Goal: Information Seeking & Learning: Learn about a topic

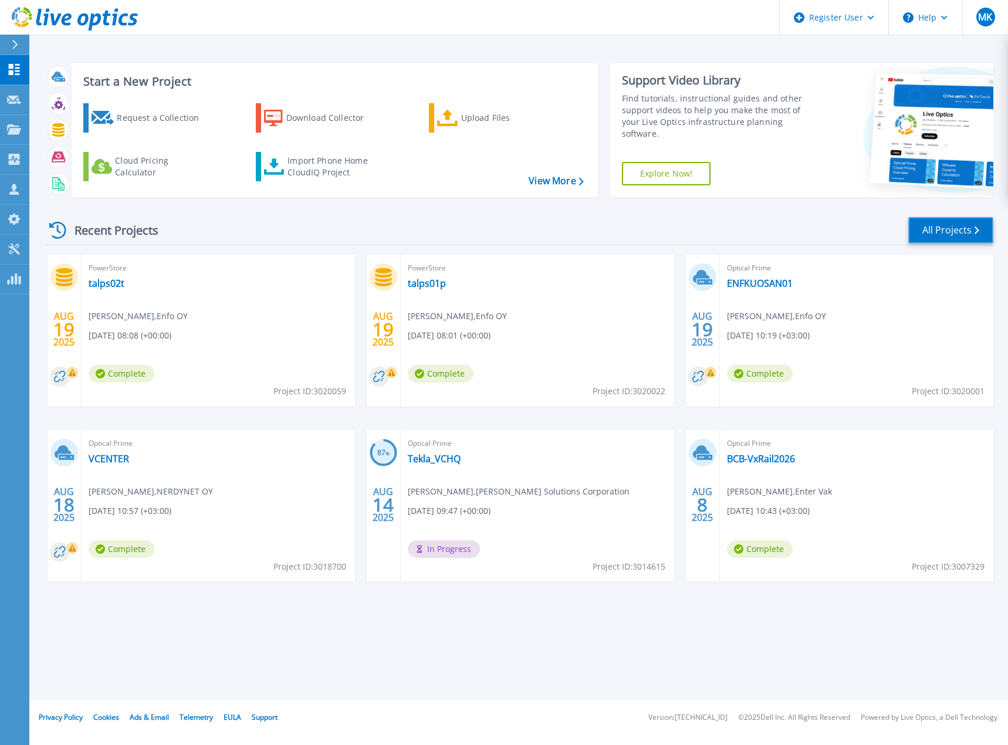
click at [962, 225] on link "All Projects" at bounding box center [950, 230] width 85 height 26
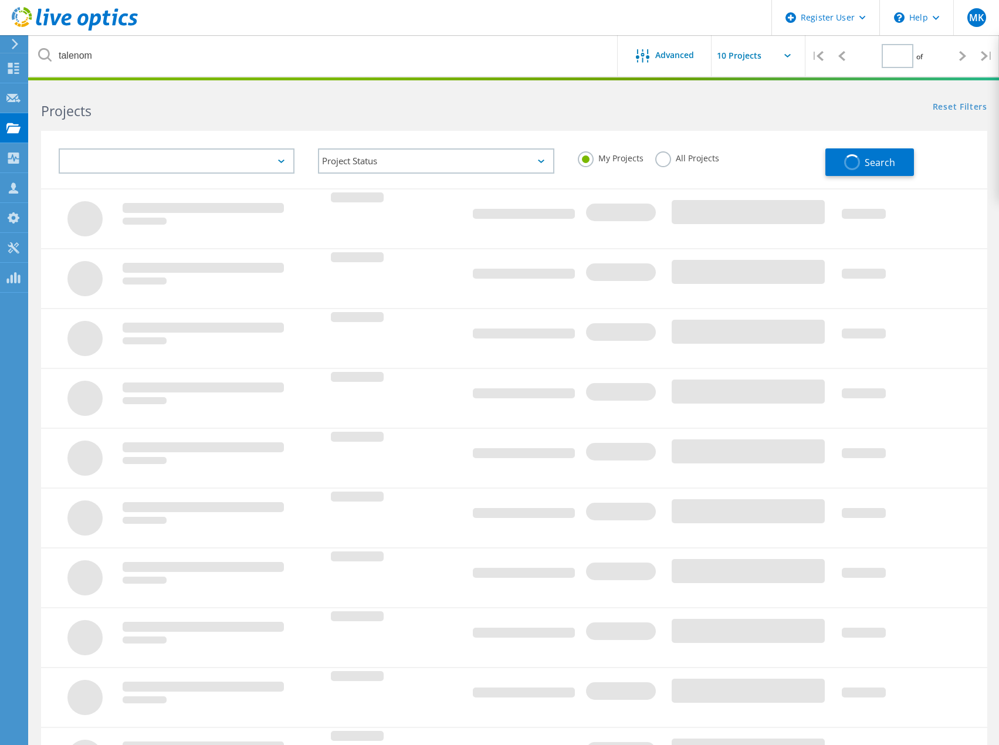
type input "1"
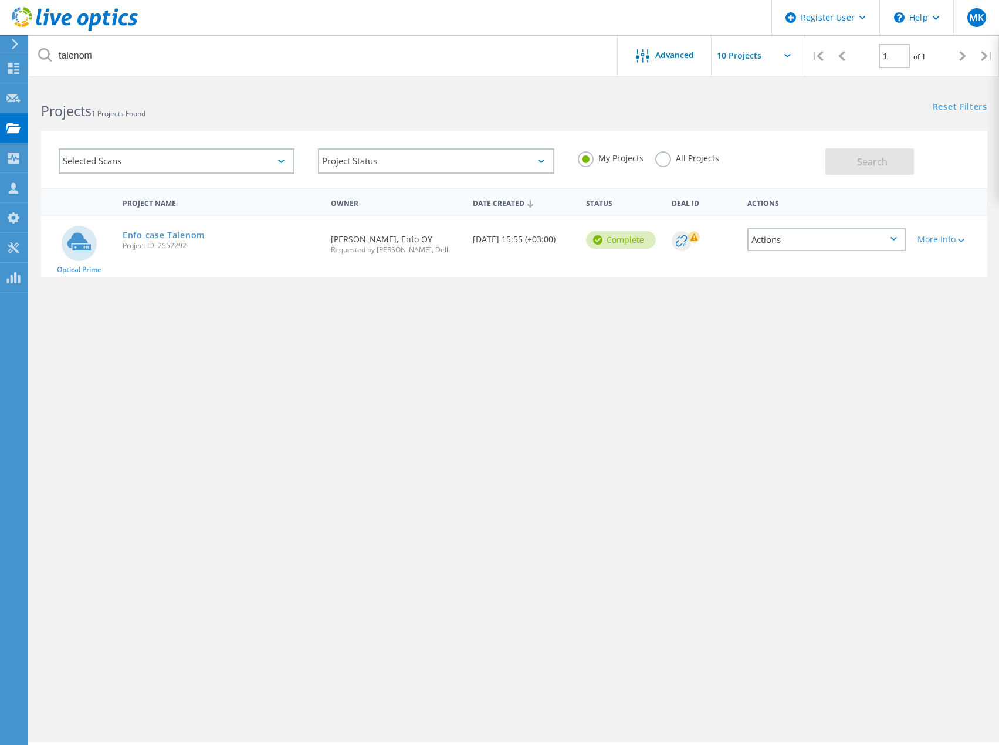
click at [155, 236] on link "Enfo case Talenom" at bounding box center [164, 235] width 82 height 8
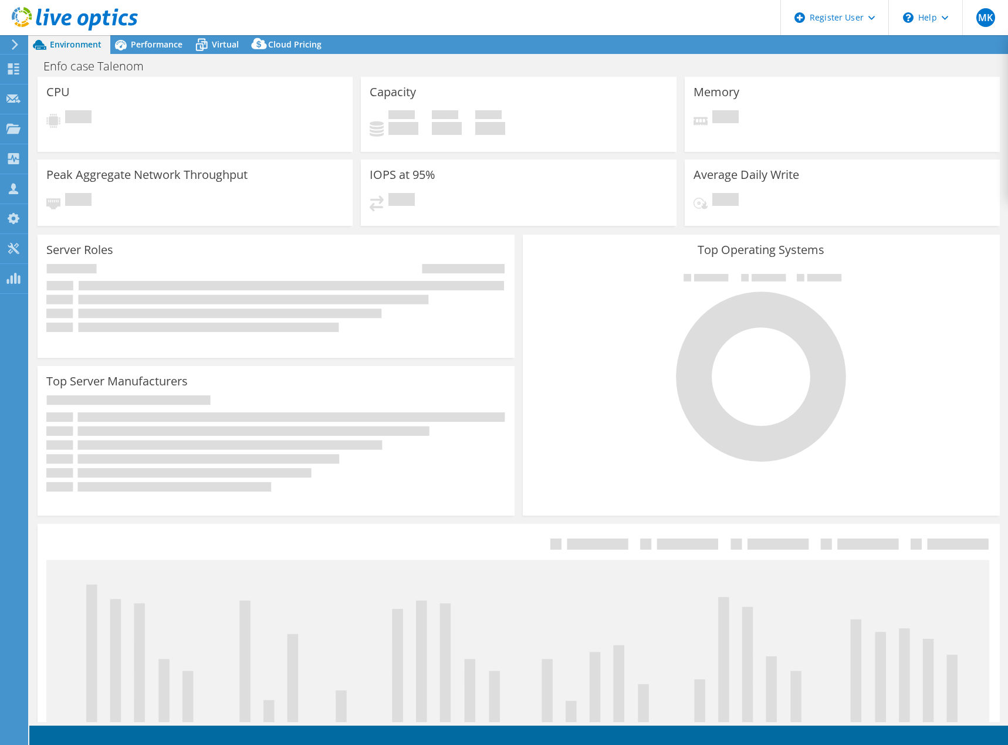
select select "USD"
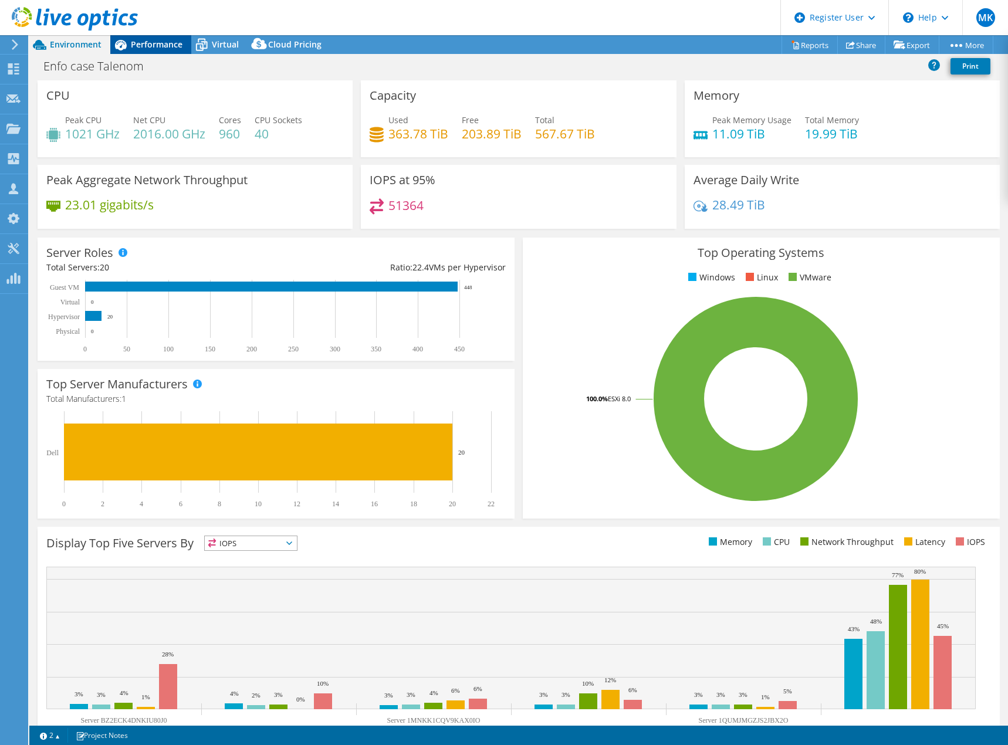
click at [157, 42] on span "Performance" at bounding box center [157, 44] width 52 height 11
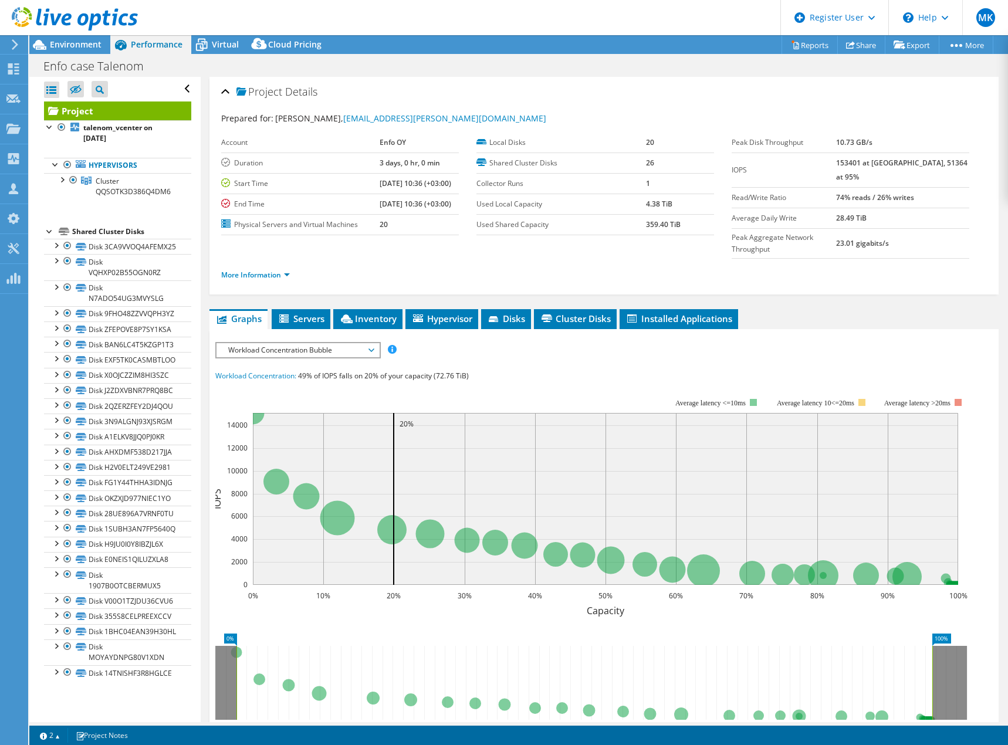
click at [373, 343] on span "Workload Concentration Bubble" at bounding box center [297, 350] width 151 height 14
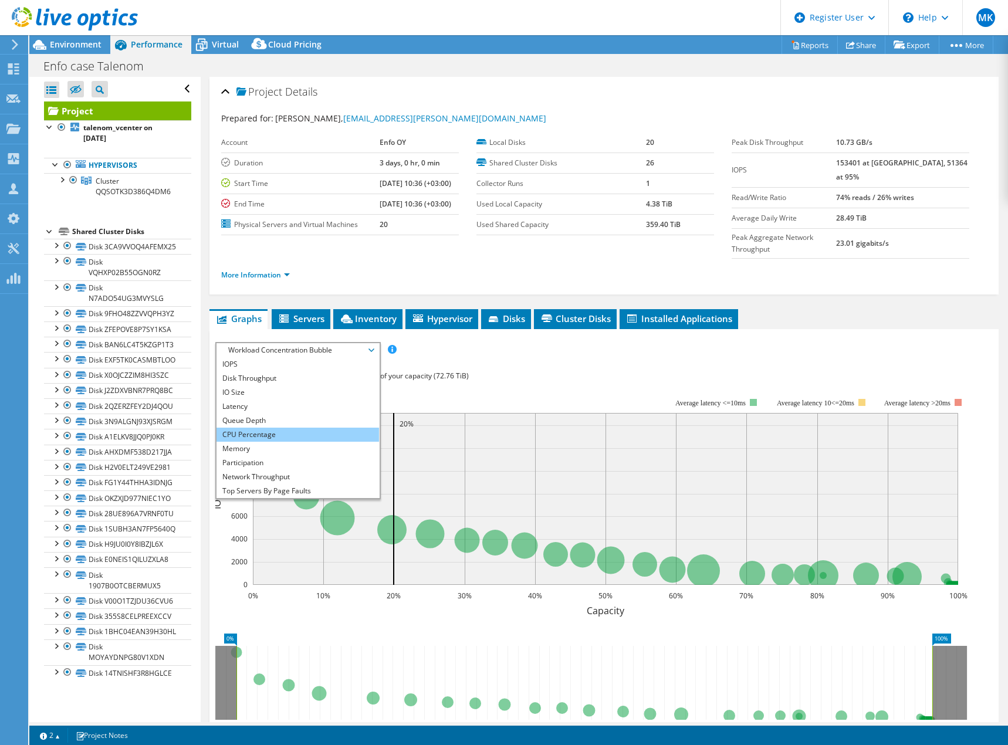
click at [281, 428] on li "CPU Percentage" at bounding box center [297, 435] width 162 height 14
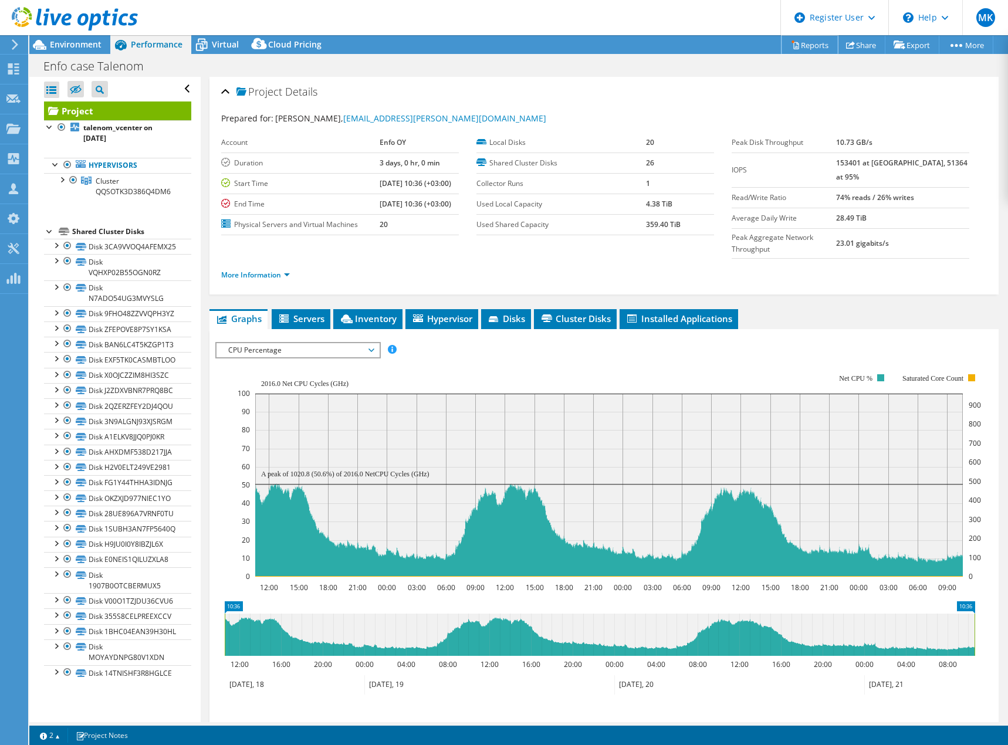
click at [807, 41] on link "Reports" at bounding box center [809, 45] width 56 height 18
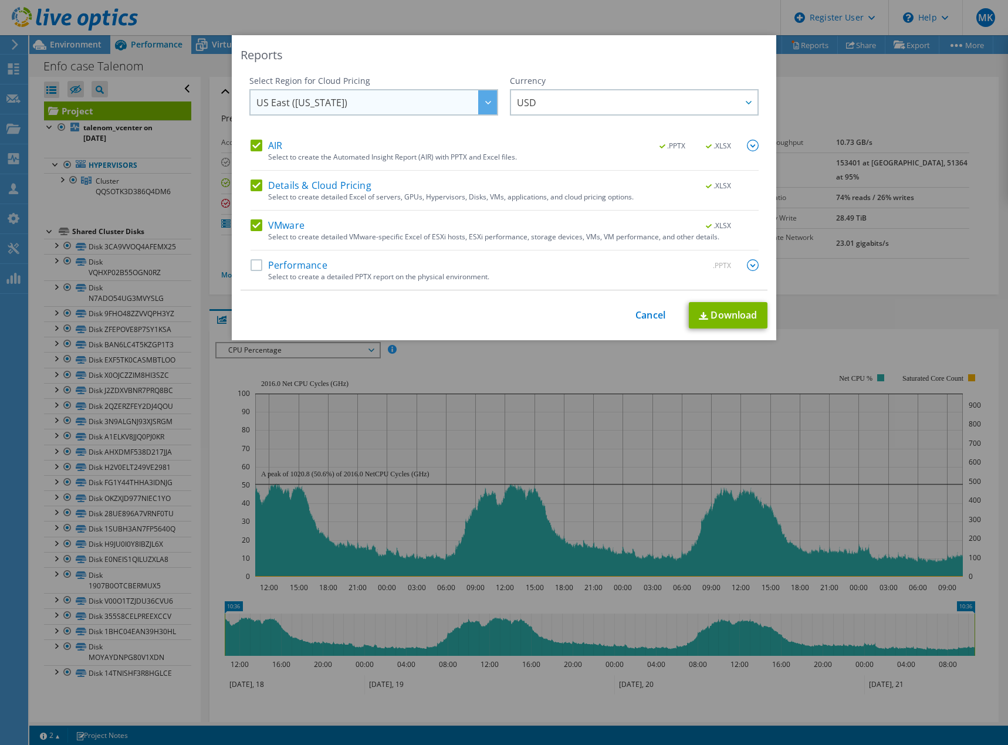
click at [479, 106] on div at bounding box center [487, 102] width 19 height 24
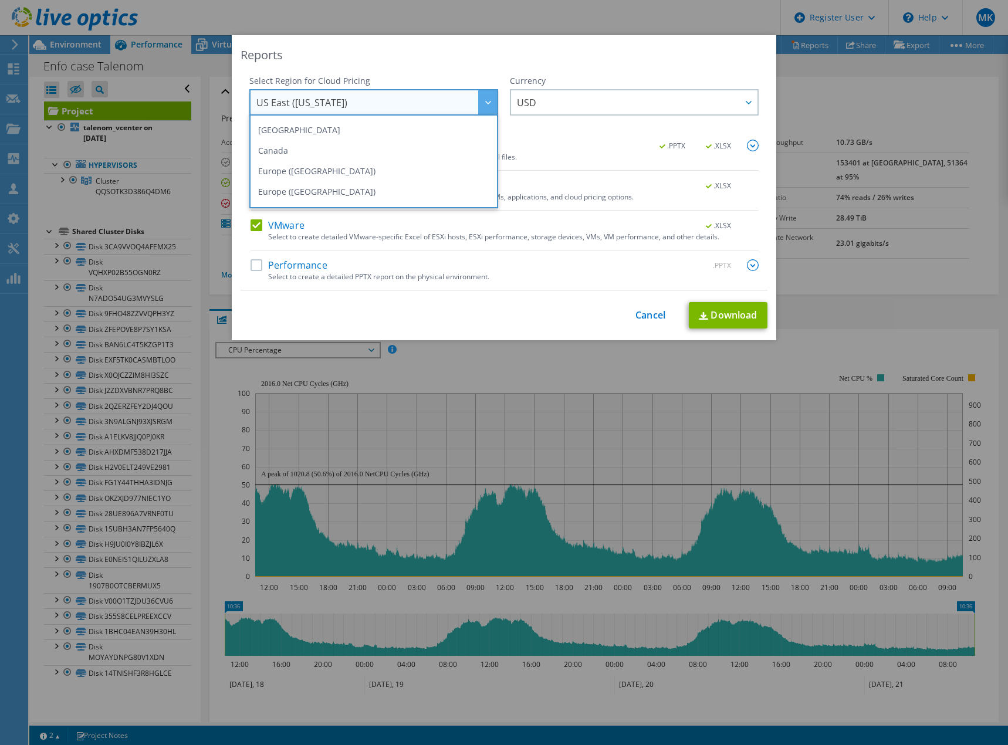
scroll to position [117, 0]
click at [318, 154] on li "Europe ([GEOGRAPHIC_DATA])" at bounding box center [373, 154] width 243 height 21
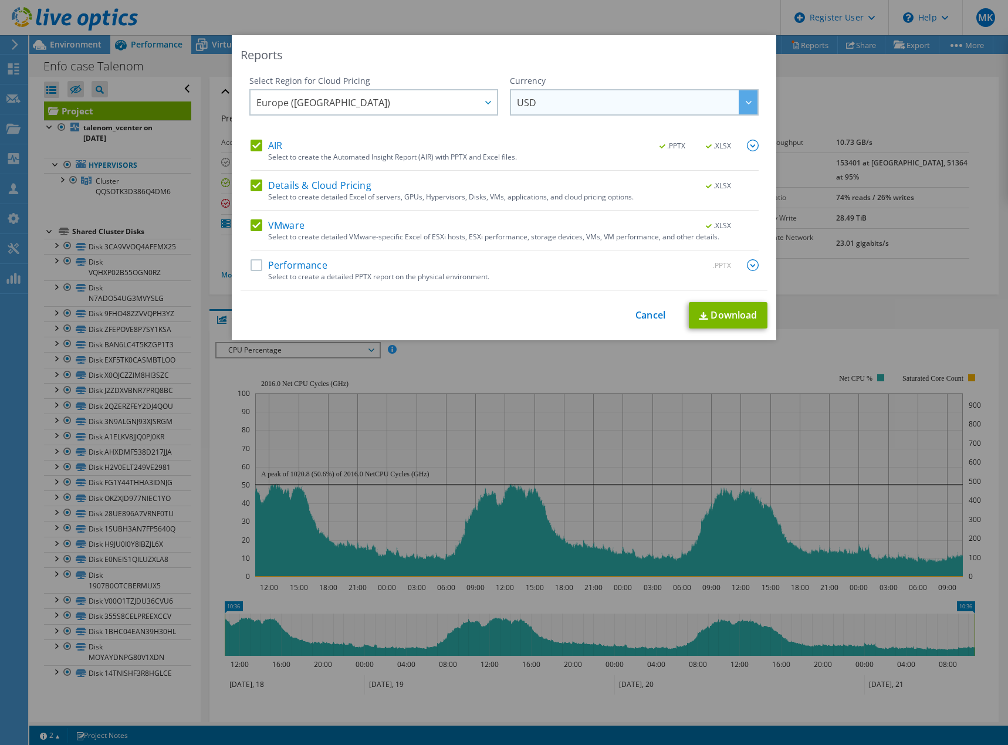
click at [531, 104] on span "USD" at bounding box center [526, 105] width 19 height 18
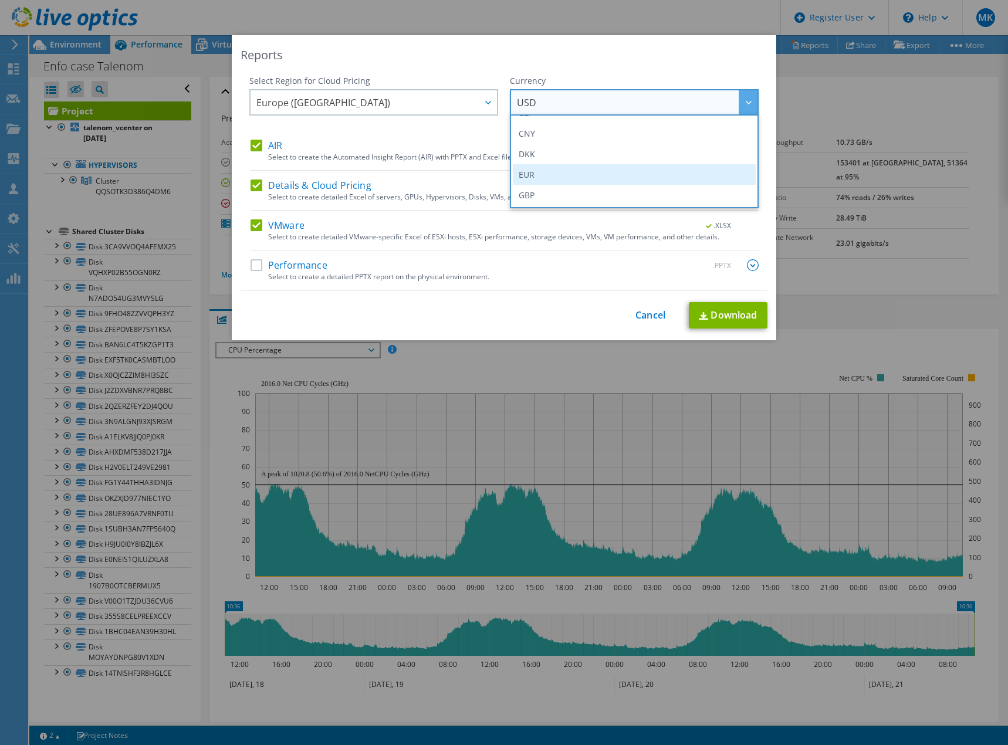
click at [538, 174] on li "EUR" at bounding box center [634, 174] width 243 height 21
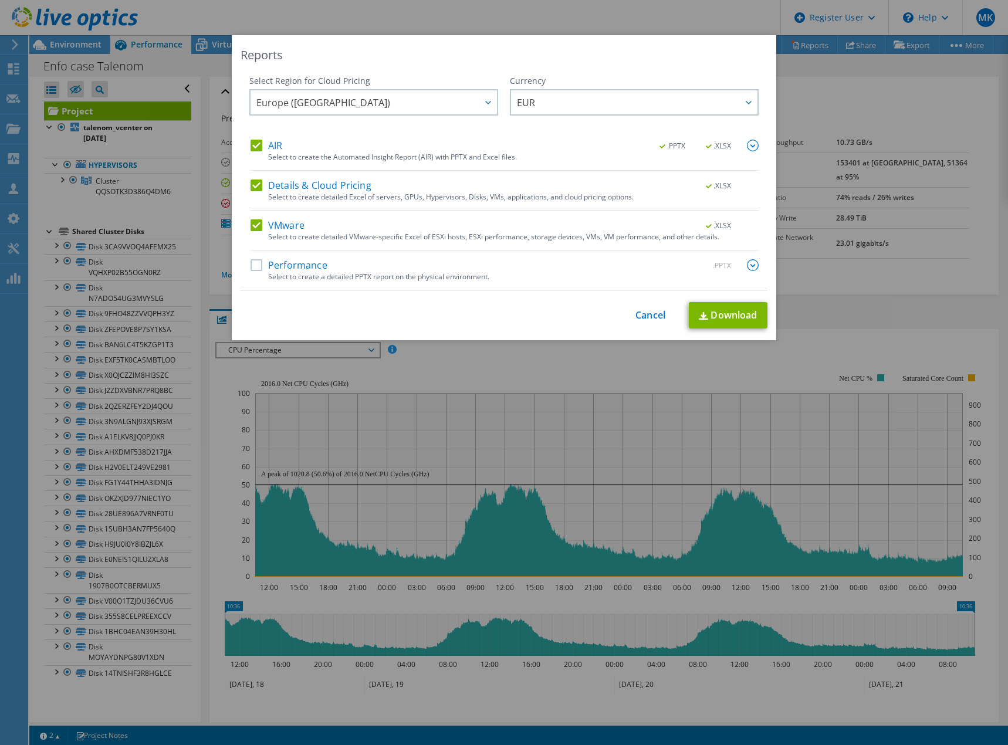
click at [252, 266] on label "Performance" at bounding box center [288, 265] width 77 height 12
click at [0, 0] on input "Performance" at bounding box center [0, 0] width 0 height 0
click at [730, 316] on link "Download" at bounding box center [728, 315] width 79 height 26
click at [823, 315] on div "Reports Select Region for Cloud Pricing Asia Pacific (Hong Kong) Asia Pacific (…" at bounding box center [504, 372] width 1008 height 674
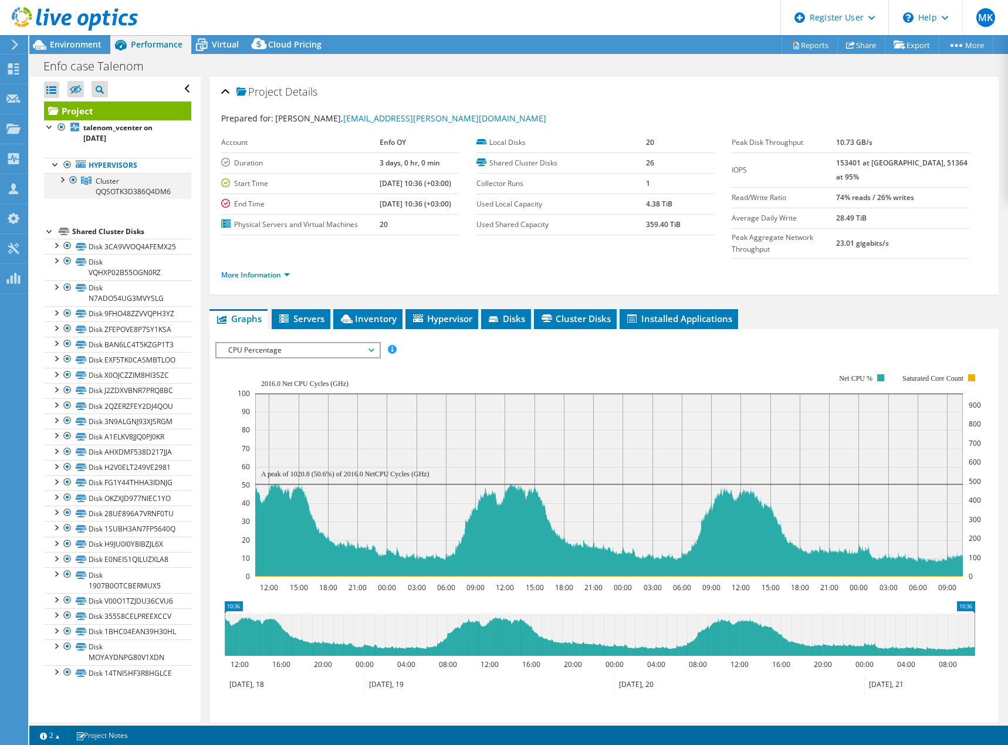
click at [60, 181] on div at bounding box center [62, 179] width 12 height 12
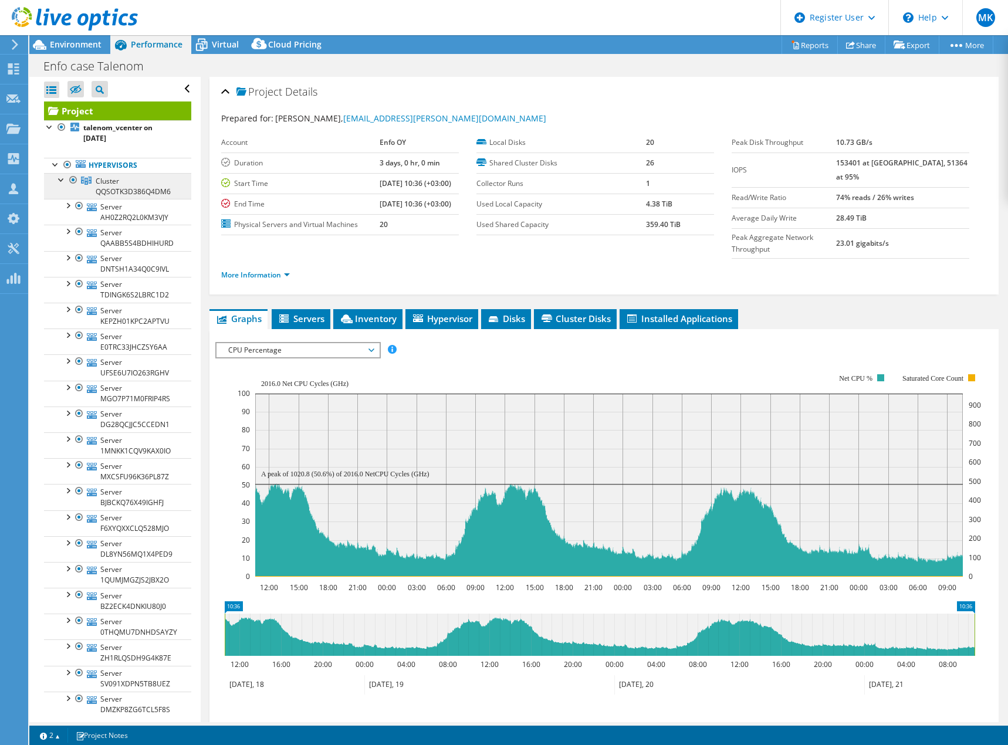
click at [110, 189] on span "Cluster QQSOTK3D386Q4DM6" at bounding box center [133, 186] width 75 height 21
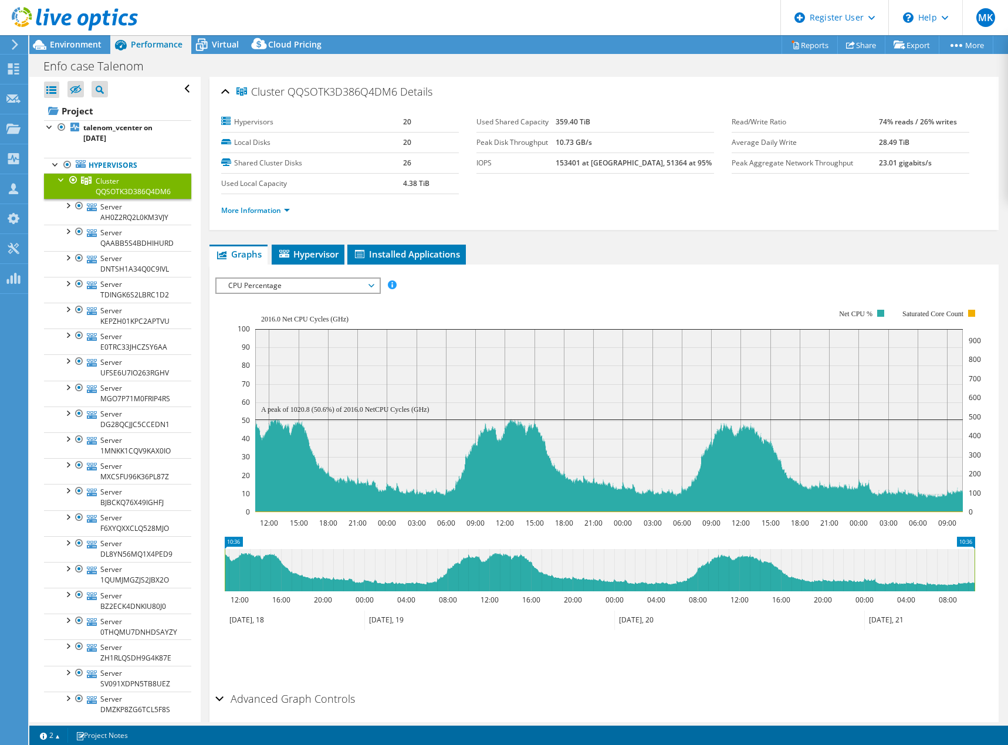
click at [369, 284] on span "CPU Percentage" at bounding box center [297, 286] width 151 height 14
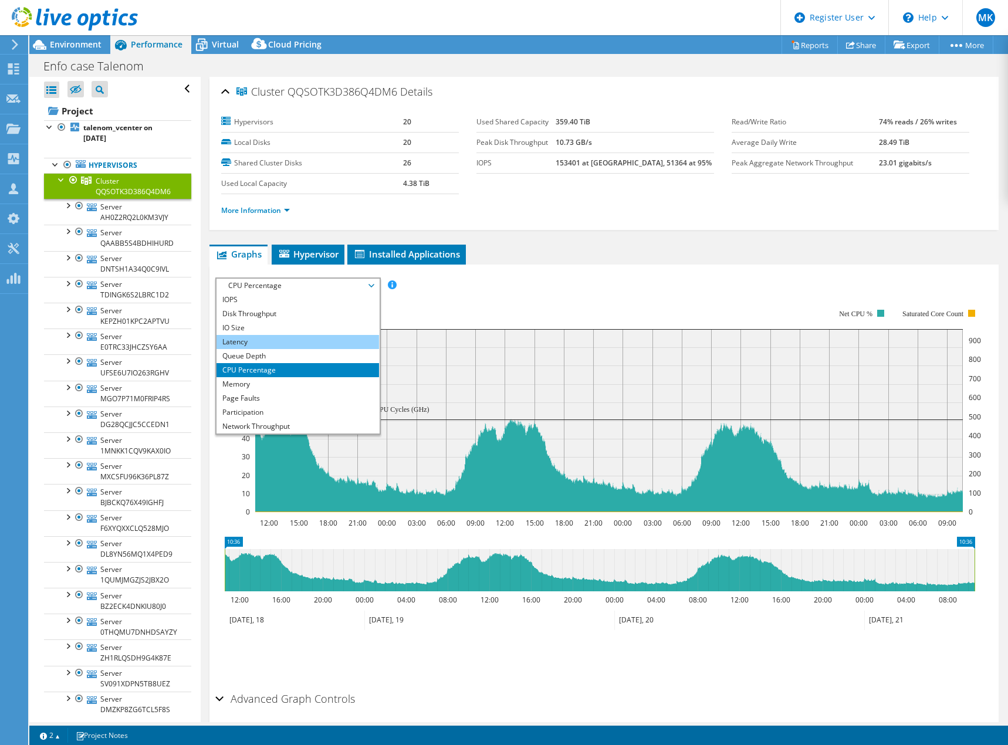
click at [242, 341] on li "Latency" at bounding box center [297, 342] width 162 height 14
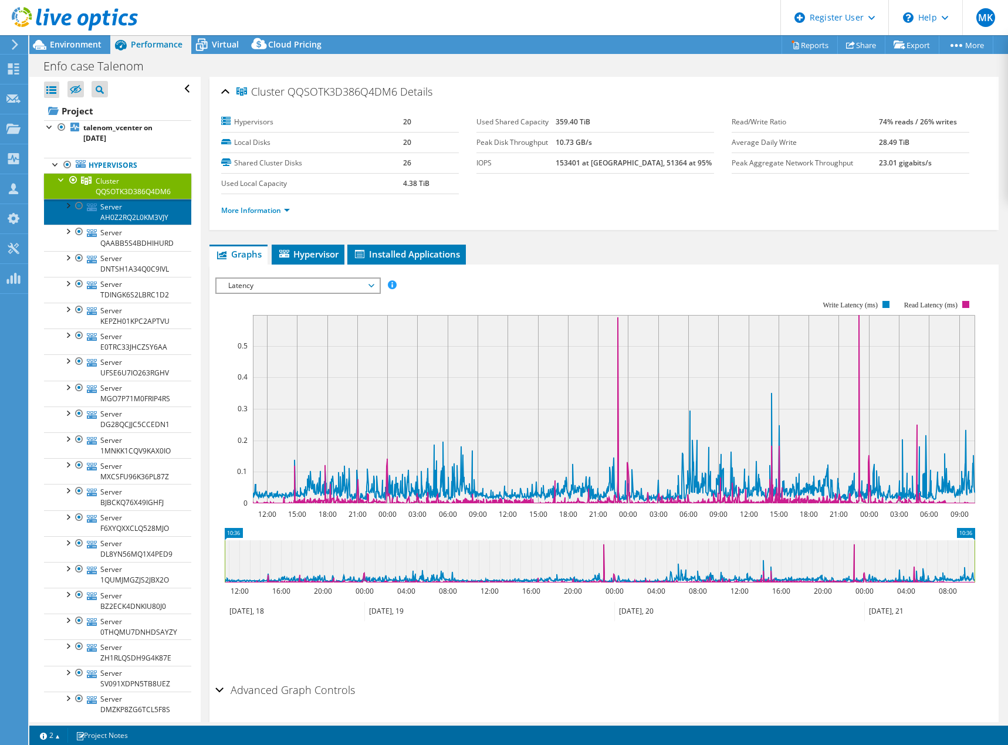
click at [124, 213] on link "Server AH0Z2RQ2L0KM3VJY" at bounding box center [117, 212] width 147 height 26
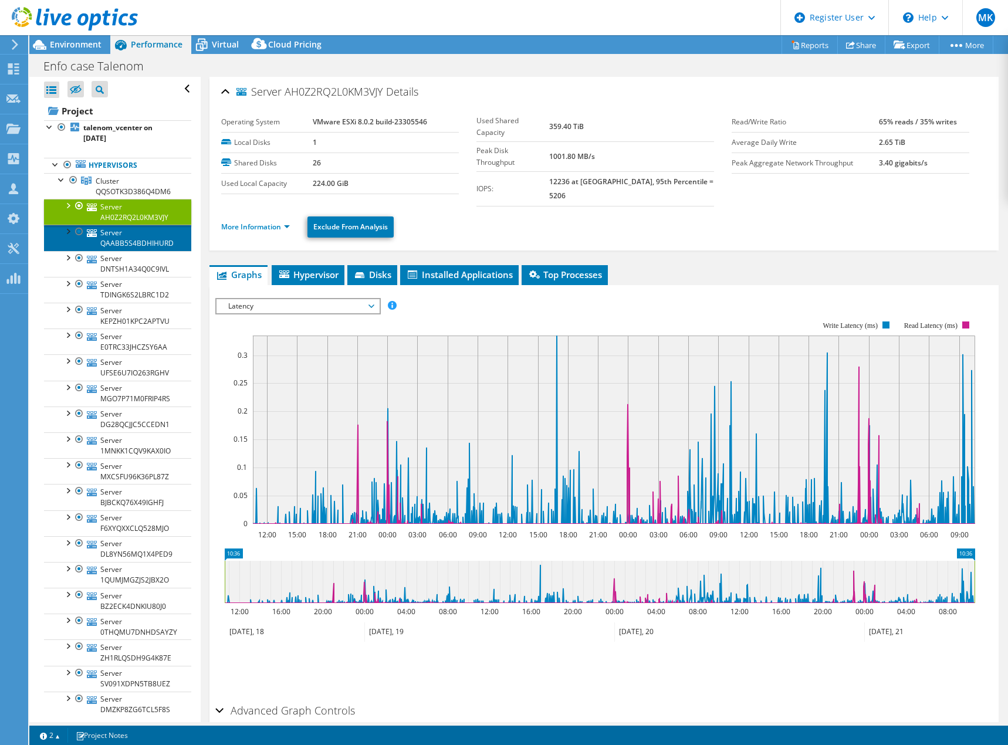
click at [123, 236] on link "Server QAABB5S4BDHIHURD" at bounding box center [117, 238] width 147 height 26
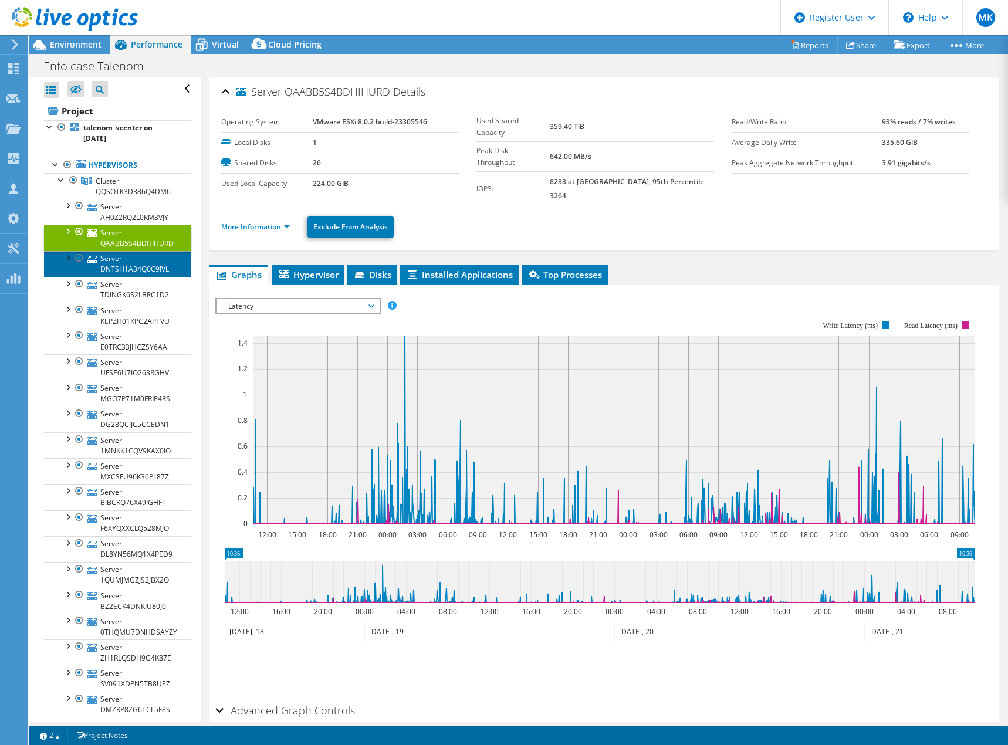
click at [121, 261] on link "Server DNTSH1A34Q0C9IVL" at bounding box center [117, 264] width 147 height 26
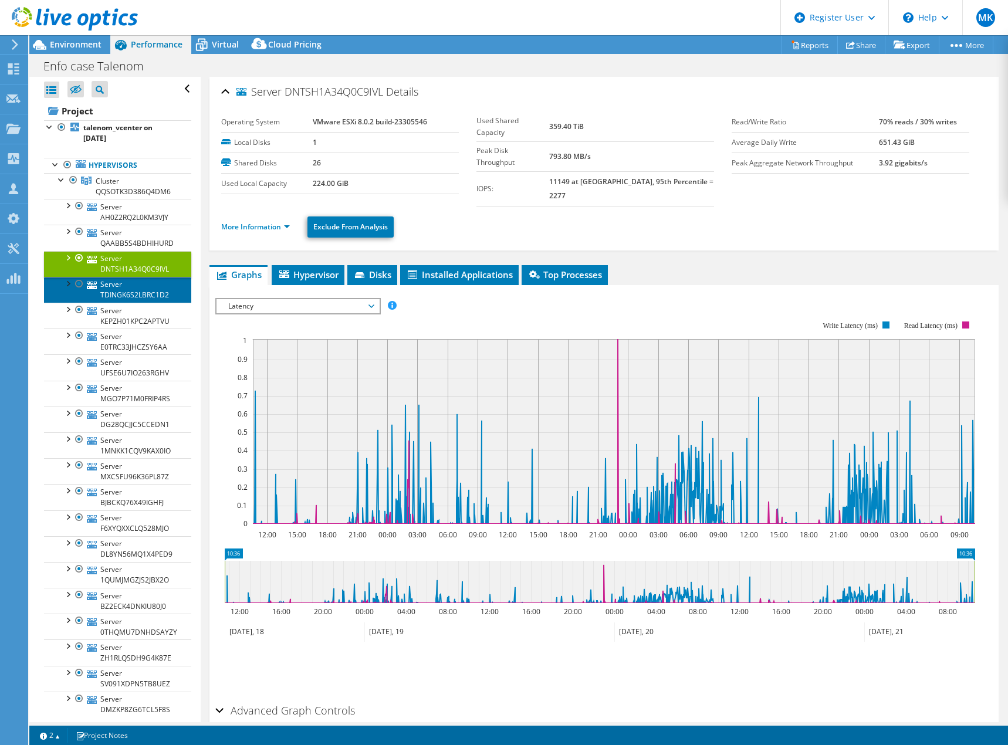
click at [121, 291] on link "Server TDINGK6S2LBRC1D2" at bounding box center [117, 290] width 147 height 26
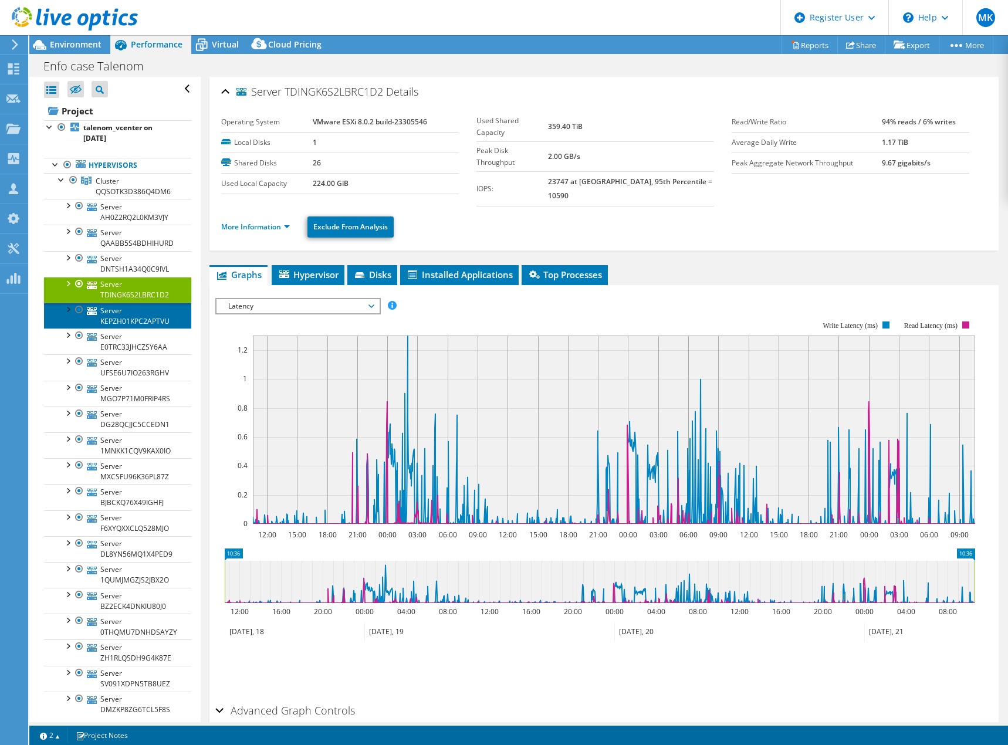
click at [117, 316] on link "Server KEPZH01KPC2APTVU" at bounding box center [117, 316] width 147 height 26
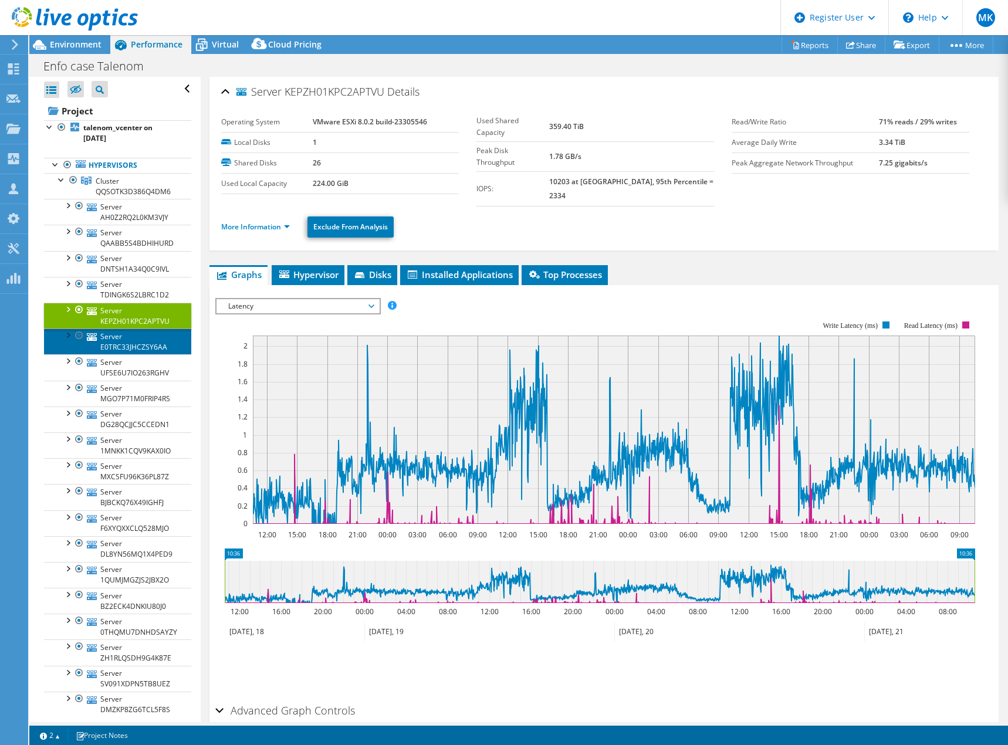
click at [118, 338] on link "Server E0TRC33JHCZSY6AA" at bounding box center [117, 341] width 147 height 26
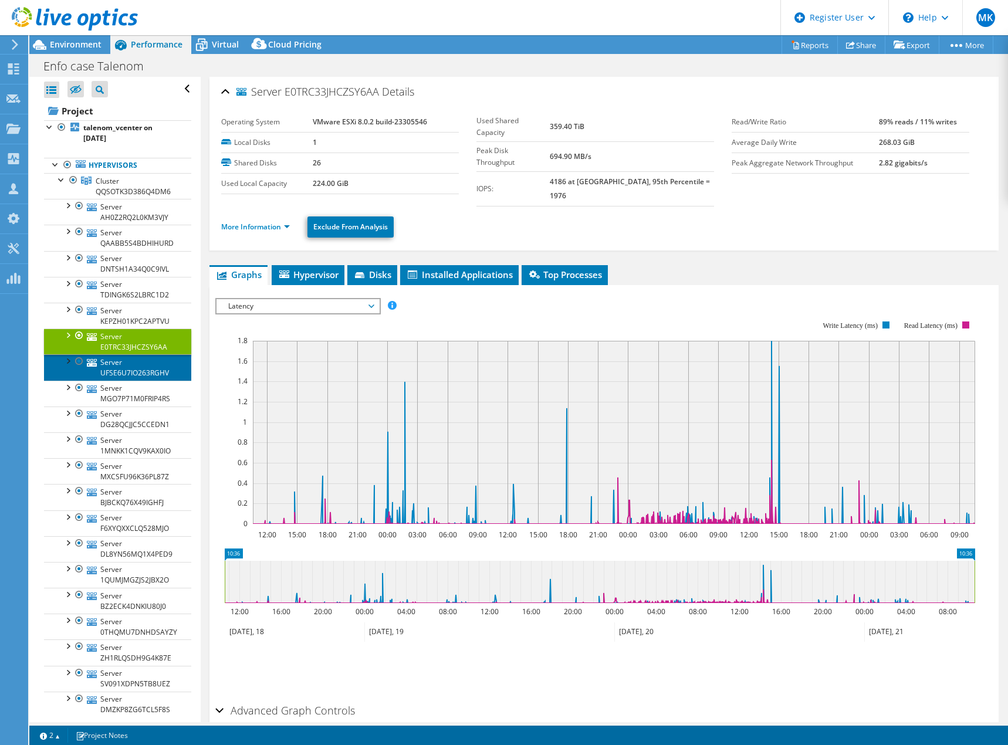
click at [121, 368] on link "Server UFSE6U7IO263RGHV" at bounding box center [117, 367] width 147 height 26
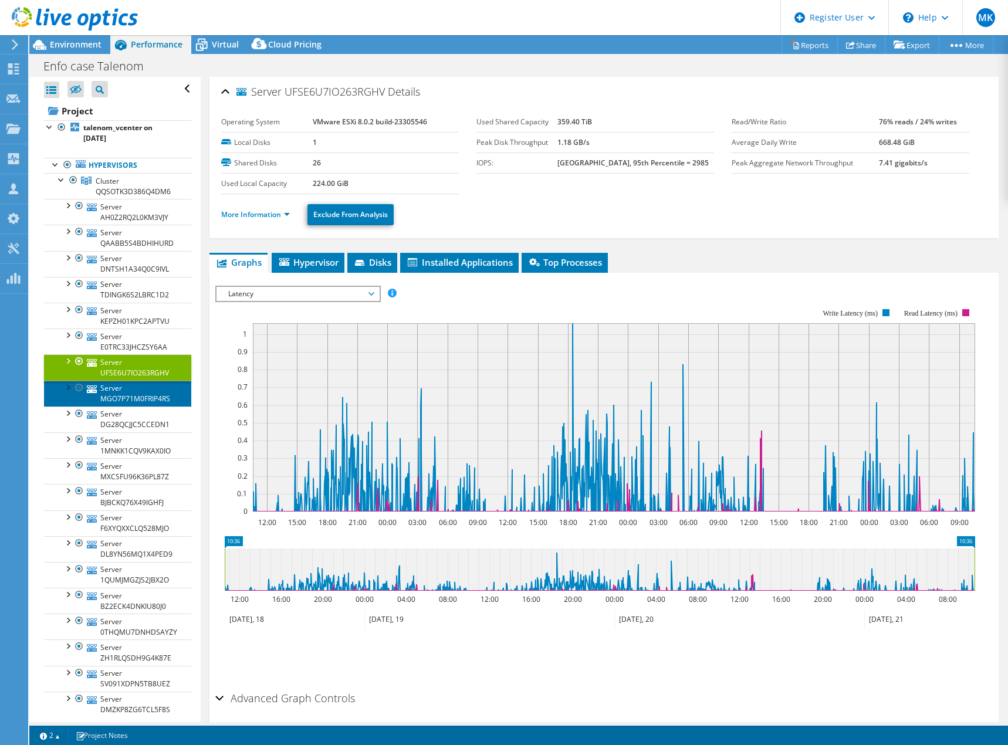
click at [117, 391] on link "Server MGO7P71M0FRIP4RS" at bounding box center [117, 394] width 147 height 26
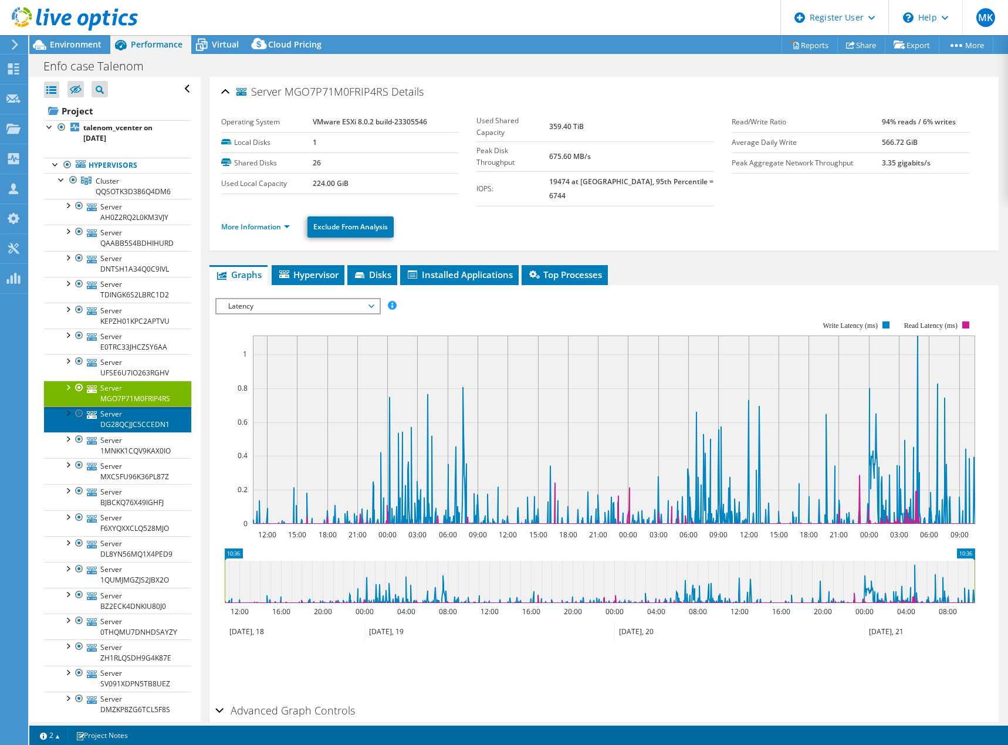
click at [119, 418] on link "Server DG28QCJJC5CCEDN1" at bounding box center [117, 419] width 147 height 26
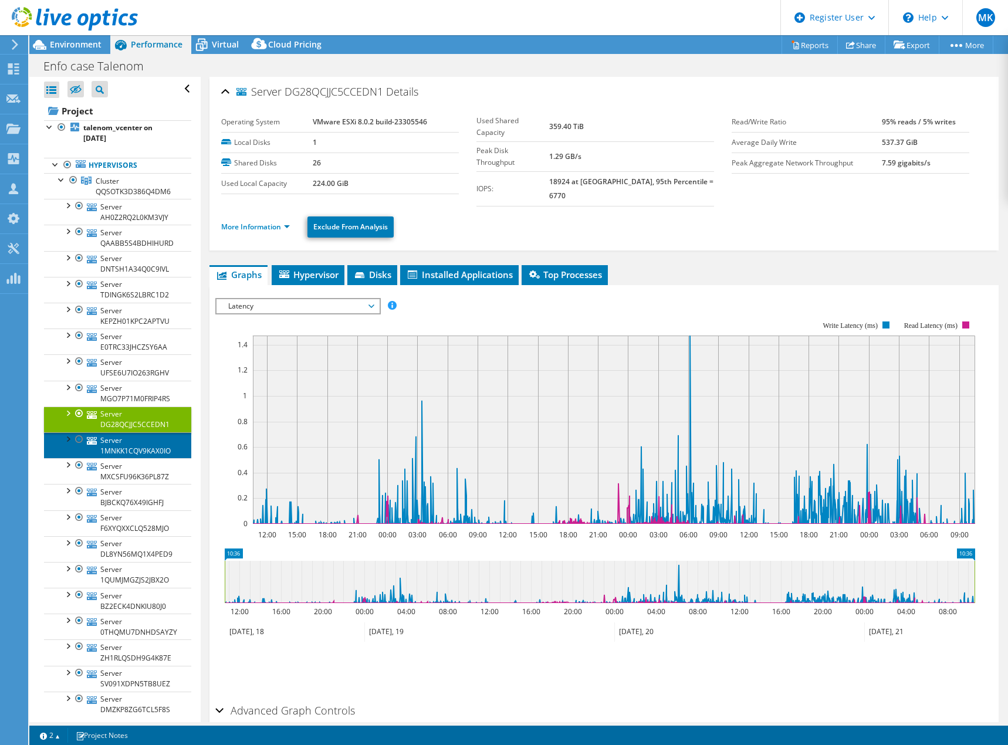
click at [120, 445] on link "Server 1MNKK1CQV9KAX0IO" at bounding box center [117, 445] width 147 height 26
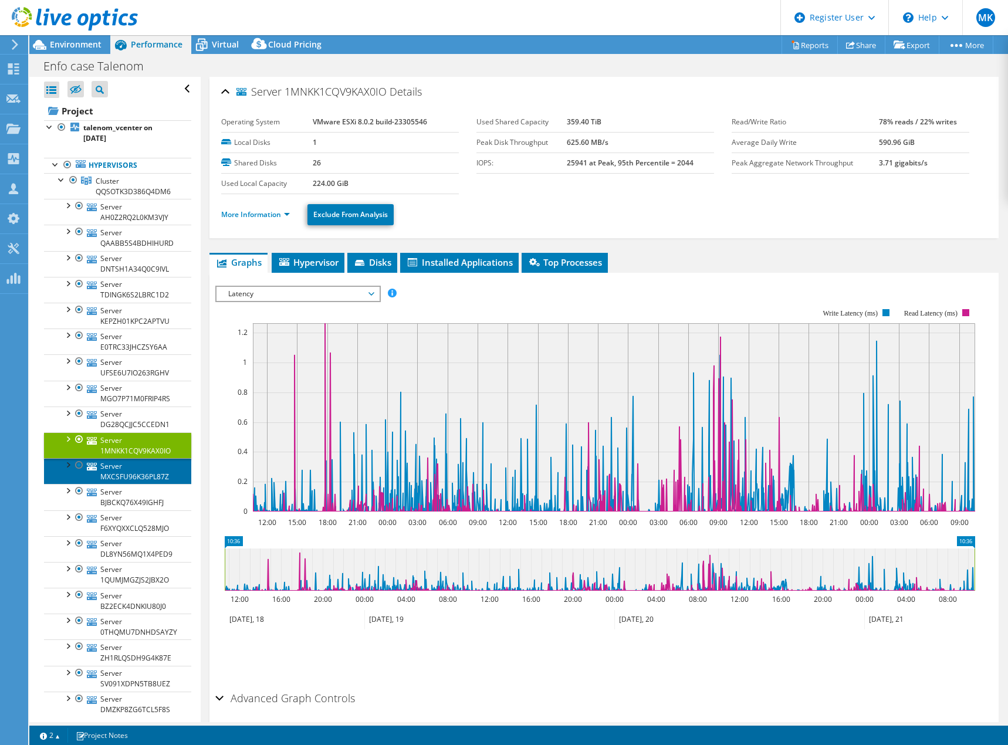
click at [124, 467] on link "Server MXCSFU96K36PL87Z" at bounding box center [117, 471] width 147 height 26
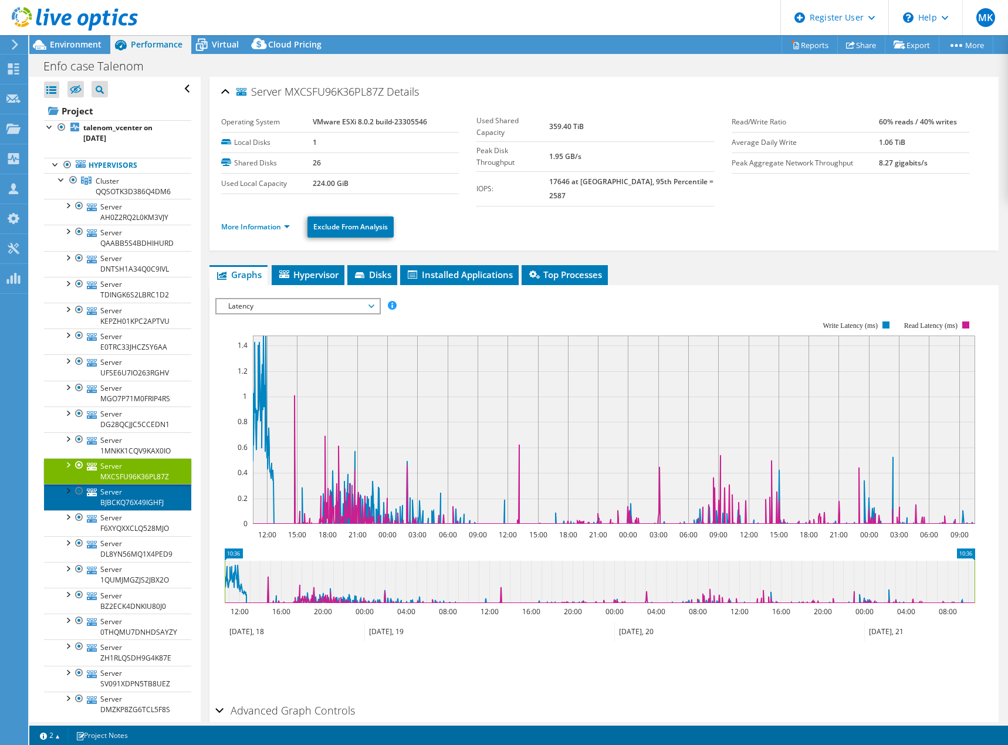
click at [130, 496] on link "Server BJBCKQ76X49IGHFJ" at bounding box center [117, 497] width 147 height 26
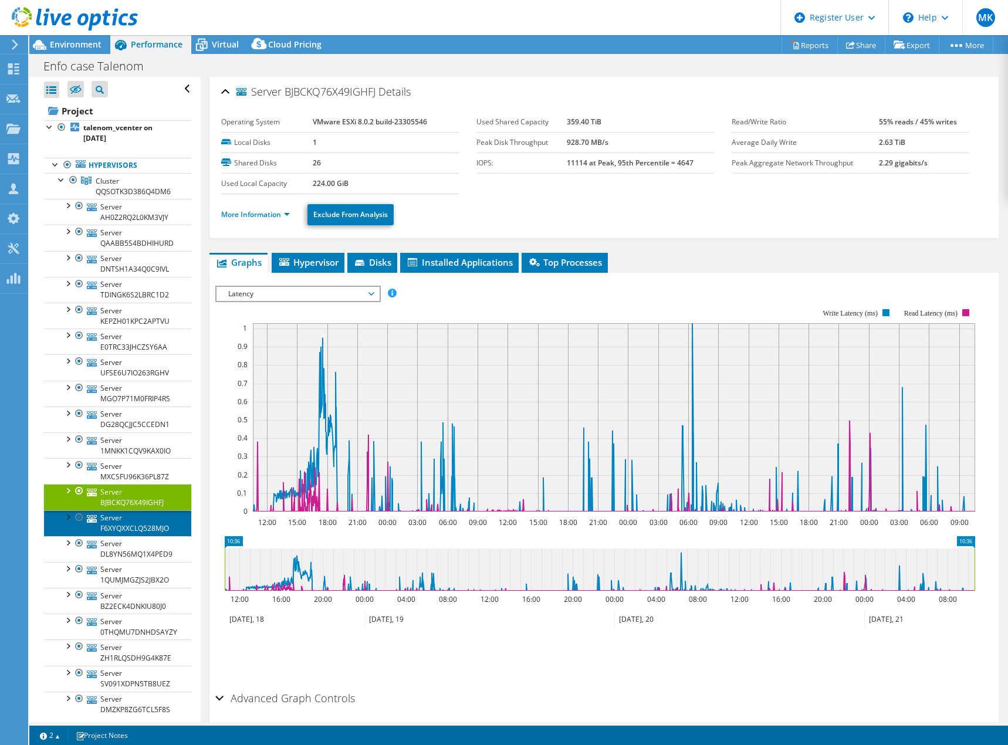
click at [129, 524] on link "Server F6XYQXXCLQ528MJO" at bounding box center [117, 523] width 147 height 26
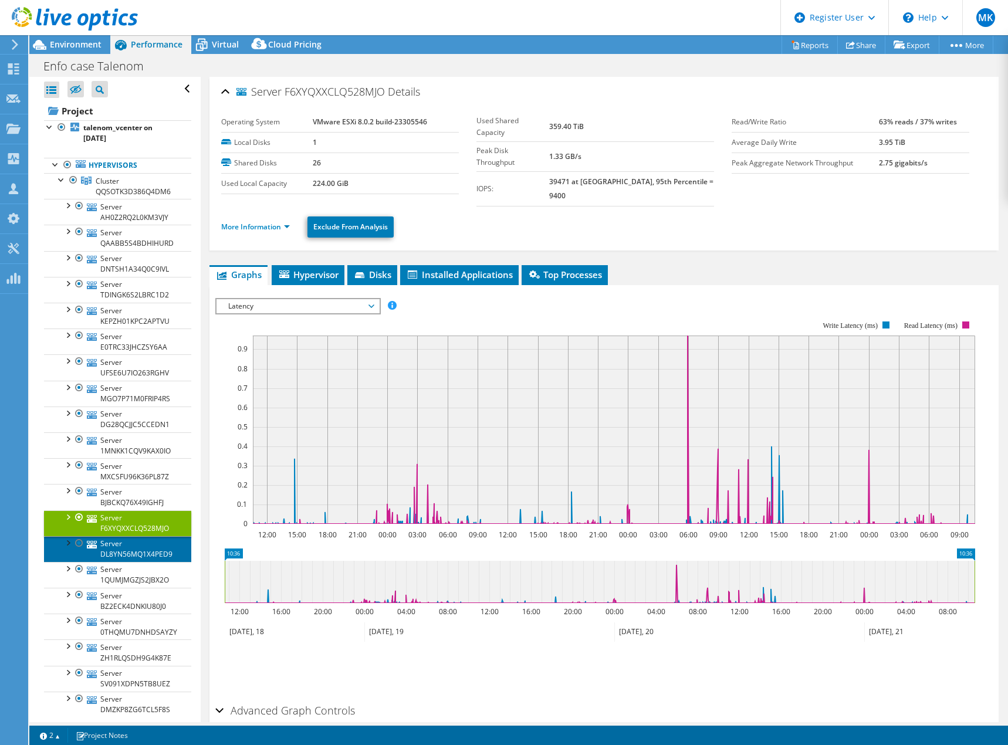
click at [129, 544] on link "Server DL8YN56MQ1X4PED9" at bounding box center [117, 549] width 147 height 26
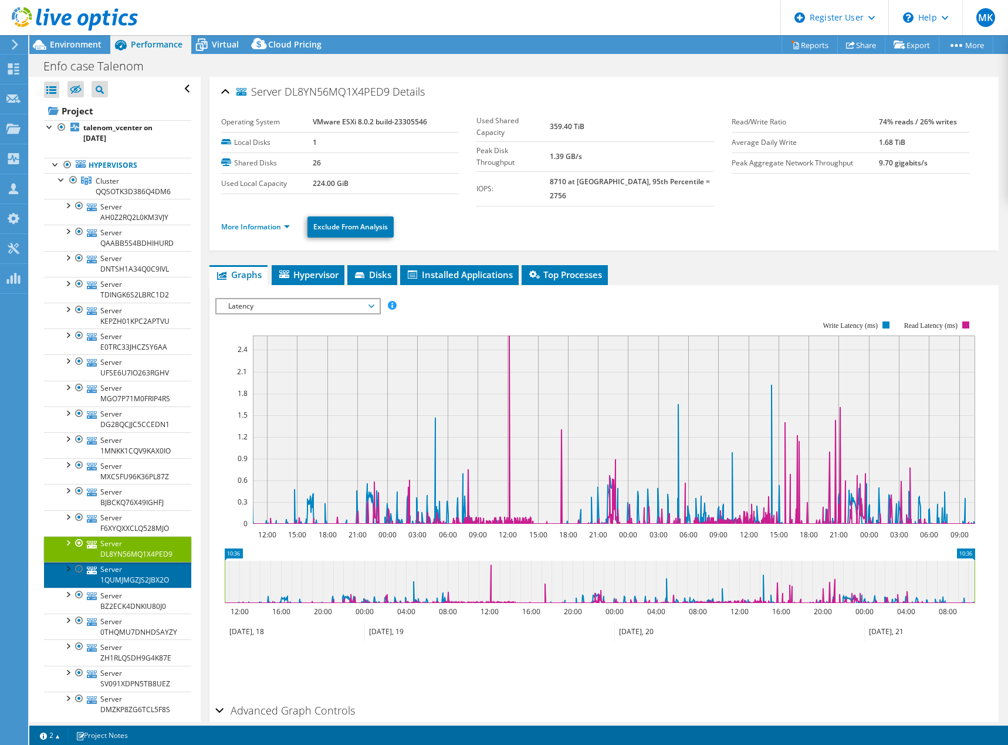
click at [113, 573] on link "Server 1QUMJMGZJS2JBX2O" at bounding box center [117, 575] width 147 height 26
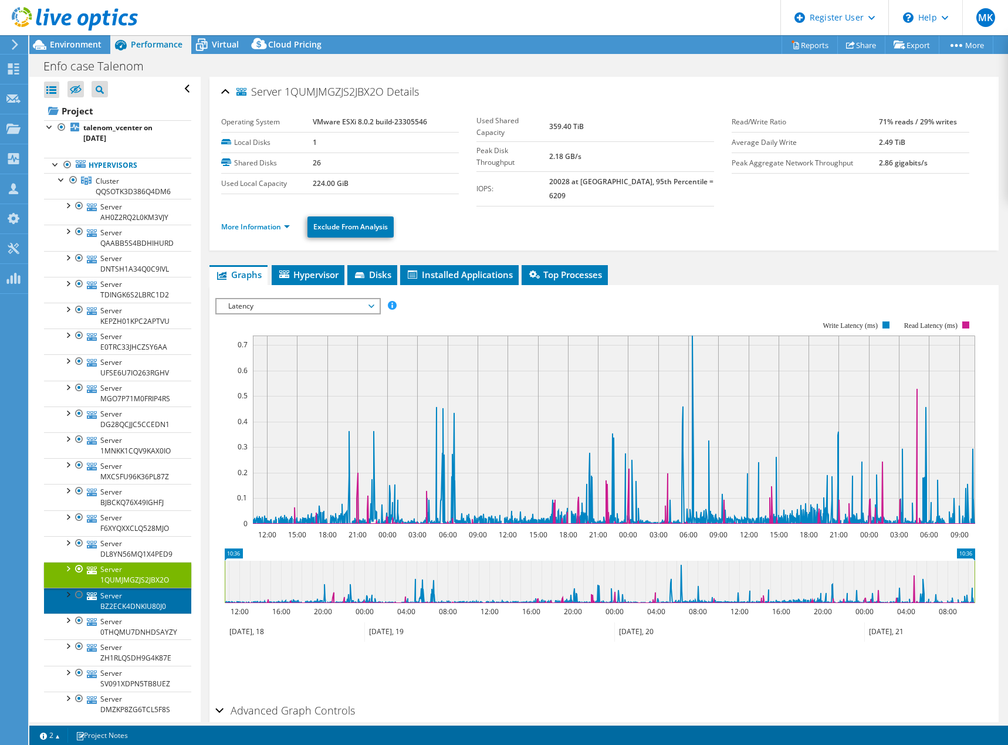
click at [133, 605] on link "Server BZ2ECK4DNKIU80J0" at bounding box center [117, 601] width 147 height 26
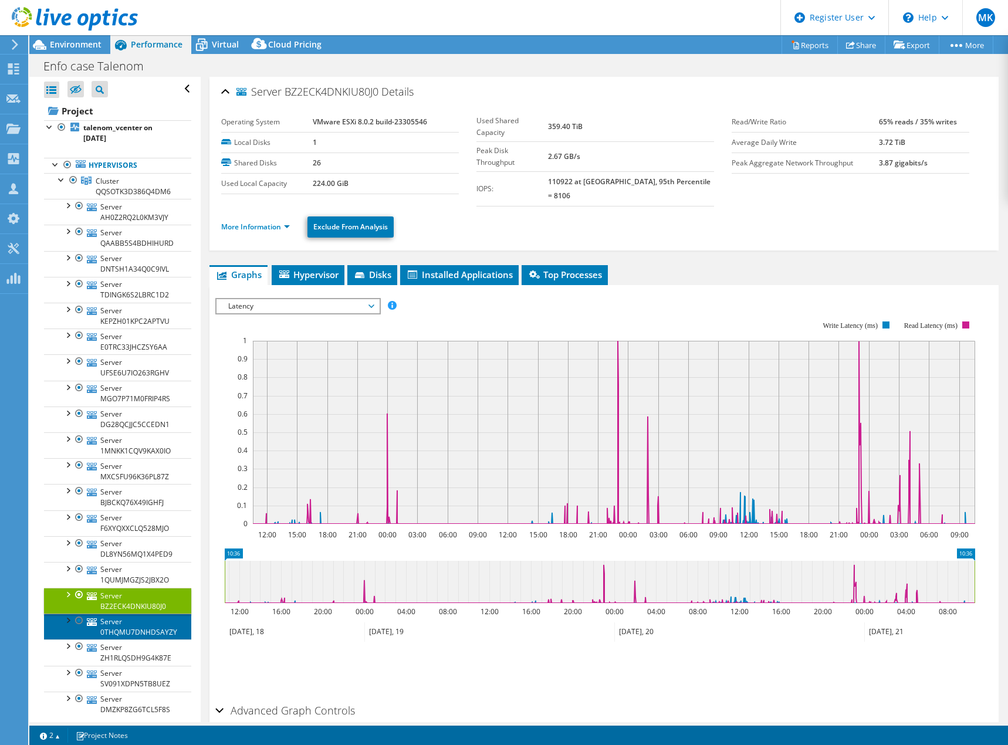
click at [127, 623] on link "Server 0THQMU7DNHDSAYZY" at bounding box center [117, 626] width 147 height 26
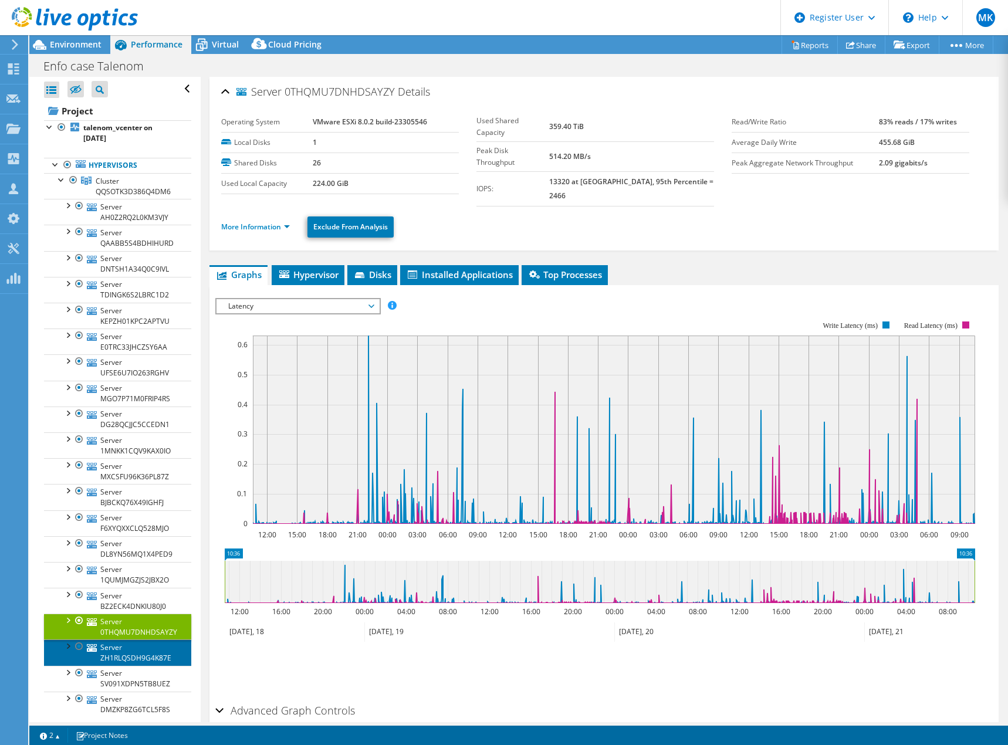
click at [132, 645] on link "Server ZH1RLQSDH9G4K87E" at bounding box center [117, 652] width 147 height 26
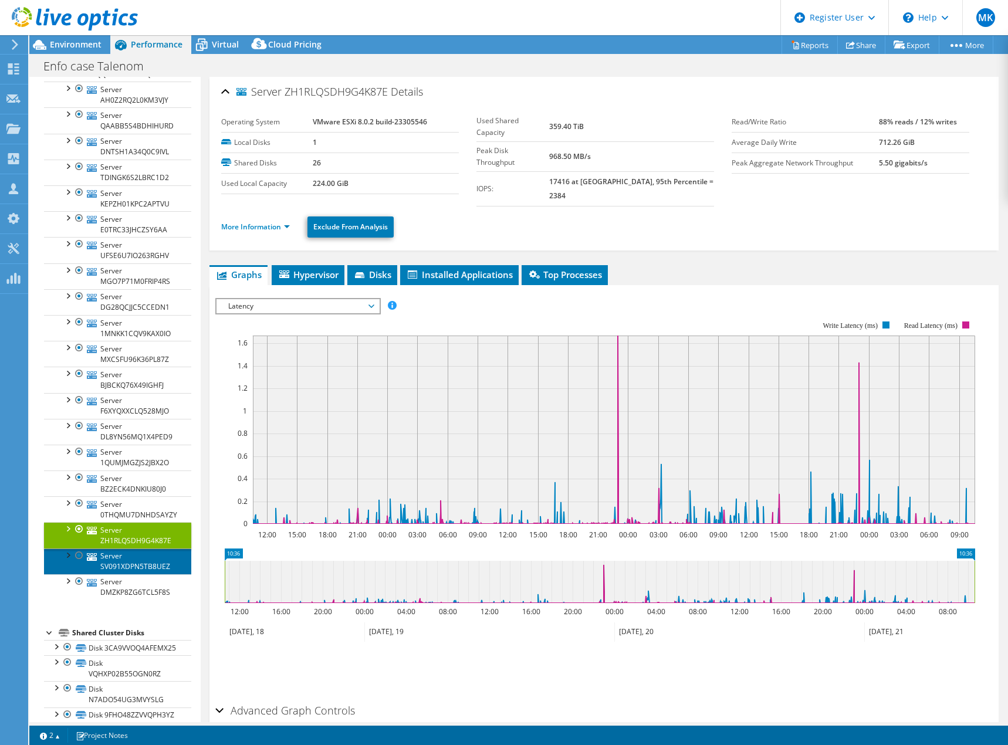
click at [117, 558] on link "Server SV091XDPN5TB8UEZ" at bounding box center [117, 561] width 147 height 26
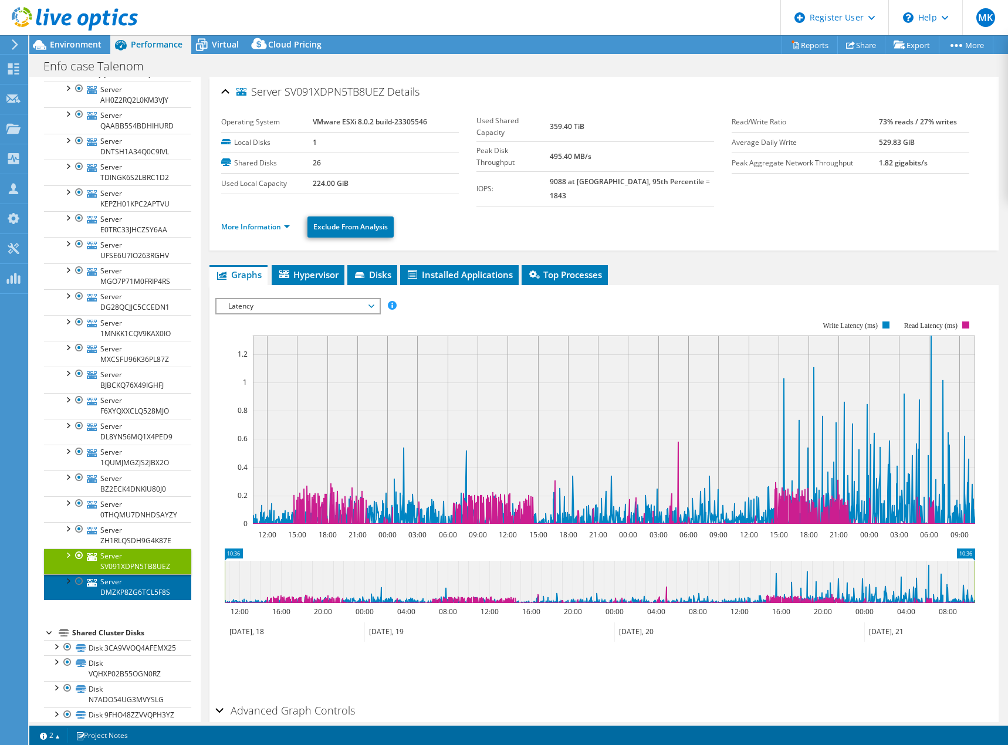
click at [127, 588] on link "Server DMZKP8ZG6TCL5F8S" at bounding box center [117, 587] width 147 height 26
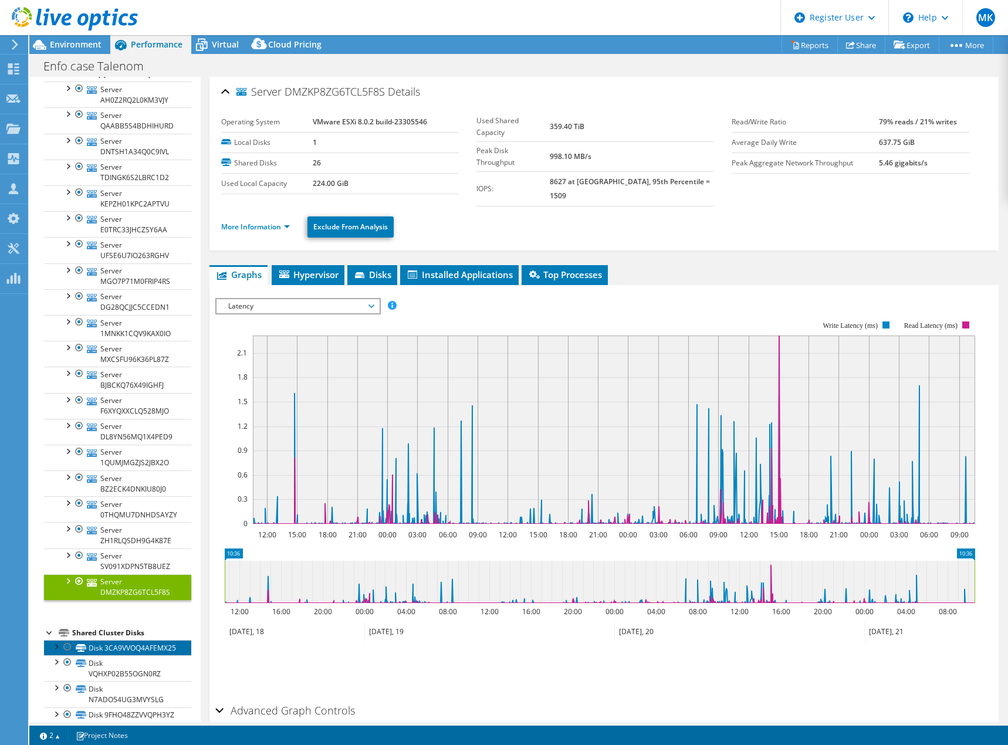
click at [128, 651] on link "Disk 3CA9VVOQ4AFEMX25" at bounding box center [117, 647] width 147 height 15
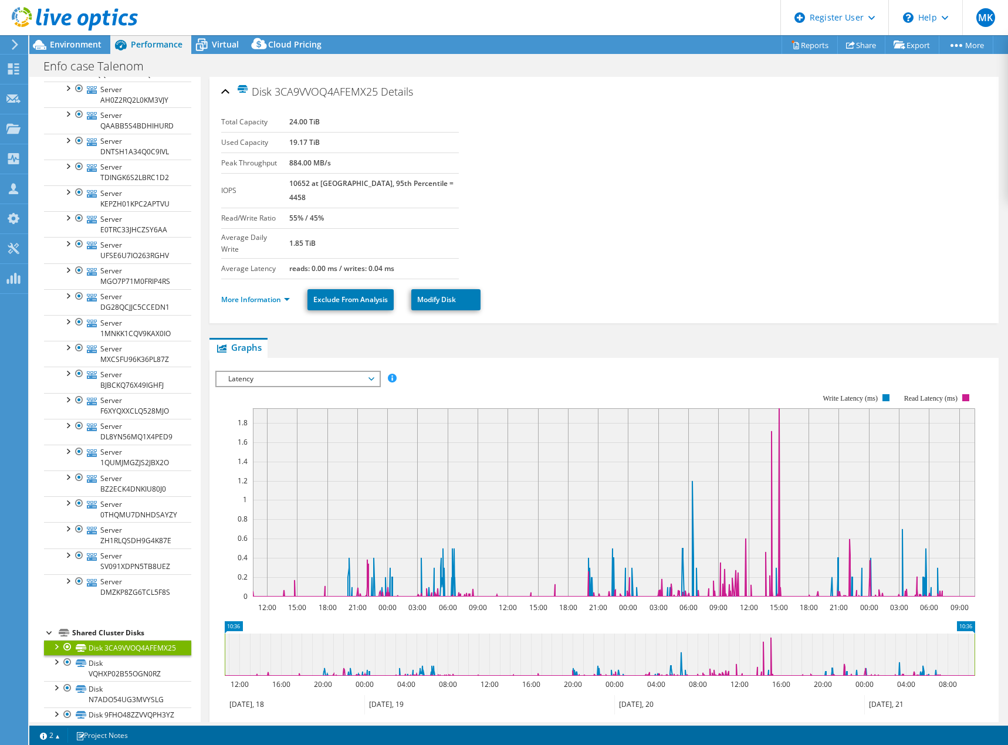
scroll to position [176, 0]
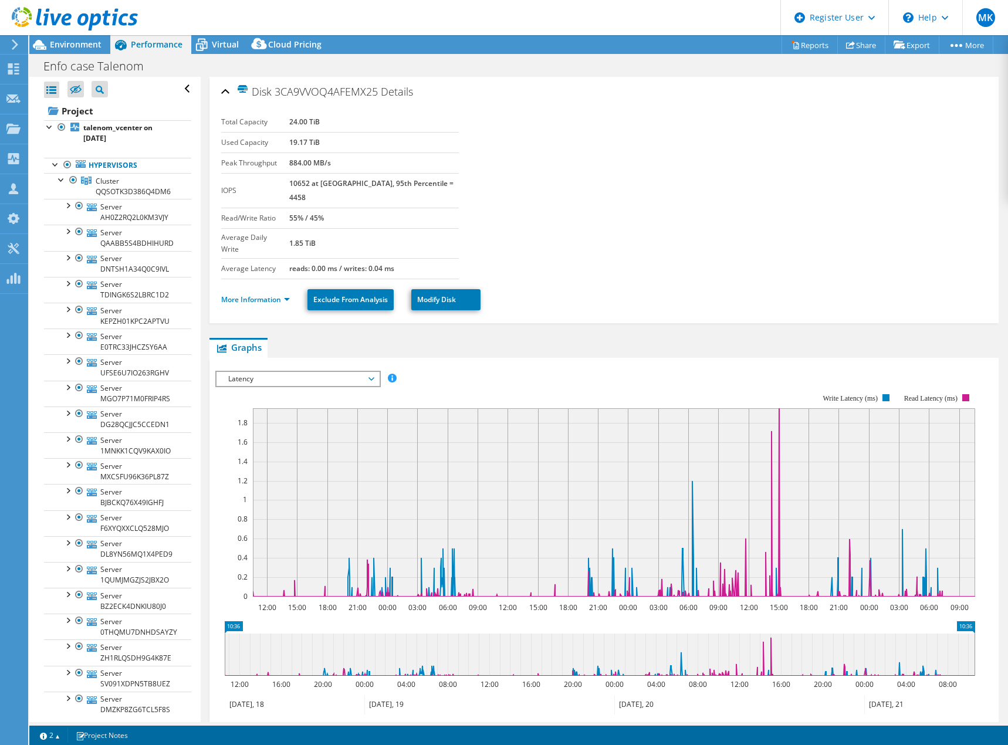
select select "USD"
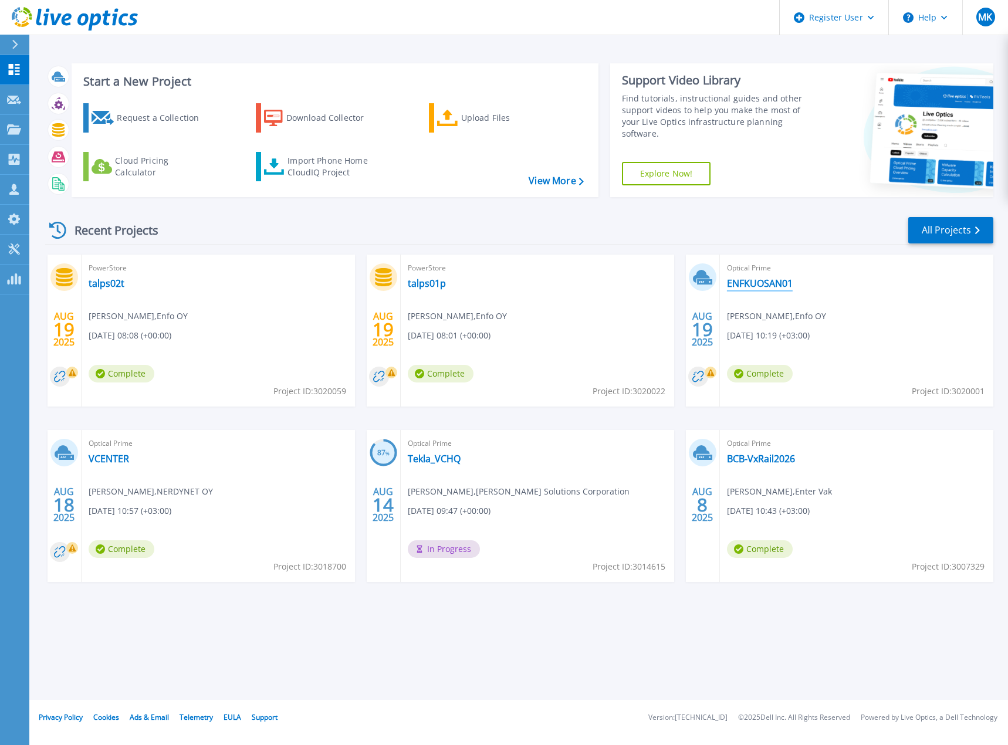
click at [767, 281] on link "ENFKUOSAN01" at bounding box center [760, 283] width 66 height 12
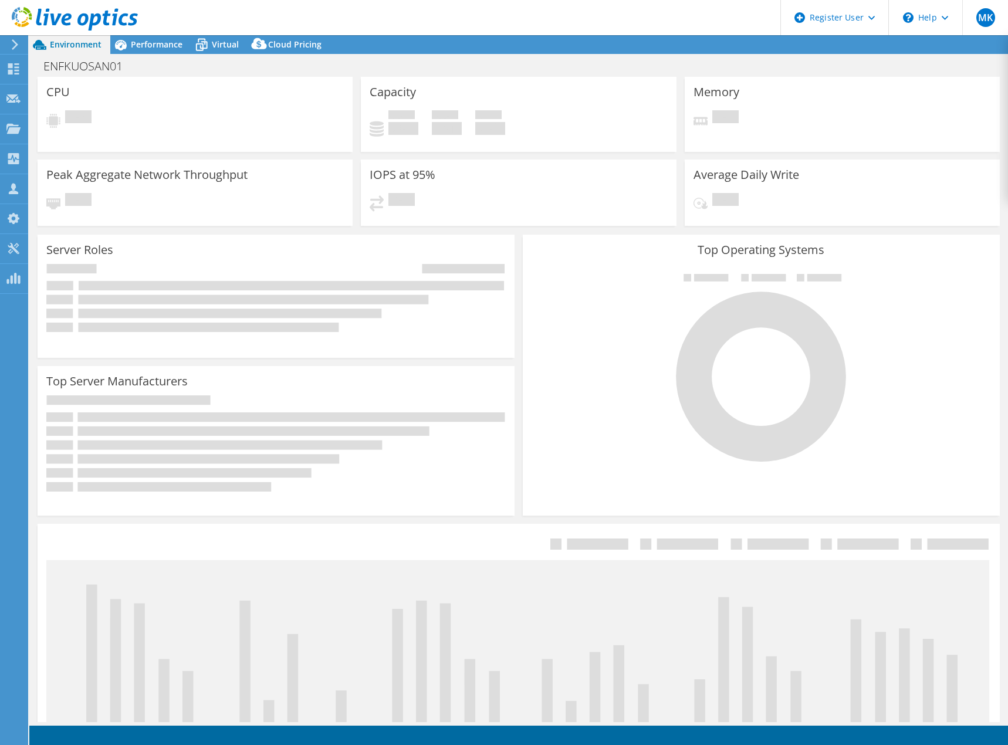
select select "EUFrankfurt"
select select "USD"
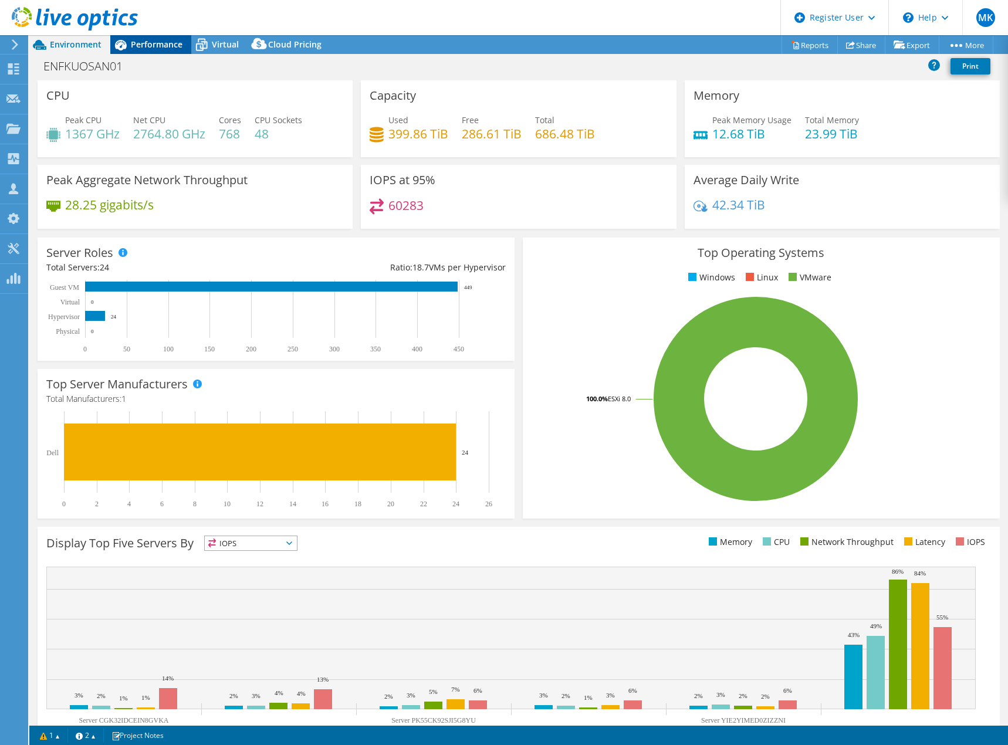
click at [154, 42] on span "Performance" at bounding box center [157, 44] width 52 height 11
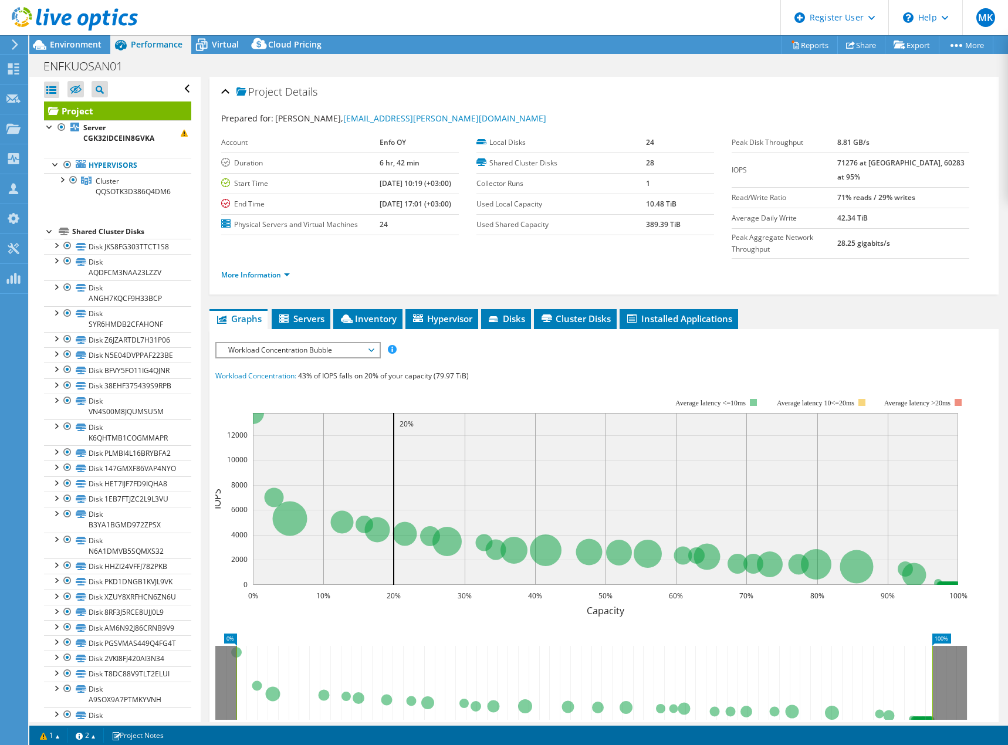
click at [279, 343] on span "Workload Concentration Bubble" at bounding box center [297, 350] width 151 height 14
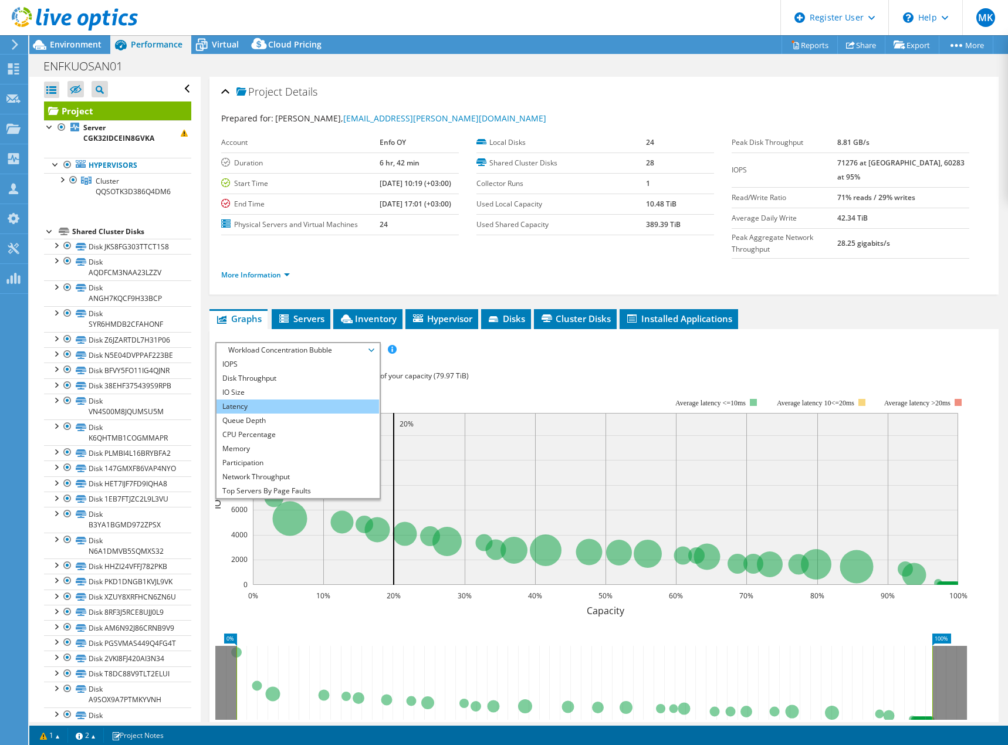
click at [252, 399] on li "Latency" at bounding box center [297, 406] width 162 height 14
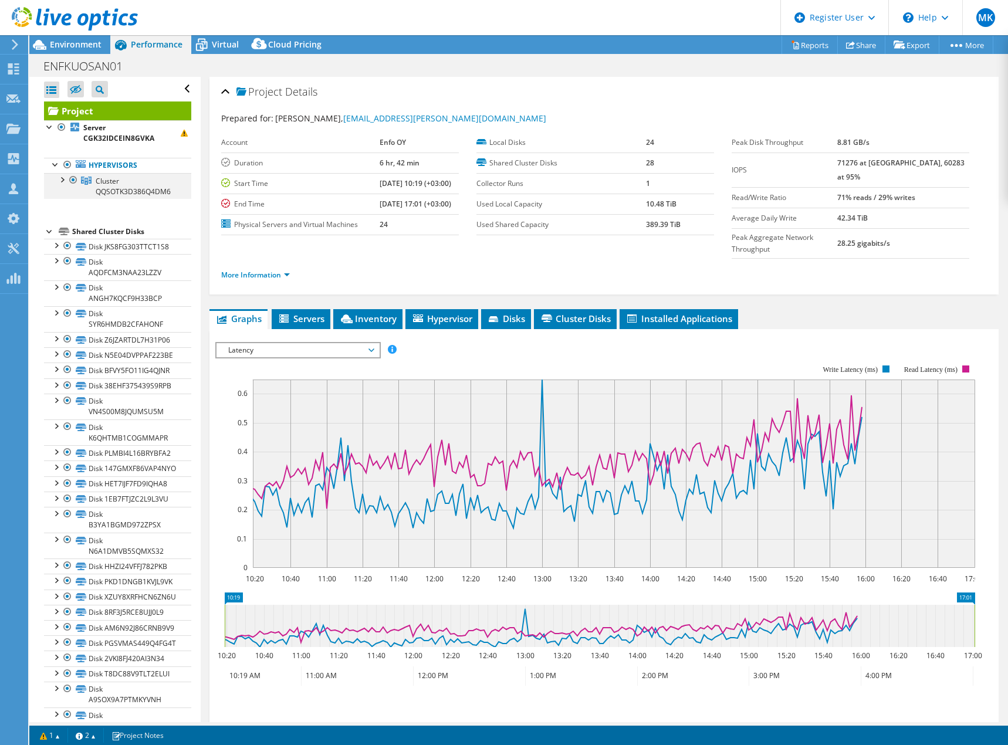
click at [63, 178] on div at bounding box center [62, 179] width 12 height 12
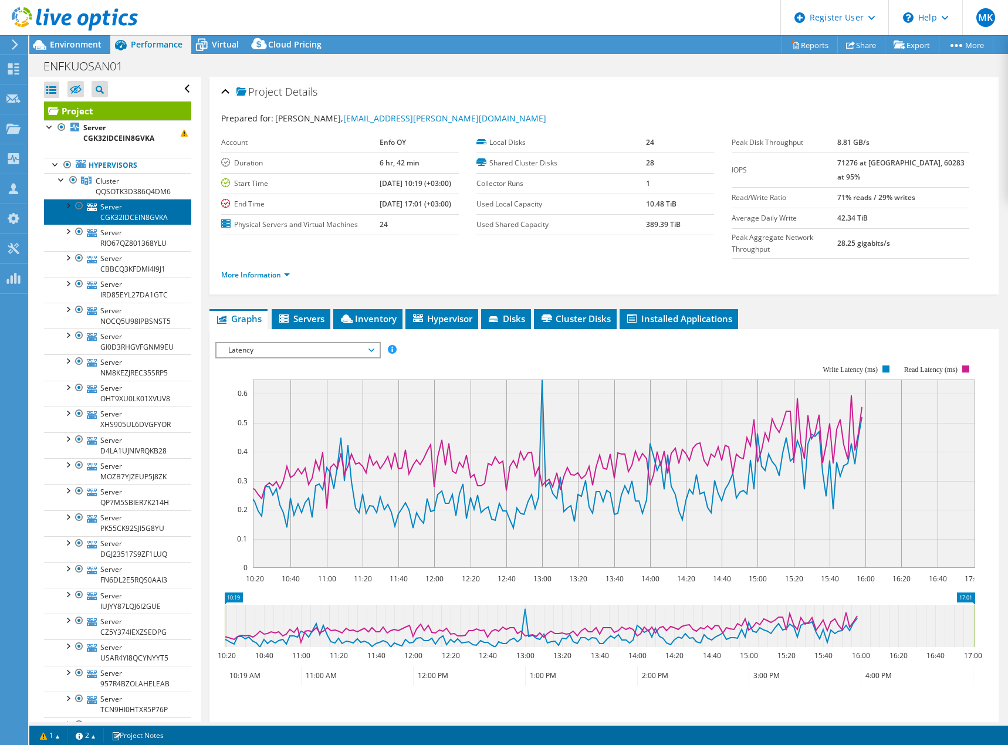
click at [123, 207] on link "Server CGK32IDCEIN8GVKA" at bounding box center [117, 212] width 147 height 26
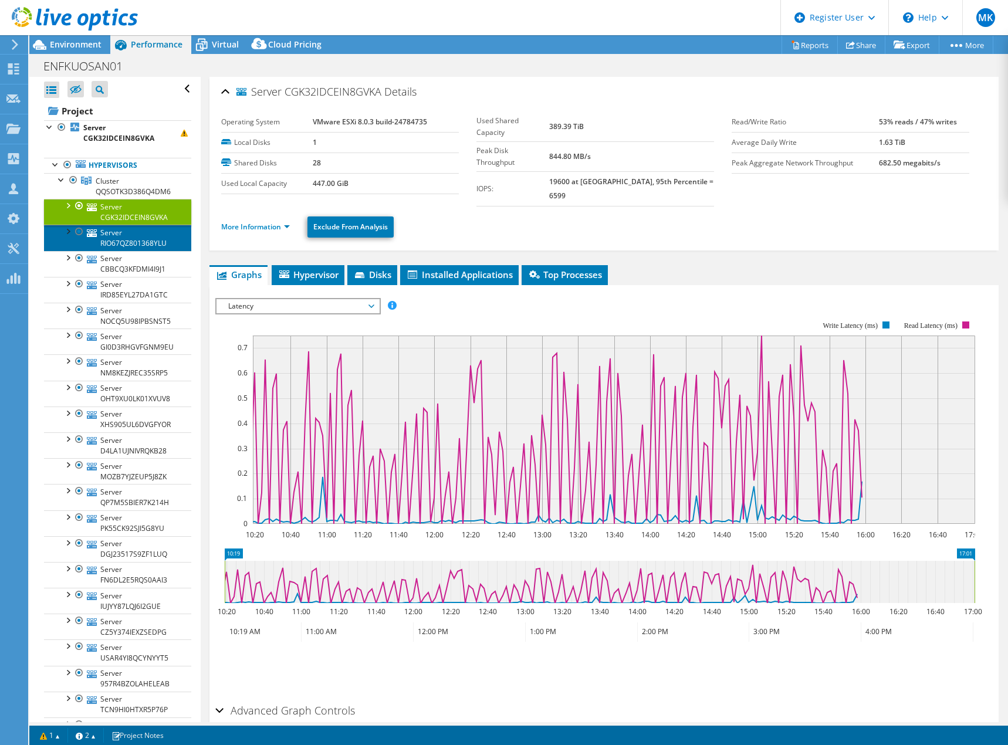
click at [117, 238] on link "Server RIO67QZ801368YLU" at bounding box center [117, 238] width 147 height 26
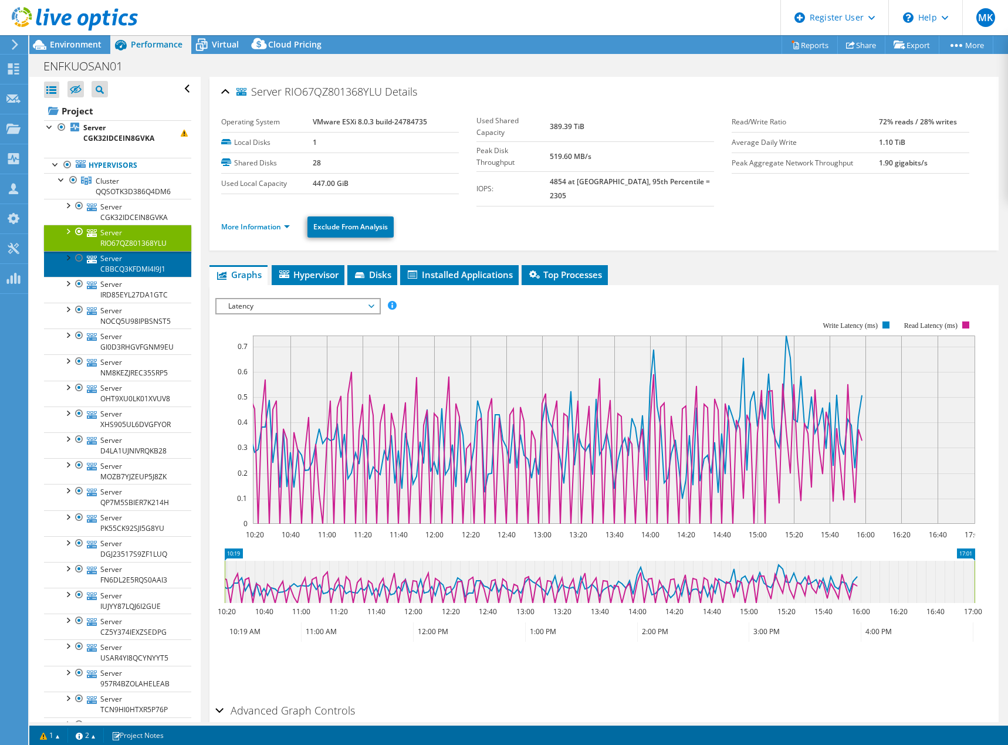
click at [113, 263] on link "Server CBBCQ3KFDMI4I9J1" at bounding box center [117, 264] width 147 height 26
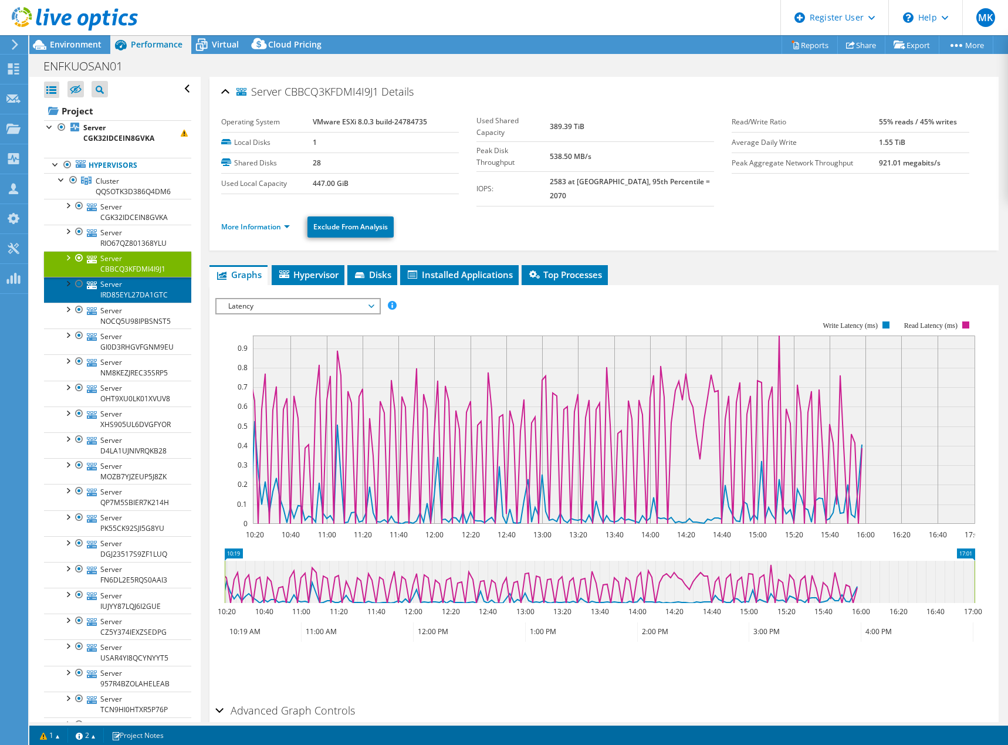
click at [114, 287] on link "Server IRD85EYL27DA1GTC" at bounding box center [117, 290] width 147 height 26
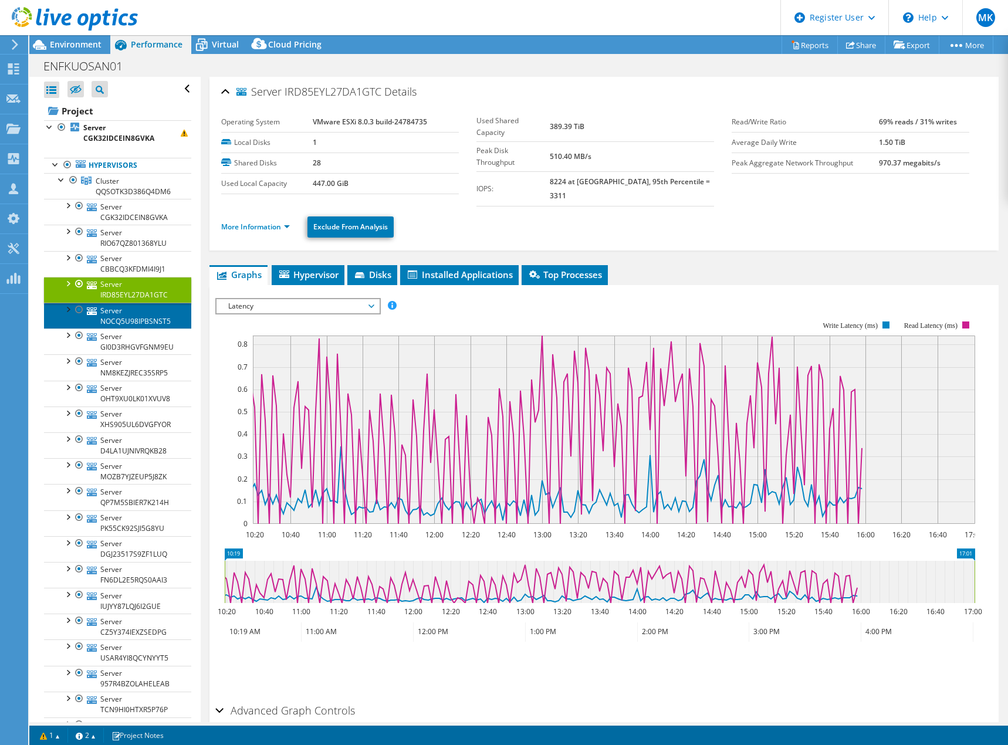
click at [116, 317] on link "Server NOCQ5U98IPBSNST5" at bounding box center [117, 316] width 147 height 26
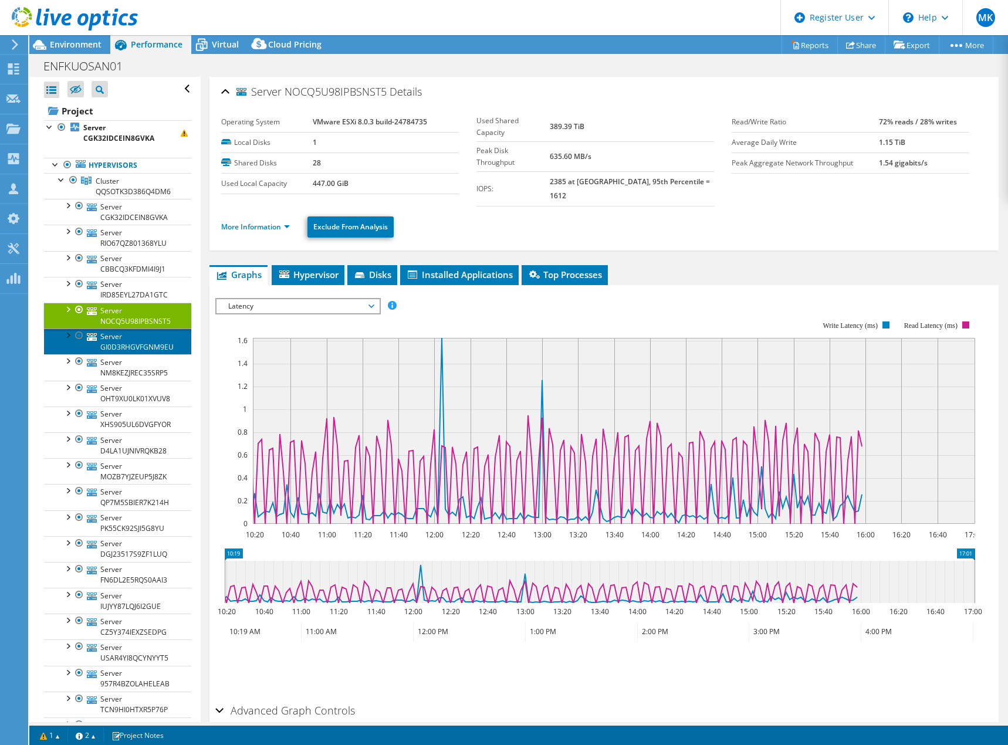
click at [121, 340] on link "Server GI0D3RHGVFGNM9EU" at bounding box center [117, 341] width 147 height 26
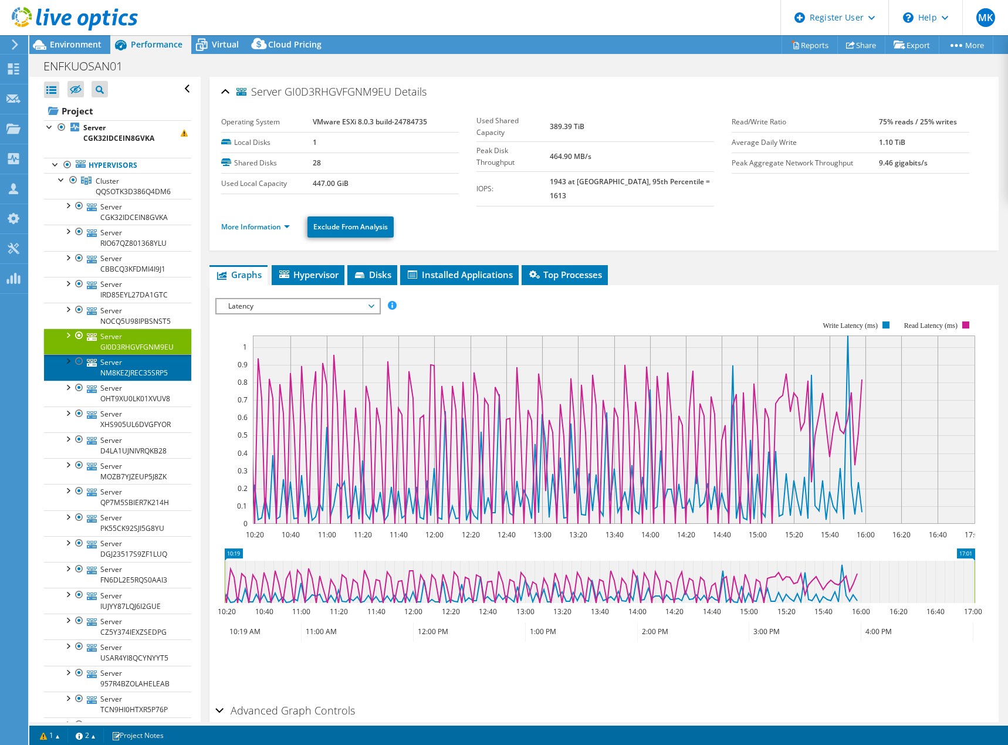
click at [121, 365] on link "Server NM8KEZJREC35SRP5" at bounding box center [117, 367] width 147 height 26
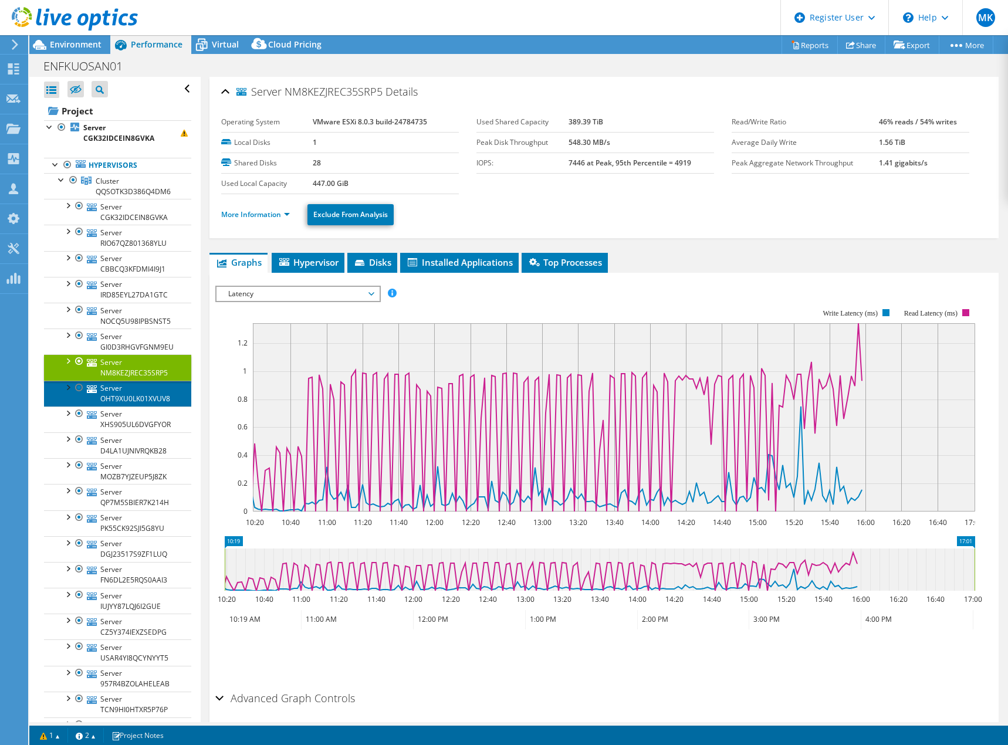
click at [116, 393] on link "Server OHT9XU0LK01XVUV8" at bounding box center [117, 394] width 147 height 26
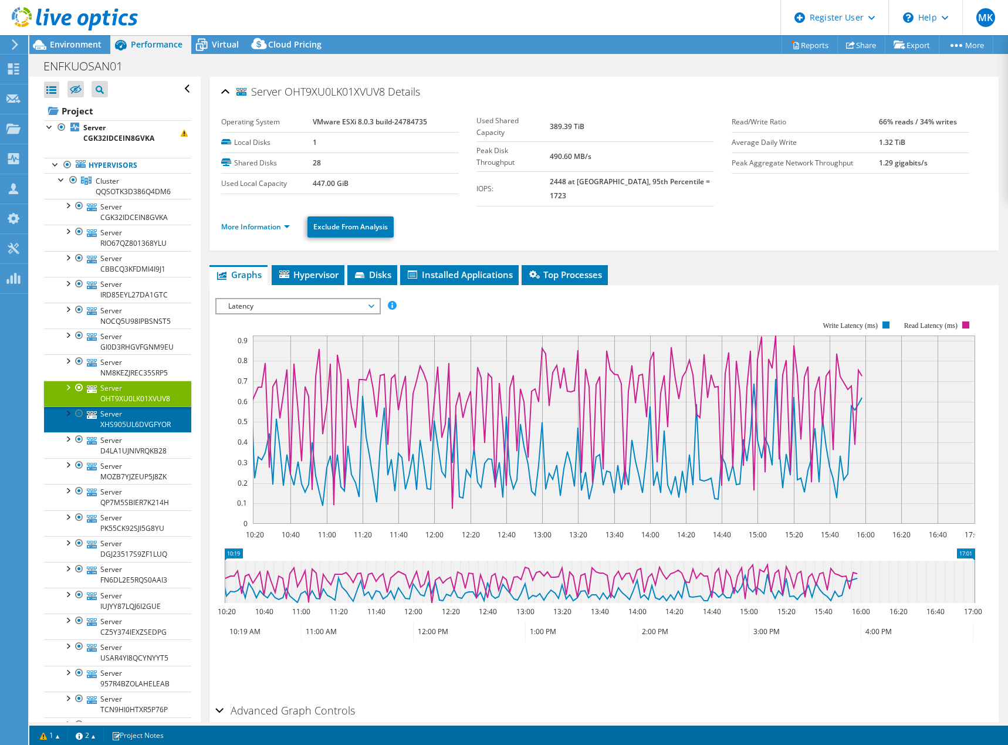
click at [123, 418] on link "Server XHS905UL6DVGFYOR" at bounding box center [117, 419] width 147 height 26
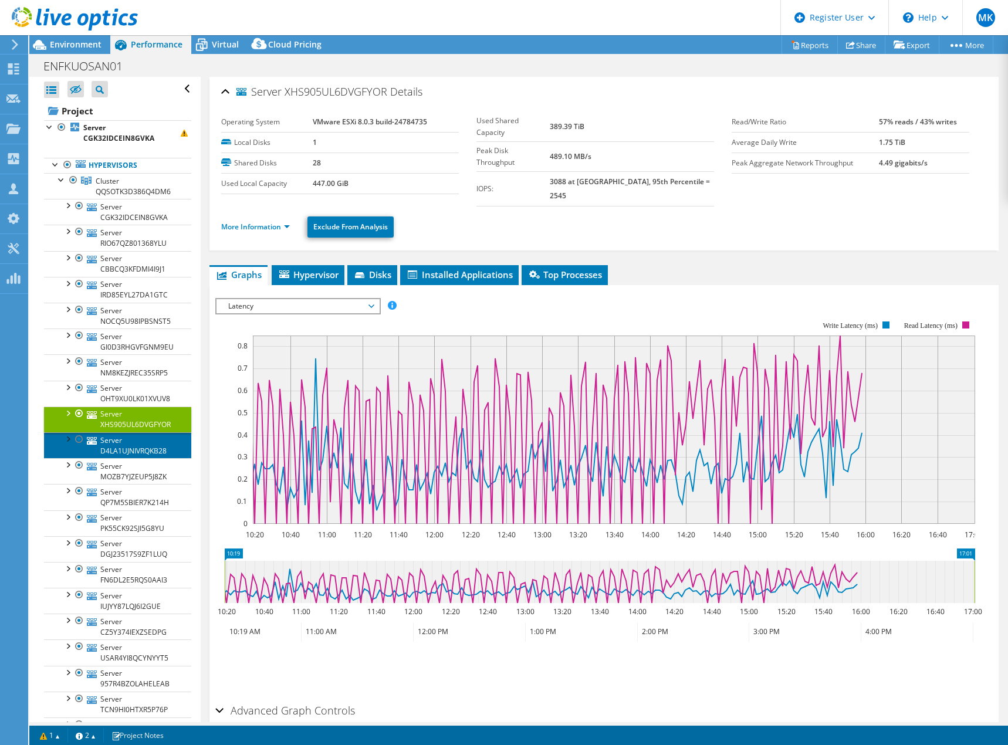
click at [117, 449] on link "Server D4LA1UJNIVRQKB28" at bounding box center [117, 445] width 147 height 26
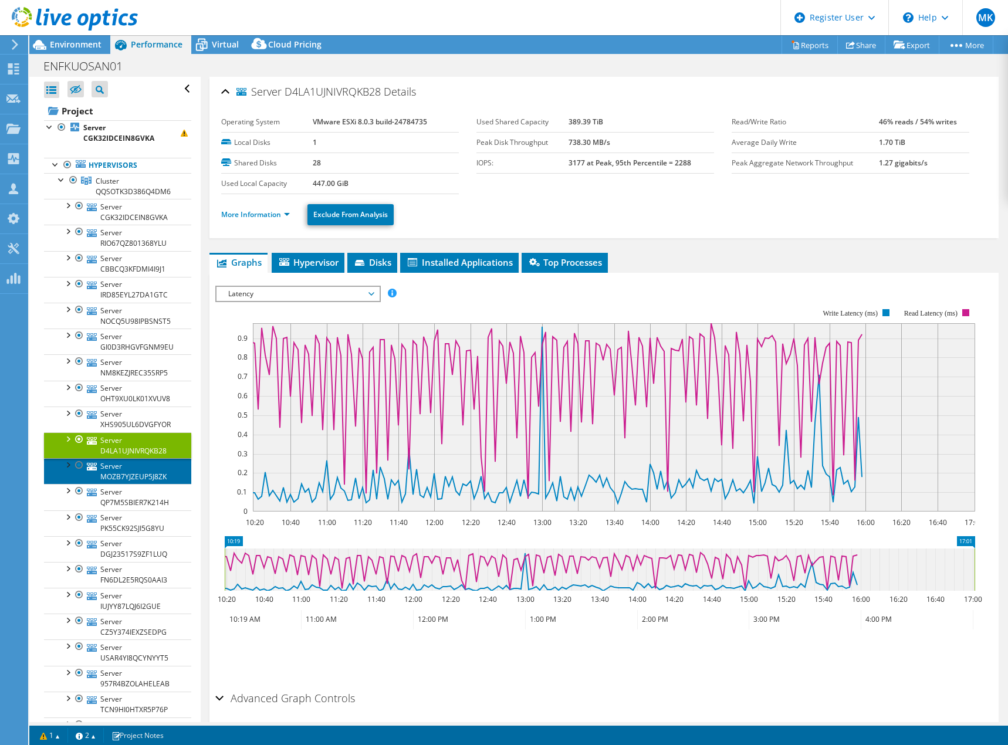
click at [111, 468] on link "Server MOZB7YJZEUP5J8ZK" at bounding box center [117, 471] width 147 height 26
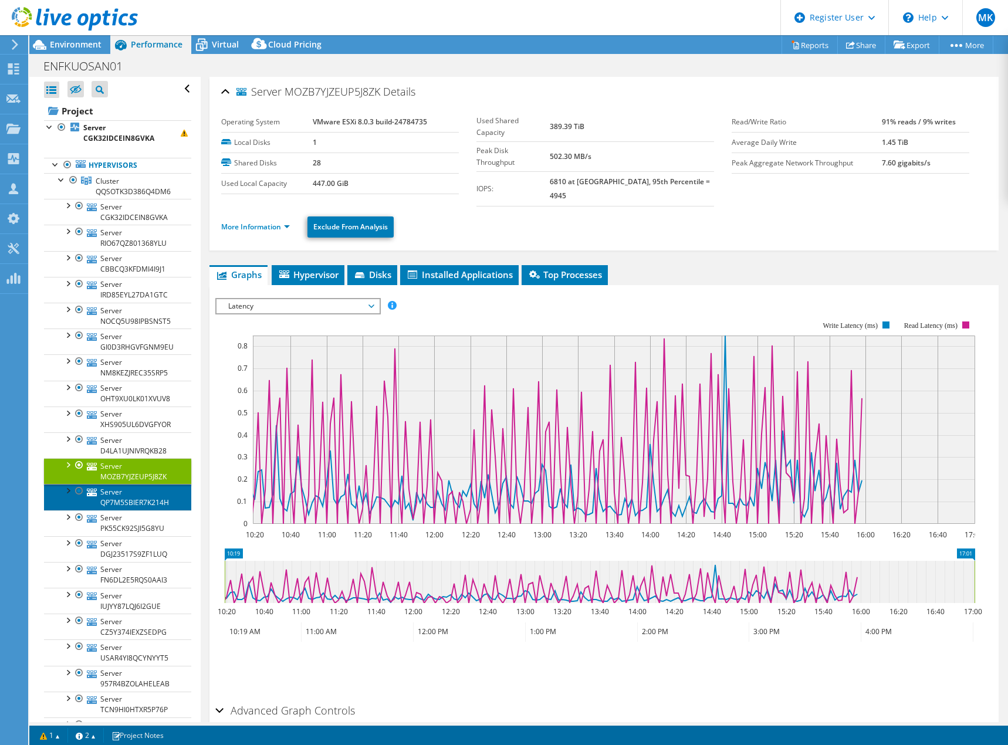
click at [123, 496] on link "Server QP7M5SBIER7K214H" at bounding box center [117, 497] width 147 height 26
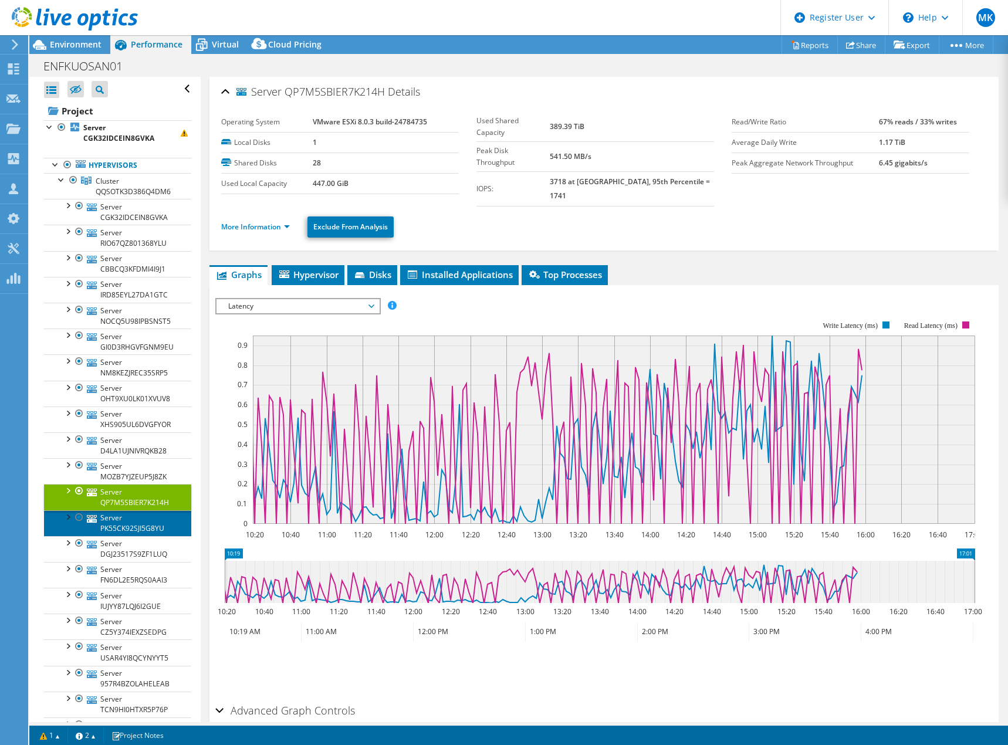
click at [119, 523] on link "Server PK55CK92SJI5G8YU" at bounding box center [117, 523] width 147 height 26
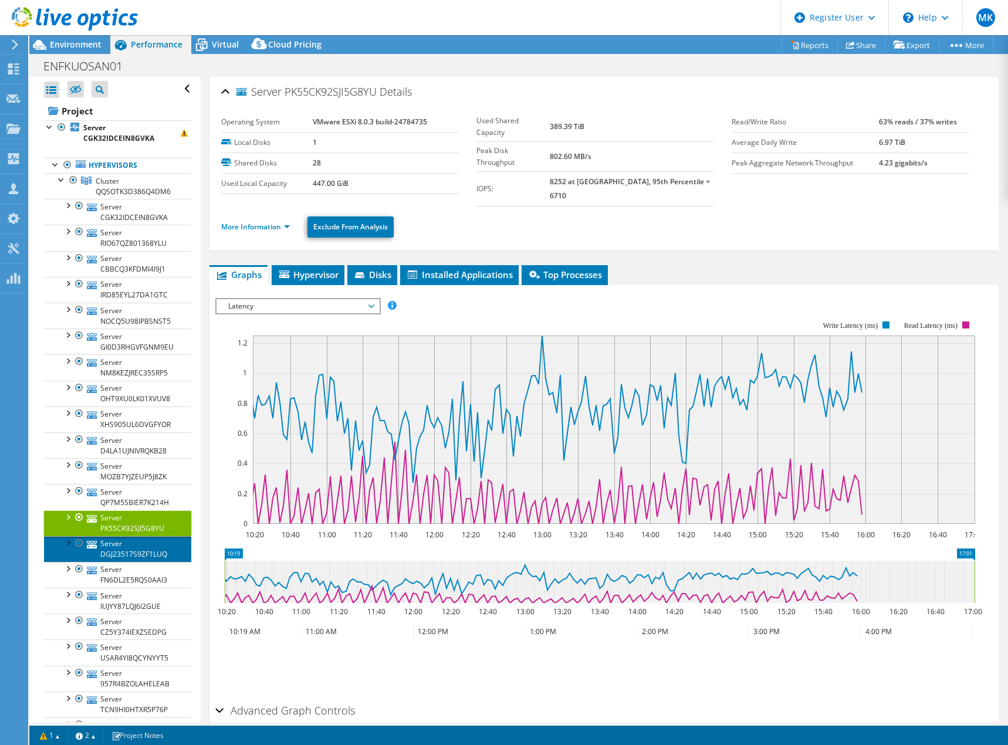
click at [135, 547] on link "Server DGJ23517S9ZF1LUQ" at bounding box center [117, 549] width 147 height 26
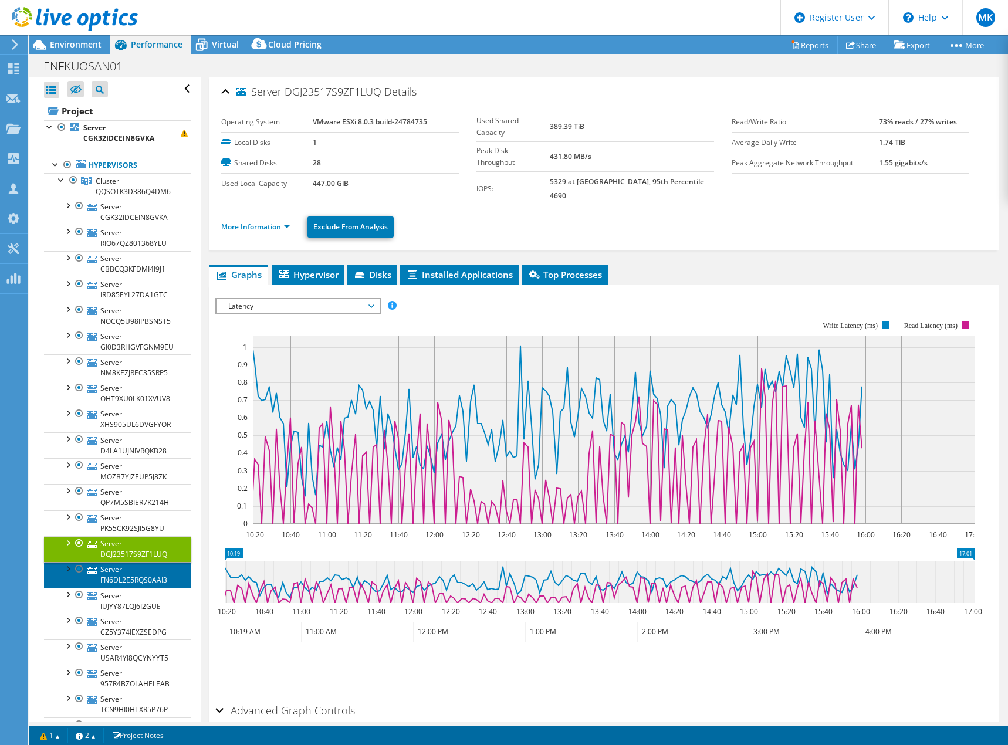
click at [131, 575] on link "Server FN6DL2E5RQS0AAI3" at bounding box center [117, 575] width 147 height 26
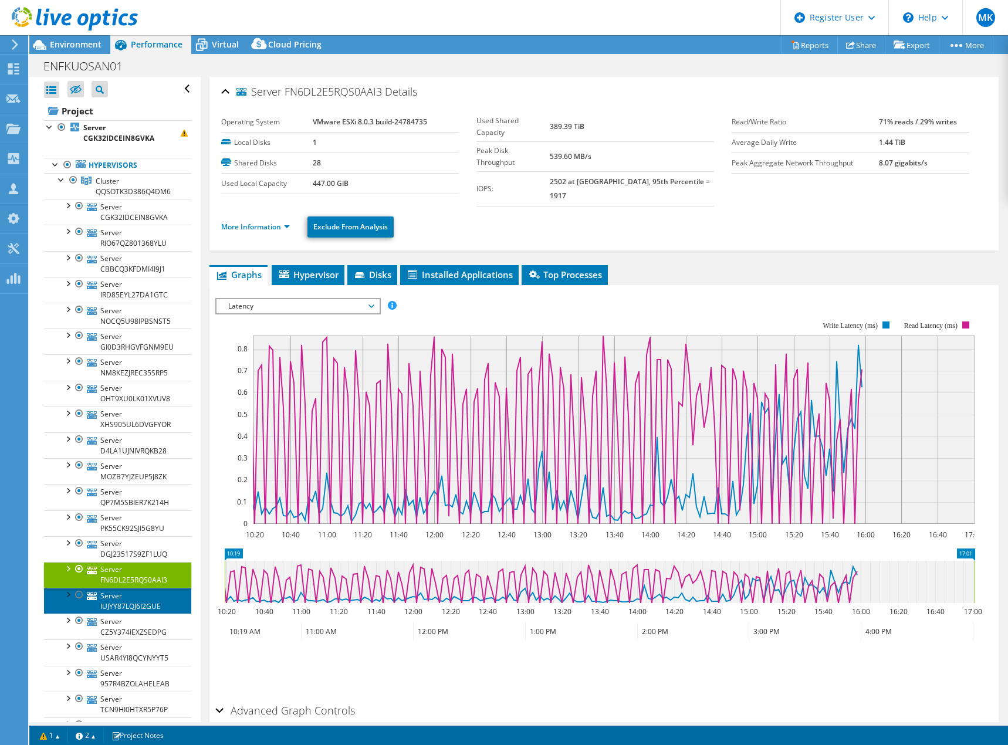
click at [121, 602] on link "Server IUJYY87LQJ6I2GUE" at bounding box center [117, 601] width 147 height 26
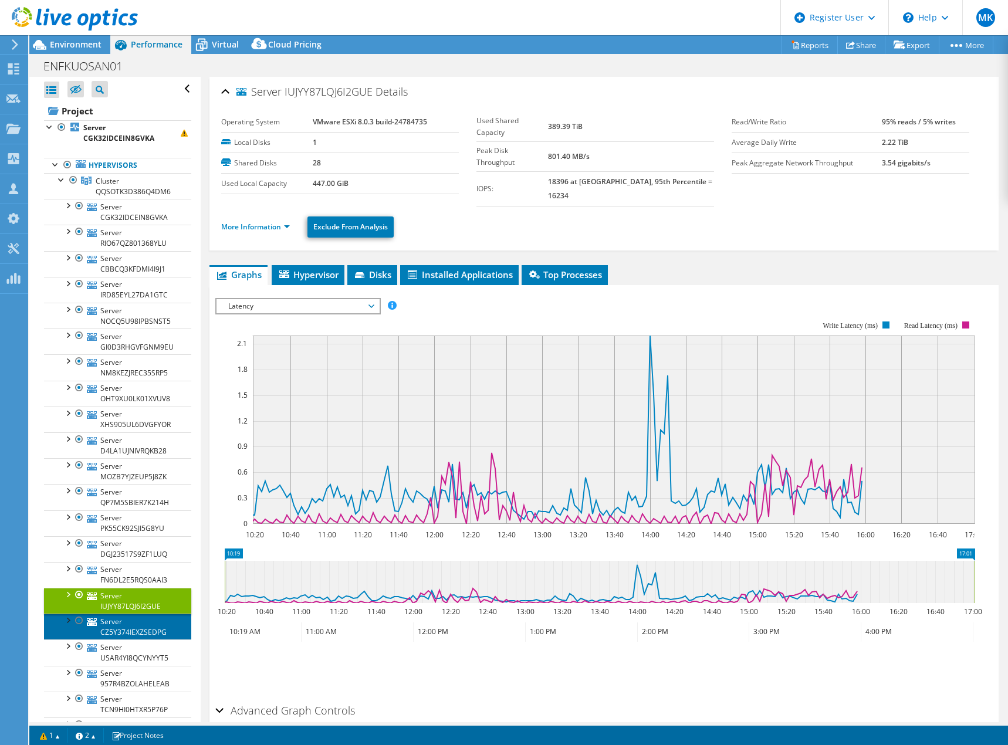
click at [118, 627] on link "Server CZ5Y374IEXZSEDPG" at bounding box center [117, 626] width 147 height 26
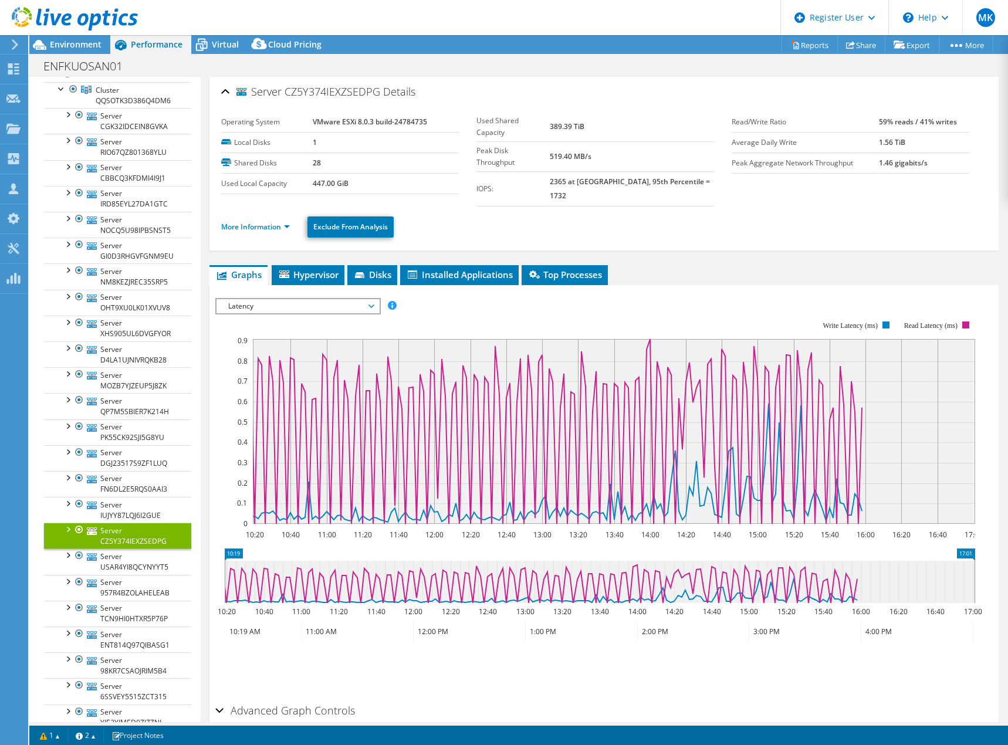
scroll to position [117, 0]
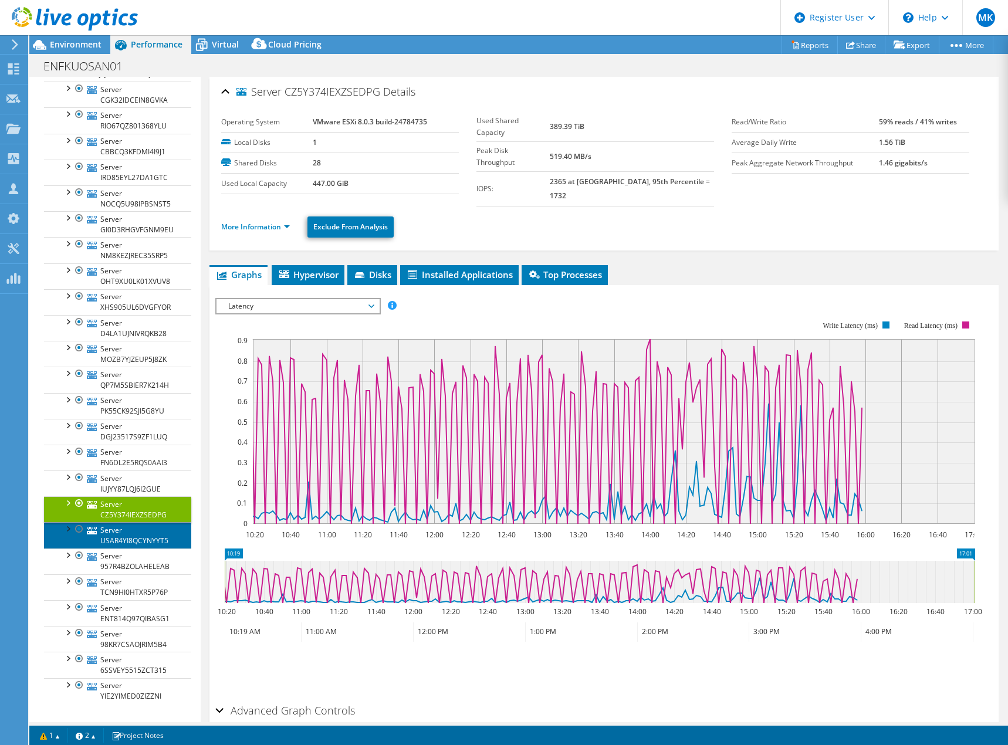
click at [122, 539] on link "Server USAR4YI8QCYNYYT5" at bounding box center [117, 535] width 147 height 26
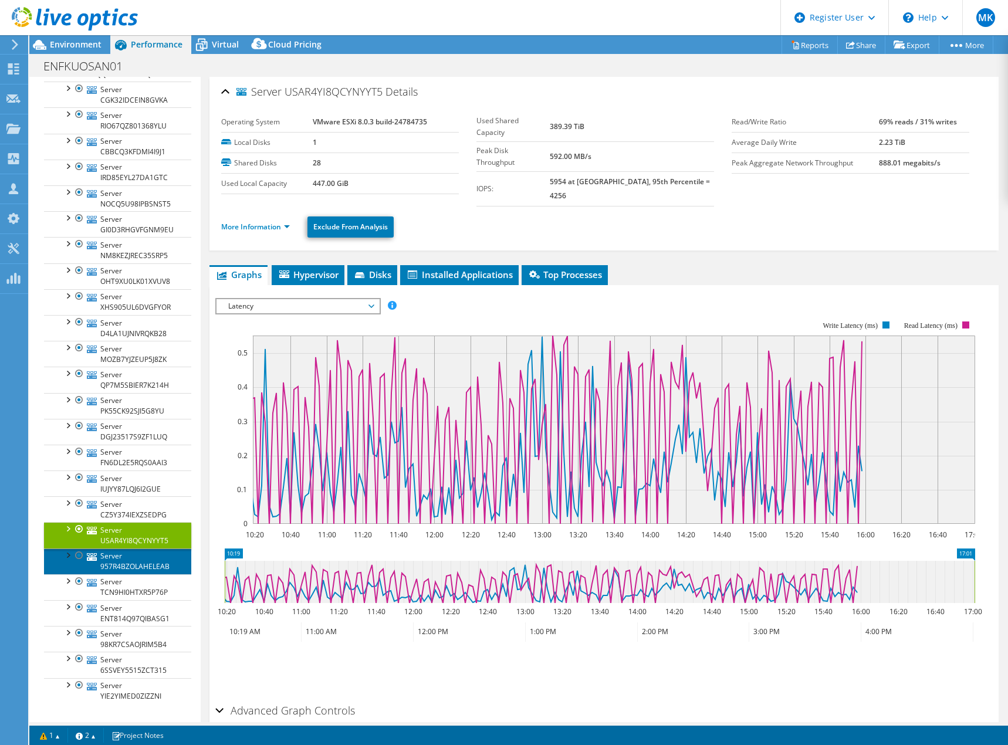
click at [126, 560] on link "Server 957R4BZOLAHELEAB" at bounding box center [117, 561] width 147 height 26
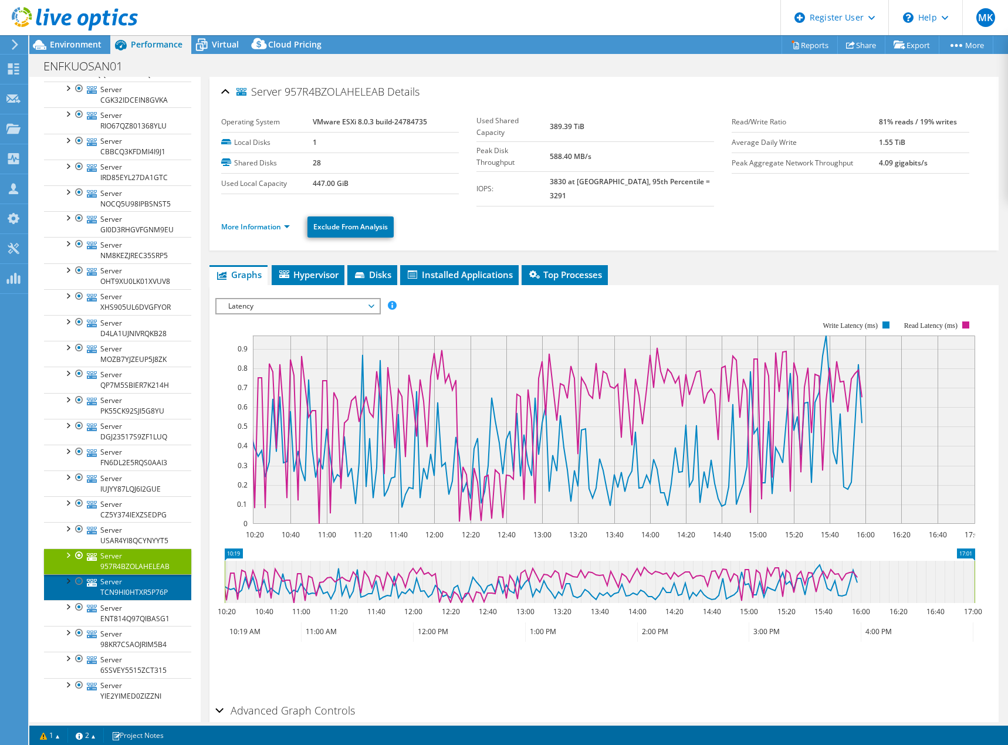
click at [122, 584] on link "Server TCN9HI0HTXR5P76P" at bounding box center [117, 587] width 147 height 26
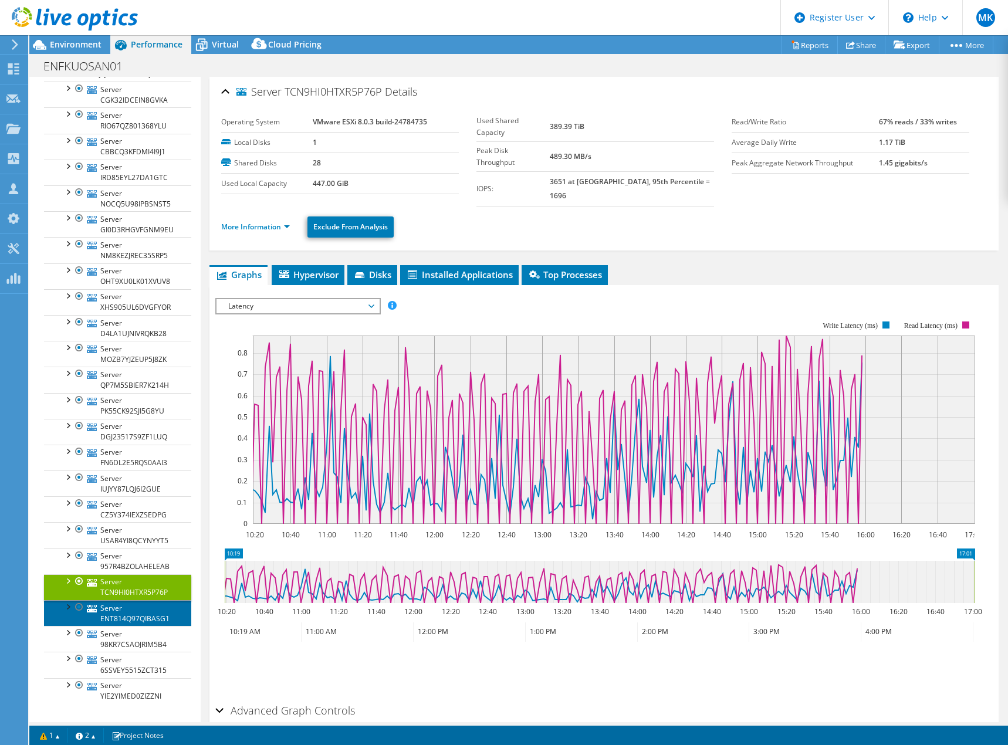
click at [121, 609] on link "Server ENT814Q97QIBASG1" at bounding box center [117, 613] width 147 height 26
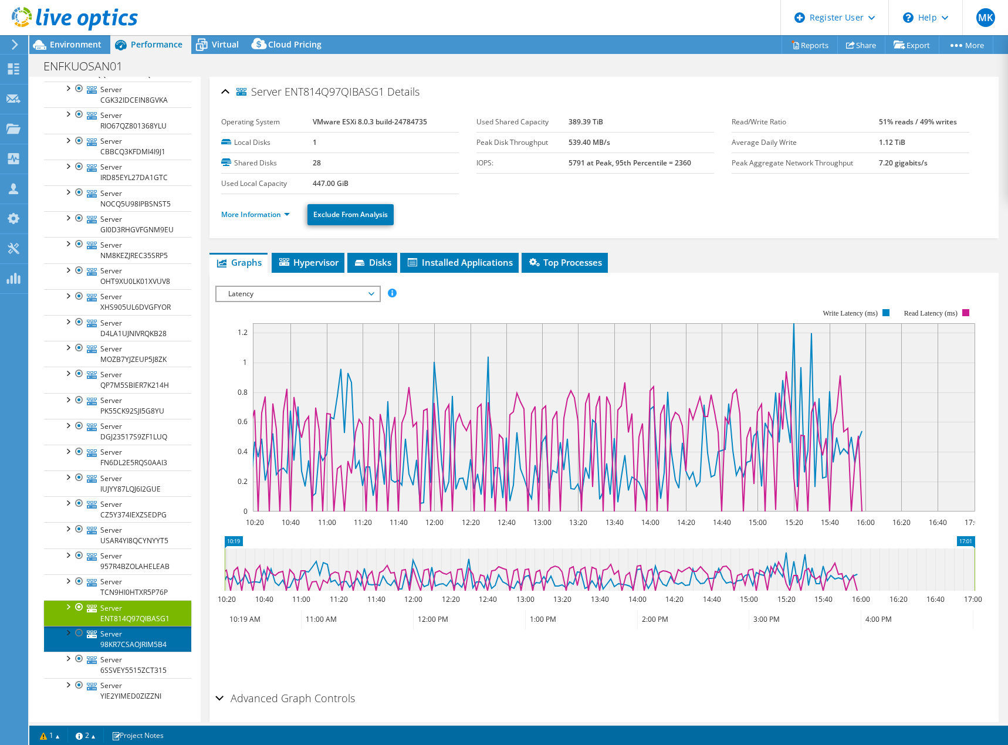
click at [118, 640] on link "Server 98KR7CSAOJRIM5B4" at bounding box center [117, 639] width 147 height 26
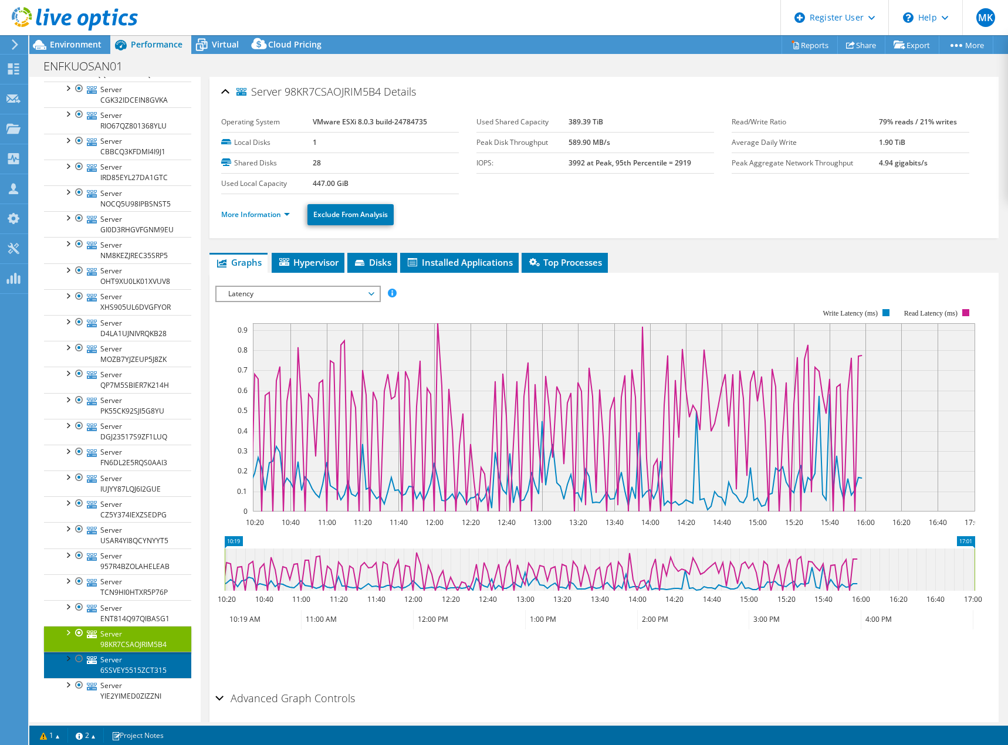
click at [116, 662] on link "Server 6SSVEY5515ZCT315" at bounding box center [117, 665] width 147 height 26
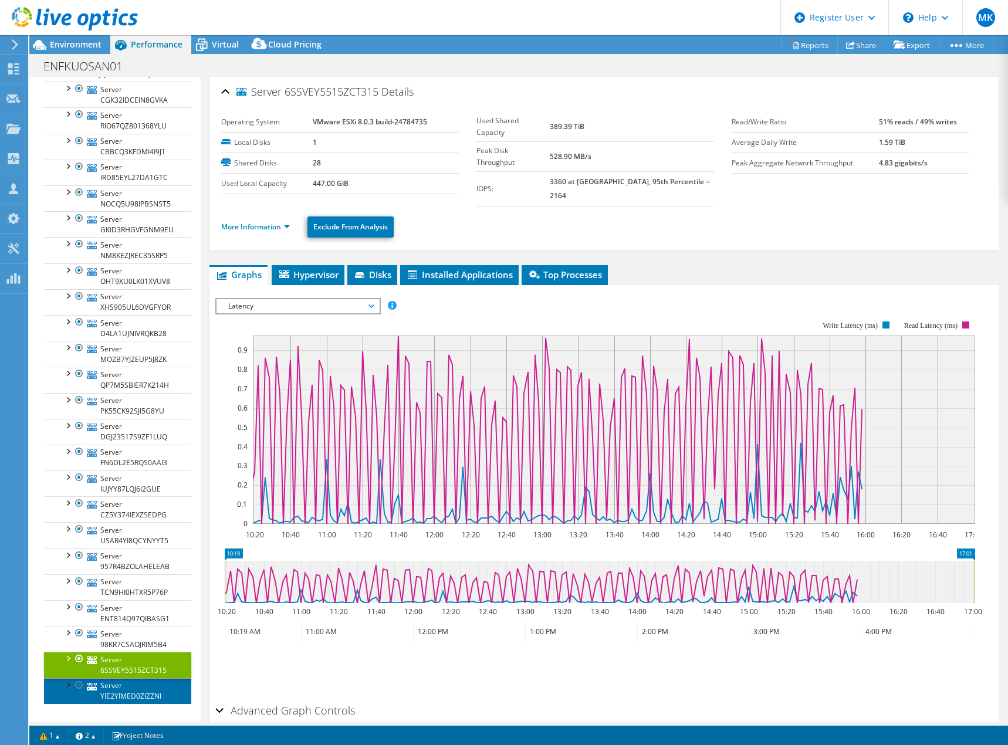
click at [123, 687] on link "Server YIE2YIMED0ZIZZNI" at bounding box center [117, 691] width 147 height 26
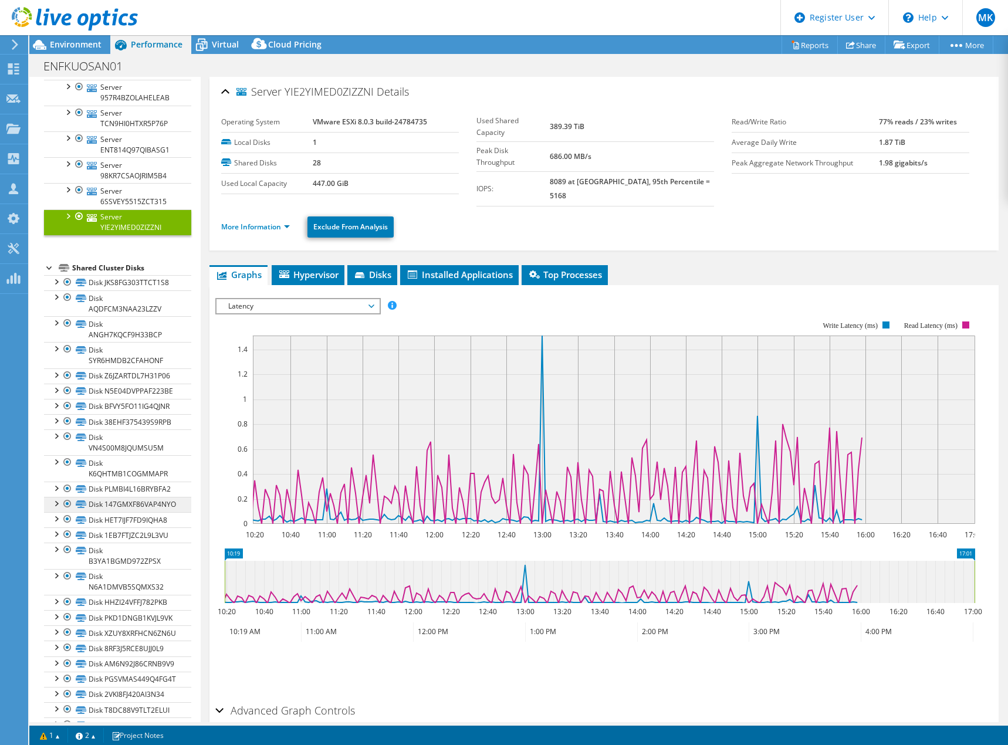
scroll to position [586, 0]
click at [123, 279] on link "Disk JKS8FG303TTCT1S8" at bounding box center [117, 281] width 147 height 15
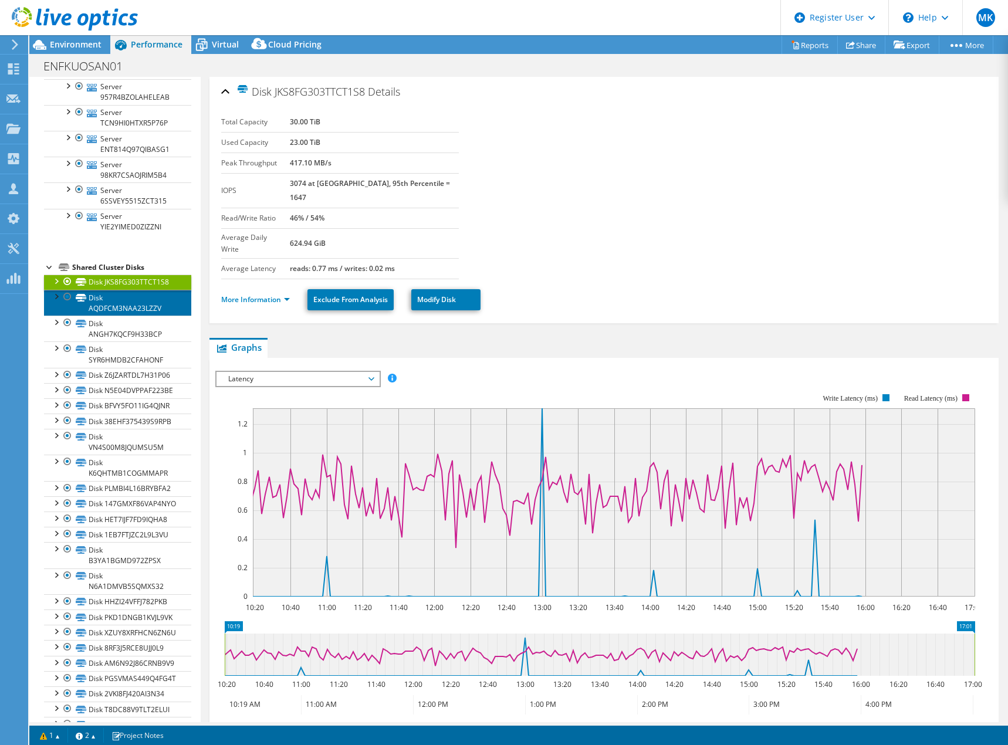
click at [124, 301] on link "Disk AQDFCM3NAA23LZZV" at bounding box center [117, 303] width 147 height 26
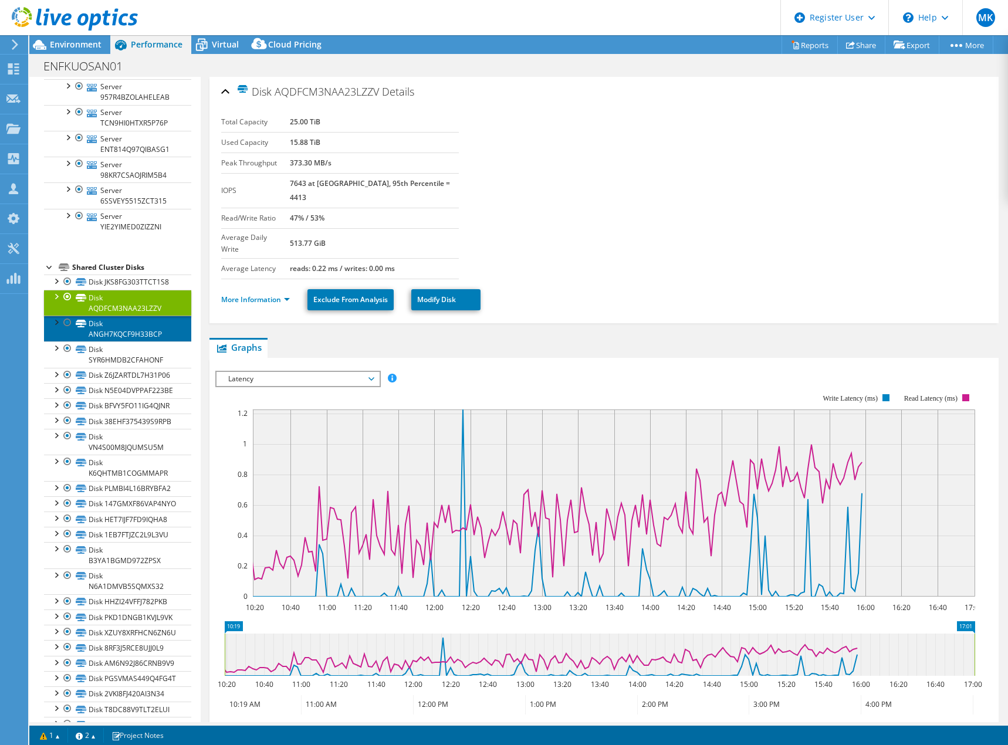
click at [126, 330] on link "Disk ANGH7KQCF9H33BCP" at bounding box center [117, 329] width 147 height 26
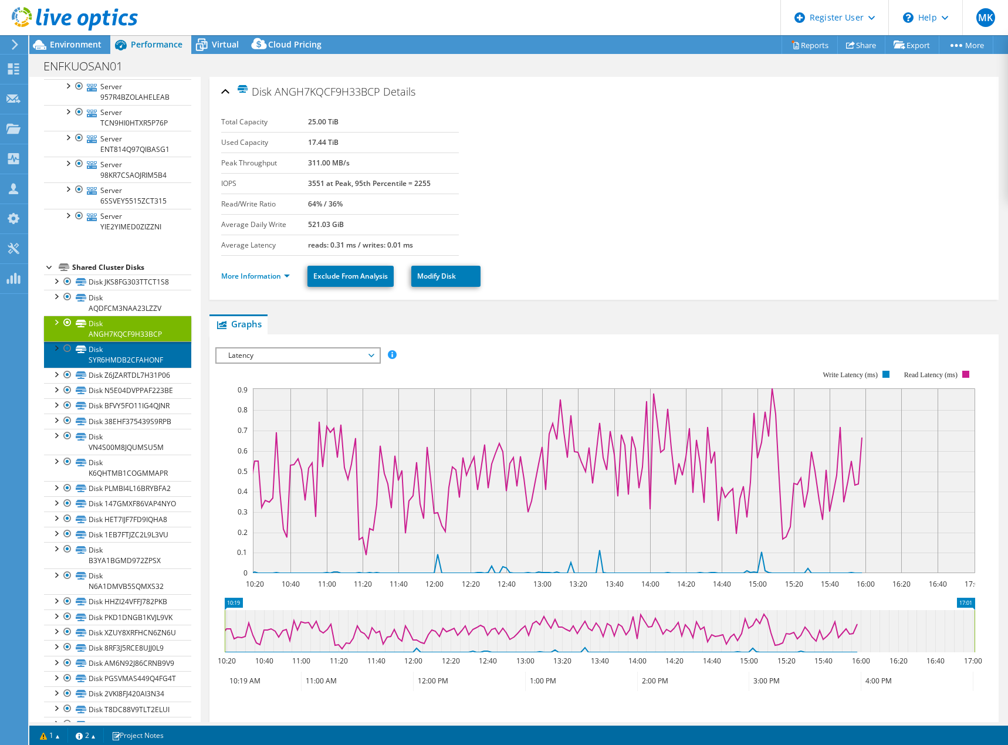
click at [126, 350] on link "Disk SYR6HMDB2CFAHONF" at bounding box center [117, 354] width 147 height 26
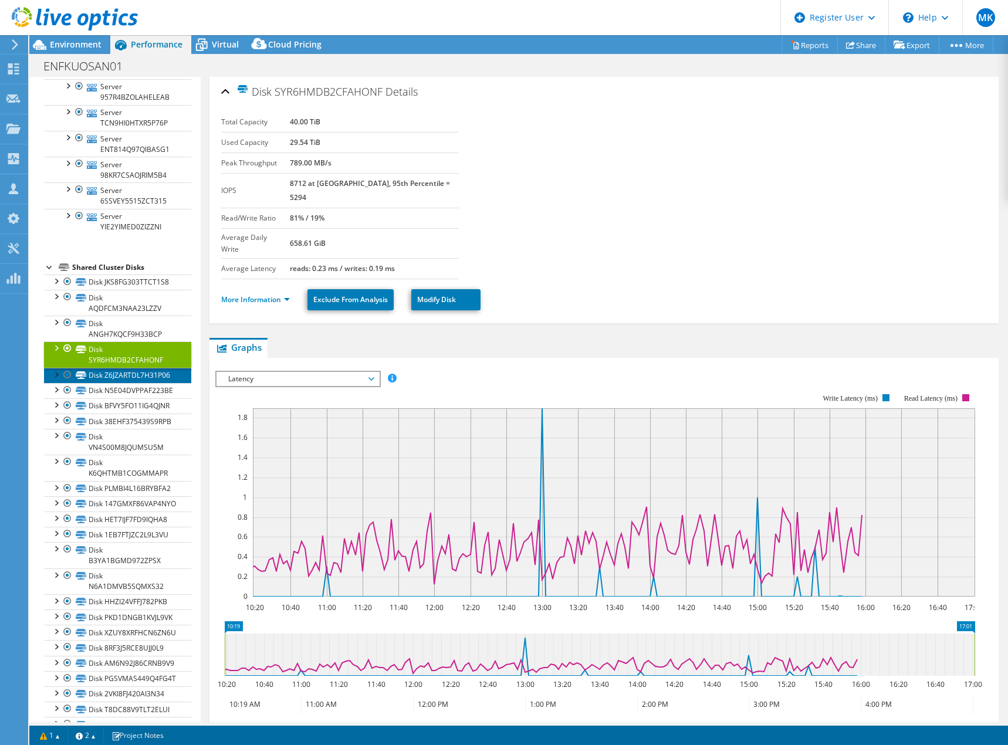
click at [118, 381] on link "Disk Z6JZARTDL7H31P06" at bounding box center [117, 375] width 147 height 15
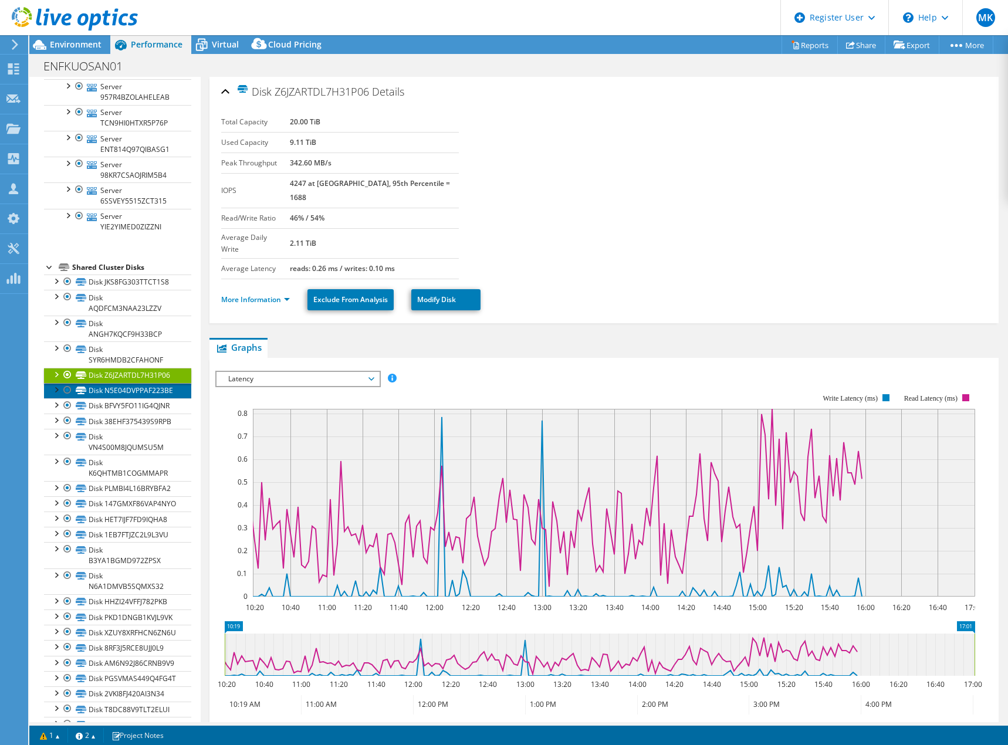
click at [114, 398] on link "Disk N5E04DVPPAF223BE" at bounding box center [117, 390] width 147 height 15
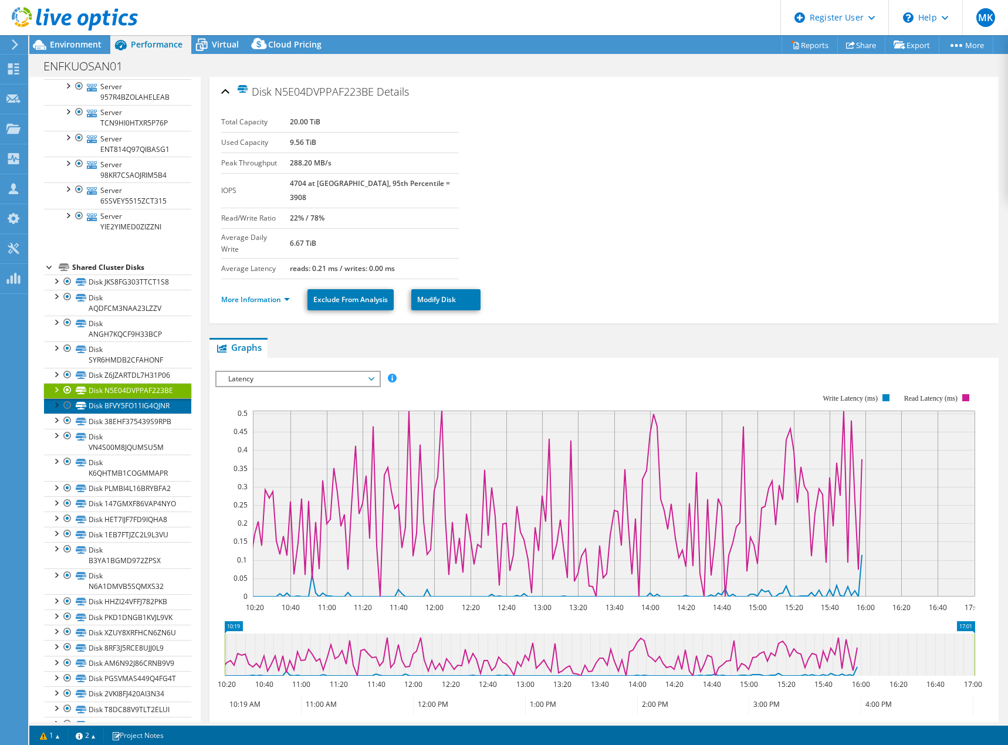
click at [111, 413] on link "Disk BFVY5FO11IG4QJNR" at bounding box center [117, 405] width 147 height 15
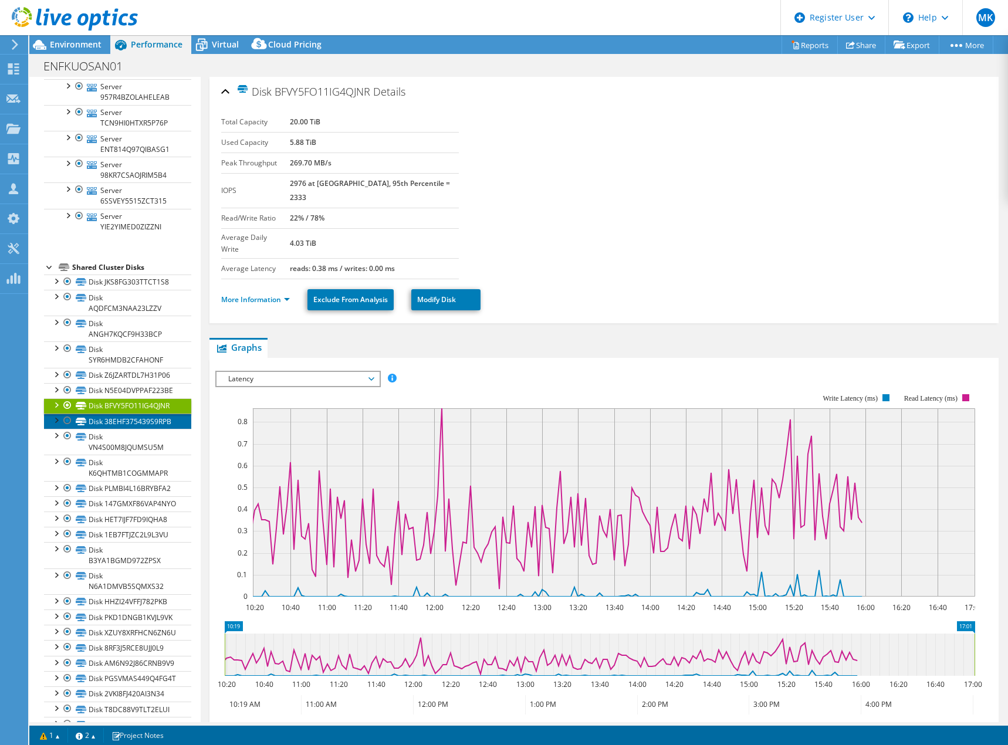
click at [112, 429] on link "Disk 38EHF375439S9RPB" at bounding box center [117, 420] width 147 height 15
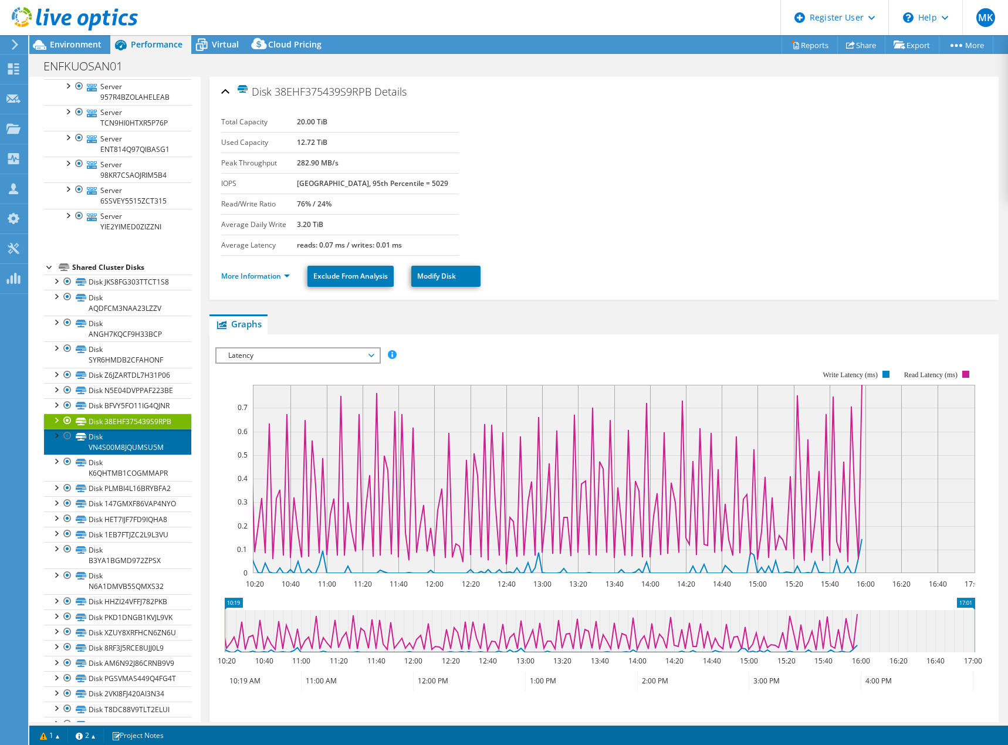
click at [107, 455] on link "Disk VN4S00M8JQUMSU5M" at bounding box center [117, 442] width 147 height 26
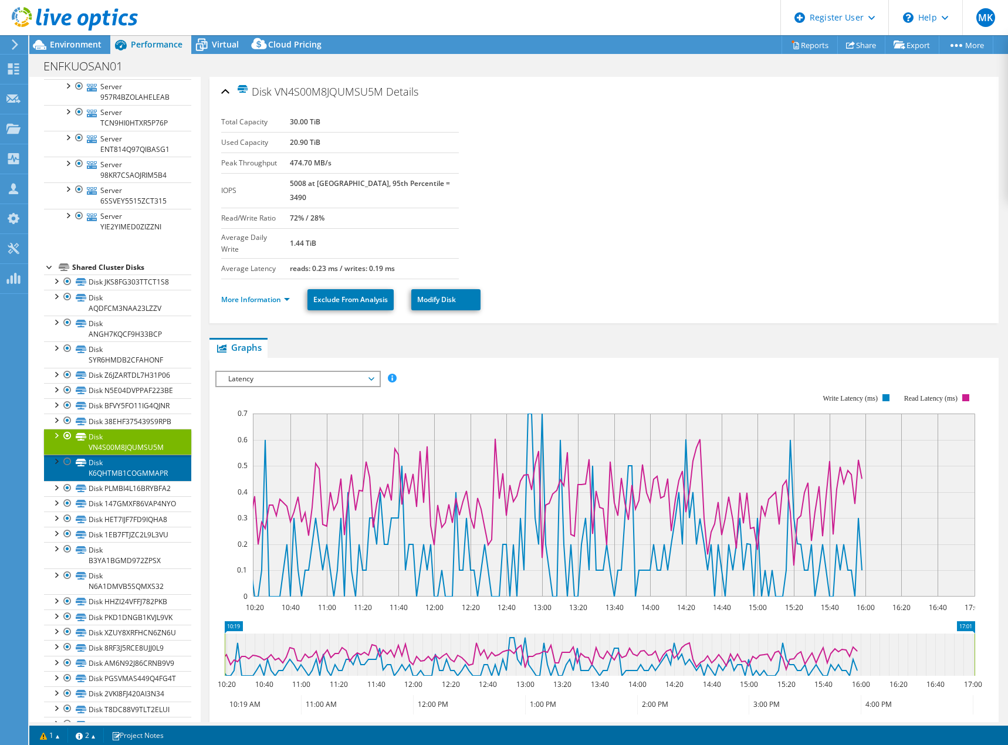
click at [117, 480] on link "Disk K6QHTMB1COGMMAPR" at bounding box center [117, 468] width 147 height 26
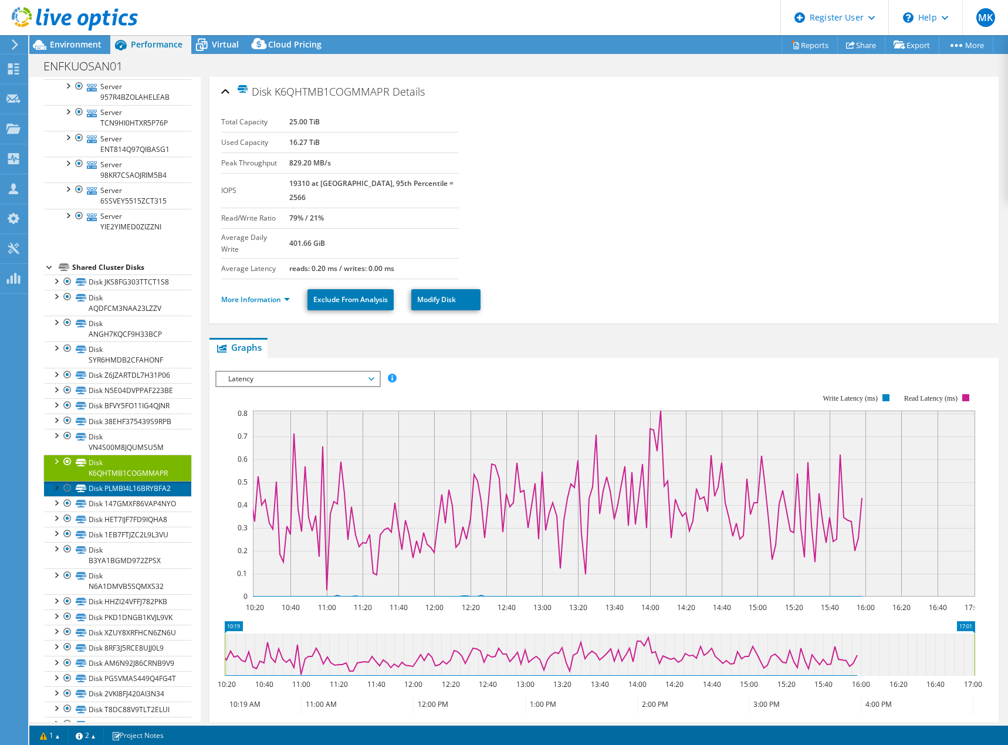
click at [127, 496] on link "Disk PLMBI4L16BRYBFA2" at bounding box center [117, 488] width 147 height 15
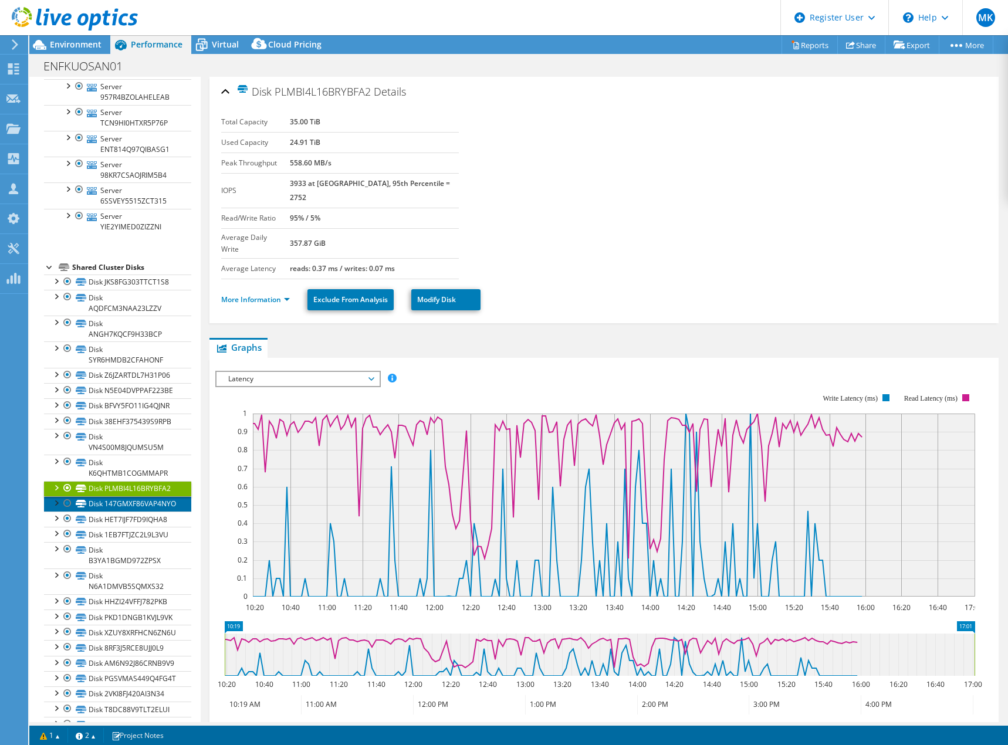
click at [128, 511] on link "Disk 147GMXF86VAP4NYO" at bounding box center [117, 503] width 147 height 15
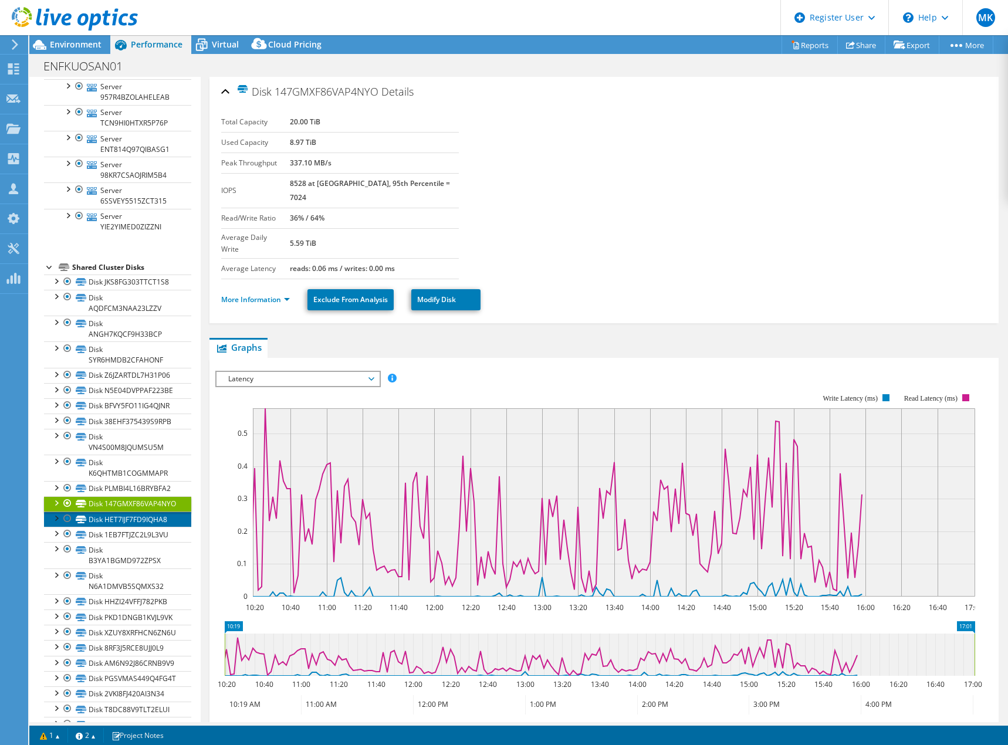
click at [133, 527] on link "Disk HET7IJF7FD9IQHA8" at bounding box center [117, 518] width 147 height 15
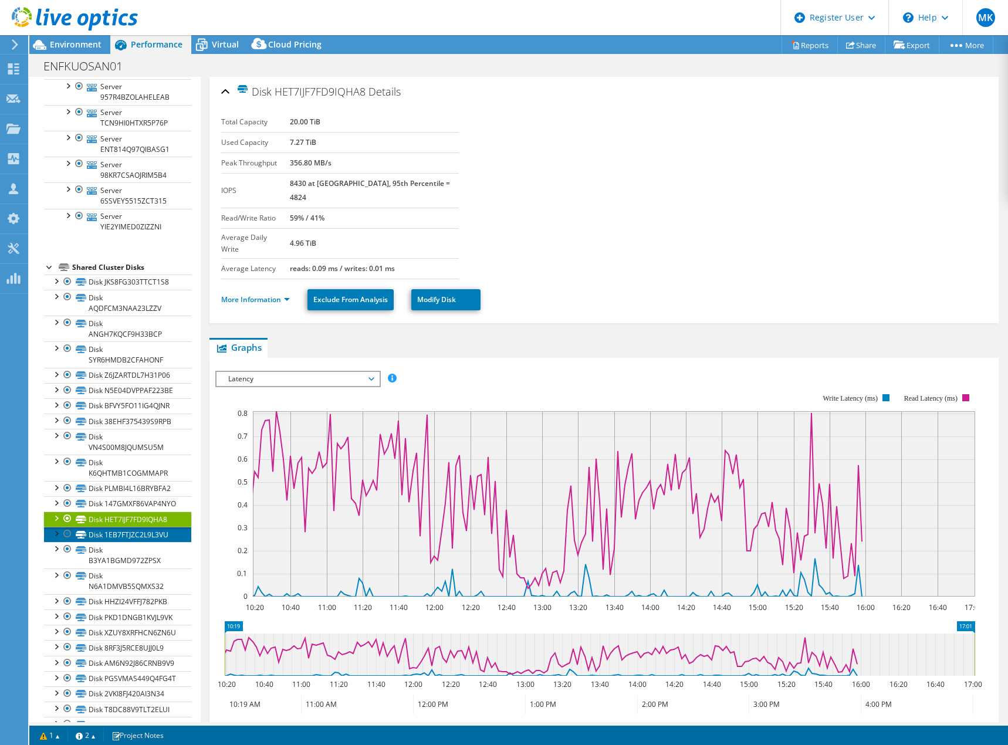
click at [144, 542] on link "Disk 1EB7FTJZC2L9L3VU" at bounding box center [117, 534] width 147 height 15
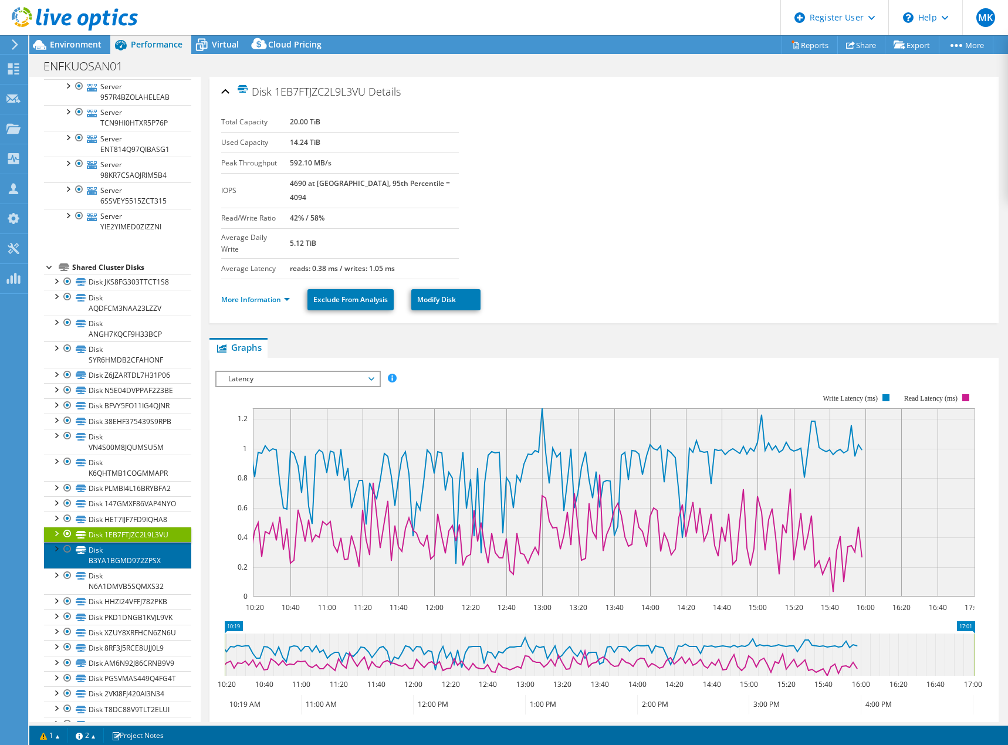
click at [134, 568] on link "Disk B3YA1BGMD972ZPSX" at bounding box center [117, 555] width 147 height 26
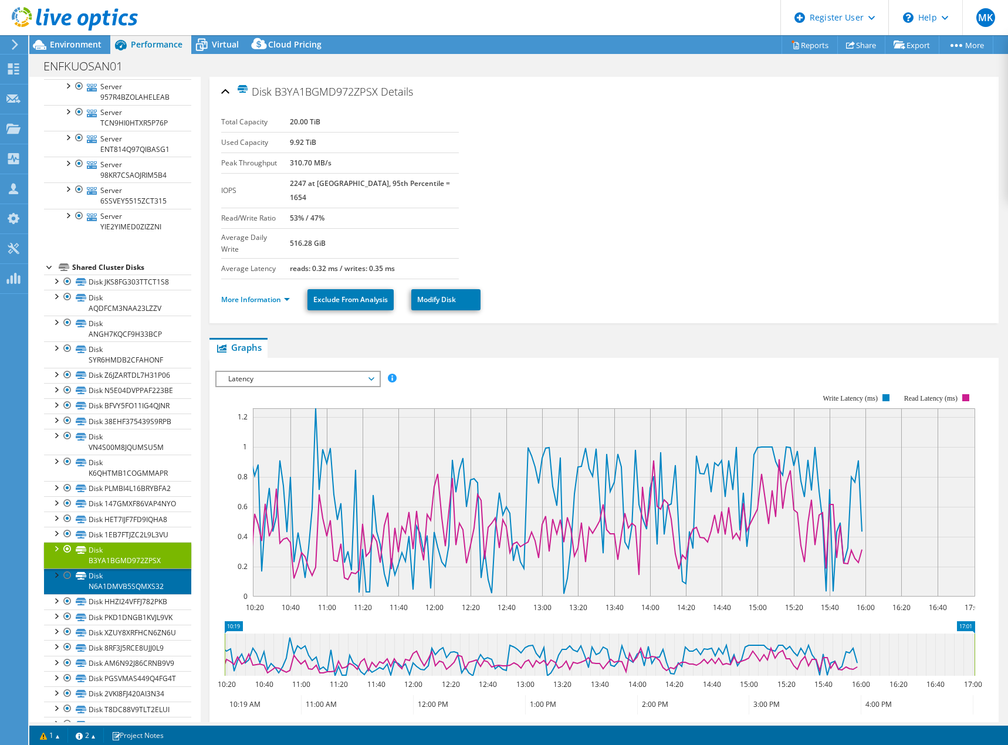
click at [149, 594] on link "Disk N6A1DMVB5SQMXS32" at bounding box center [117, 581] width 147 height 26
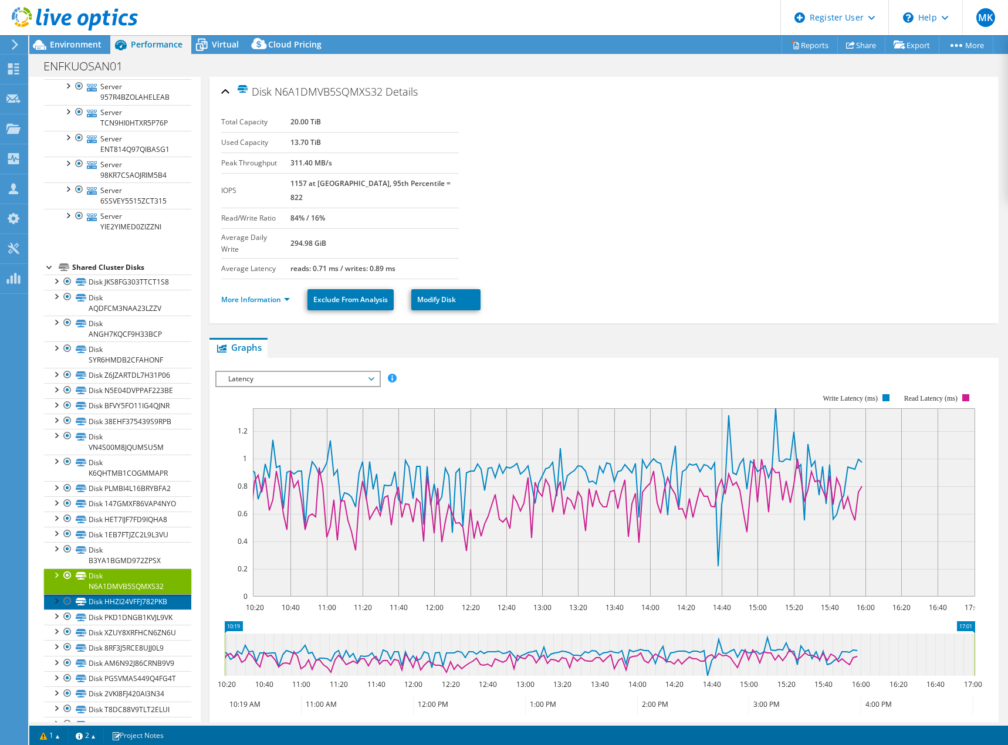
click at [103, 609] on link "Disk HHZI24VFFJ782PKB" at bounding box center [117, 601] width 147 height 15
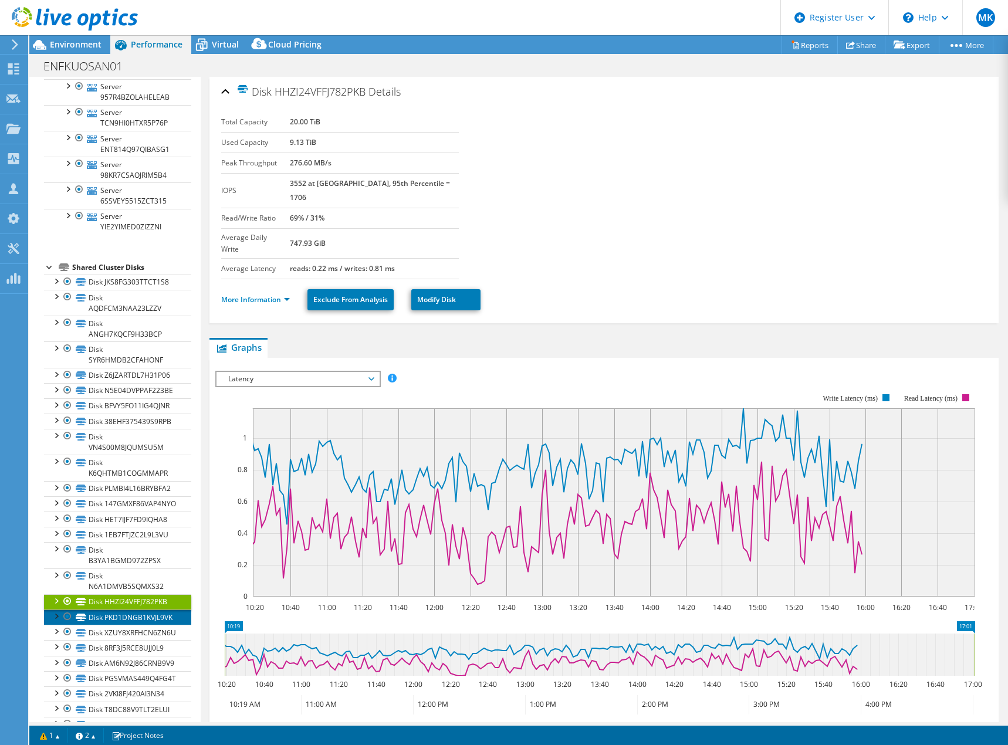
click at [108, 625] on link "Disk PKD1DNGB1KVJL9VK" at bounding box center [117, 616] width 147 height 15
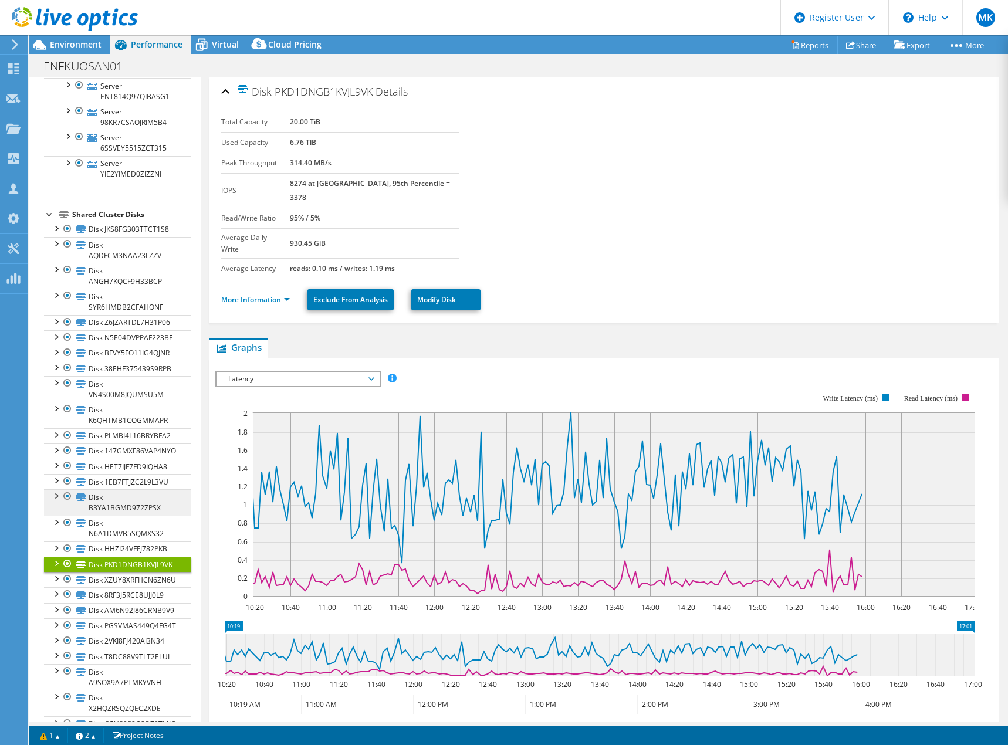
scroll to position [704, 0]
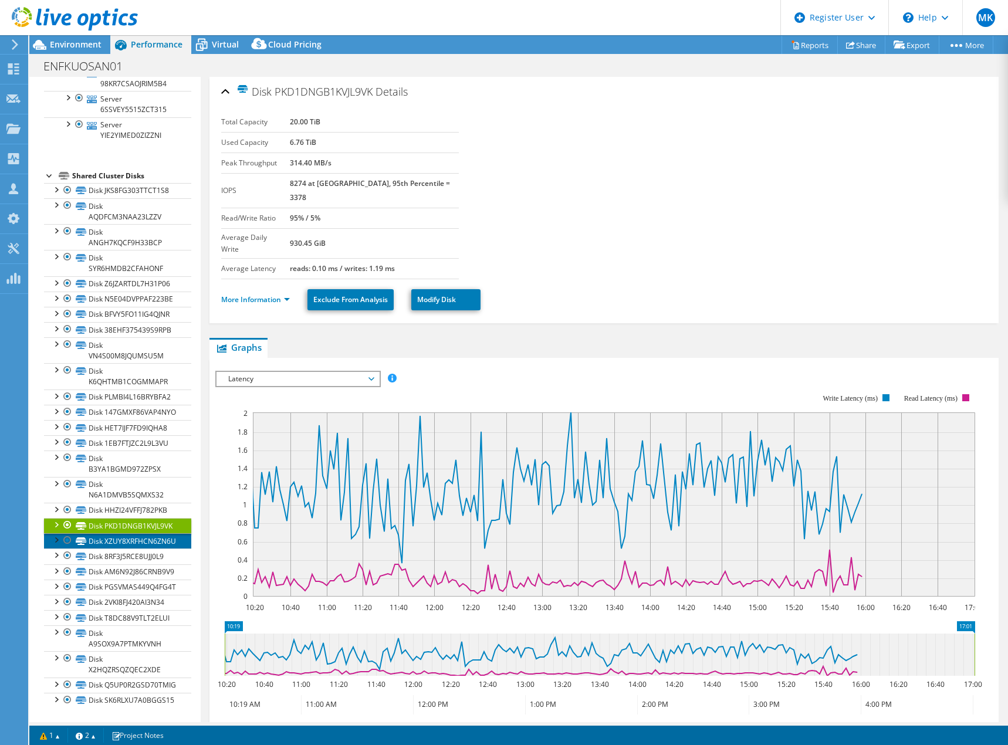
click at [122, 548] on link "Disk XZUY8XRFHCN6ZN6U" at bounding box center [117, 540] width 147 height 15
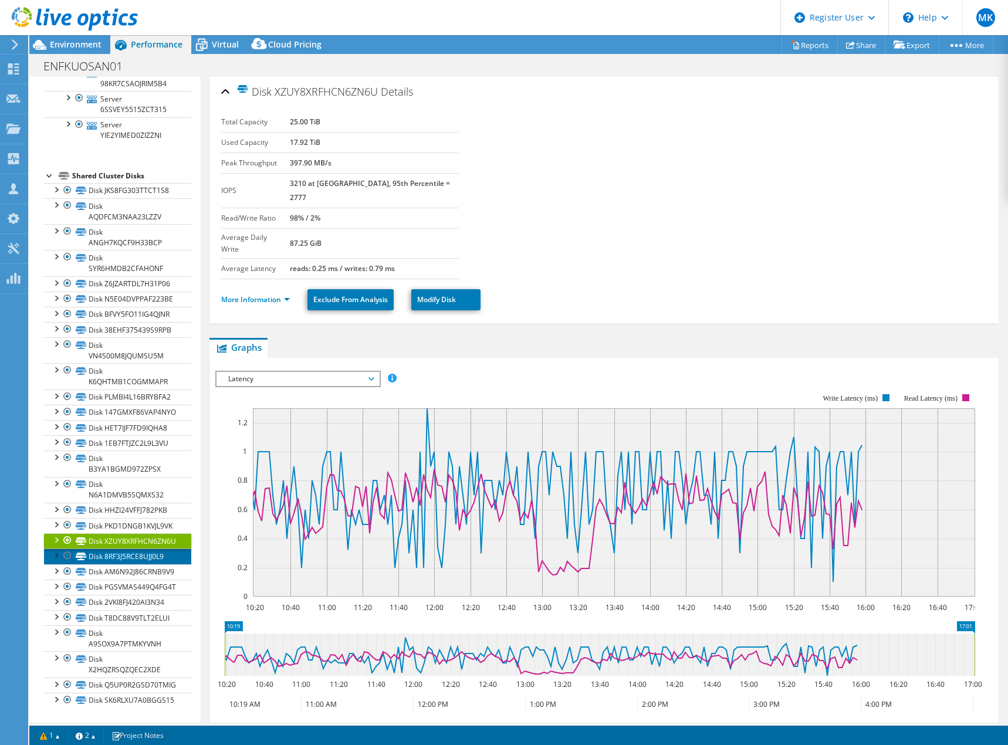
click at [108, 564] on link "Disk 8RF3J5RCE8UJJ0L9" at bounding box center [117, 555] width 147 height 15
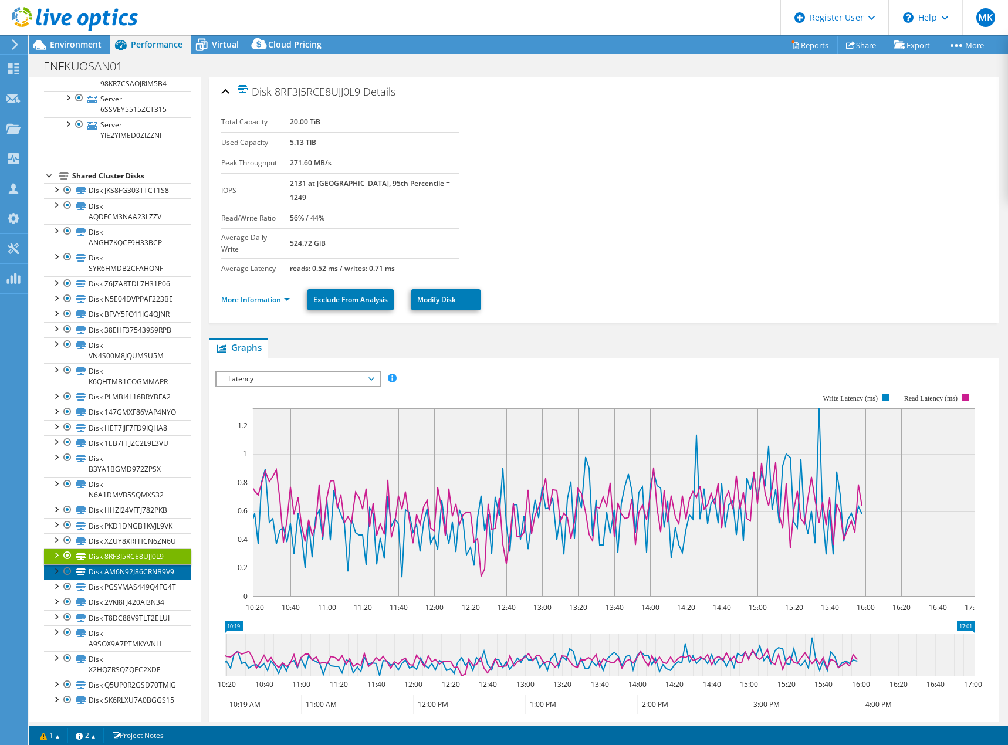
click at [112, 579] on link "Disk AM6N92J86CRNB9V9" at bounding box center [117, 571] width 147 height 15
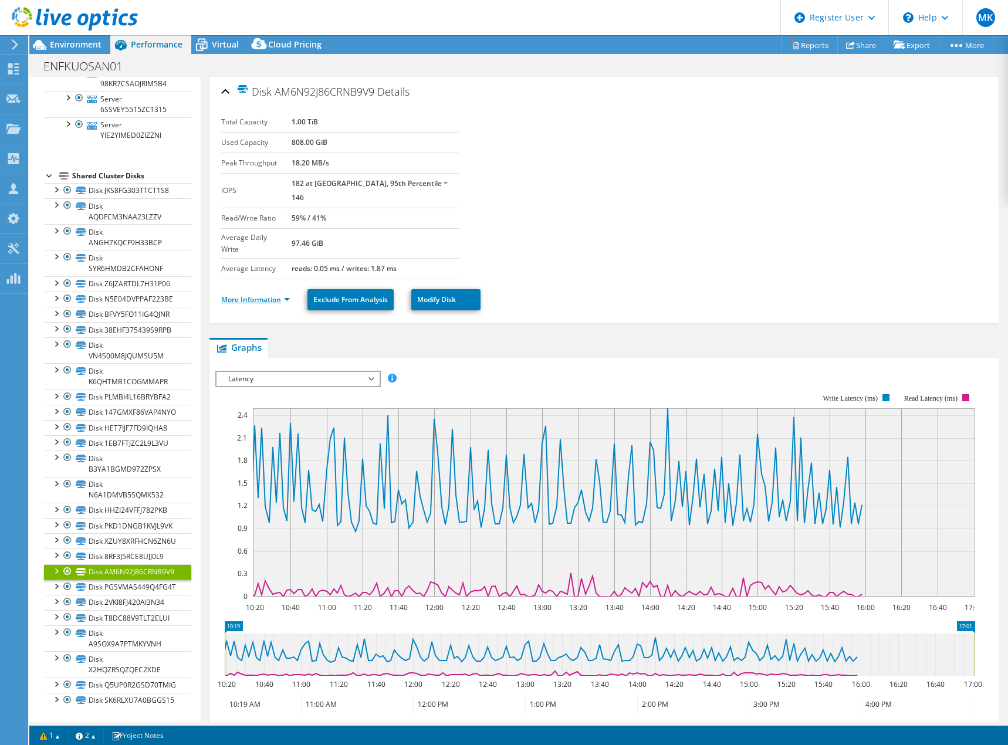
click at [279, 294] on link "More Information" at bounding box center [255, 299] width 69 height 10
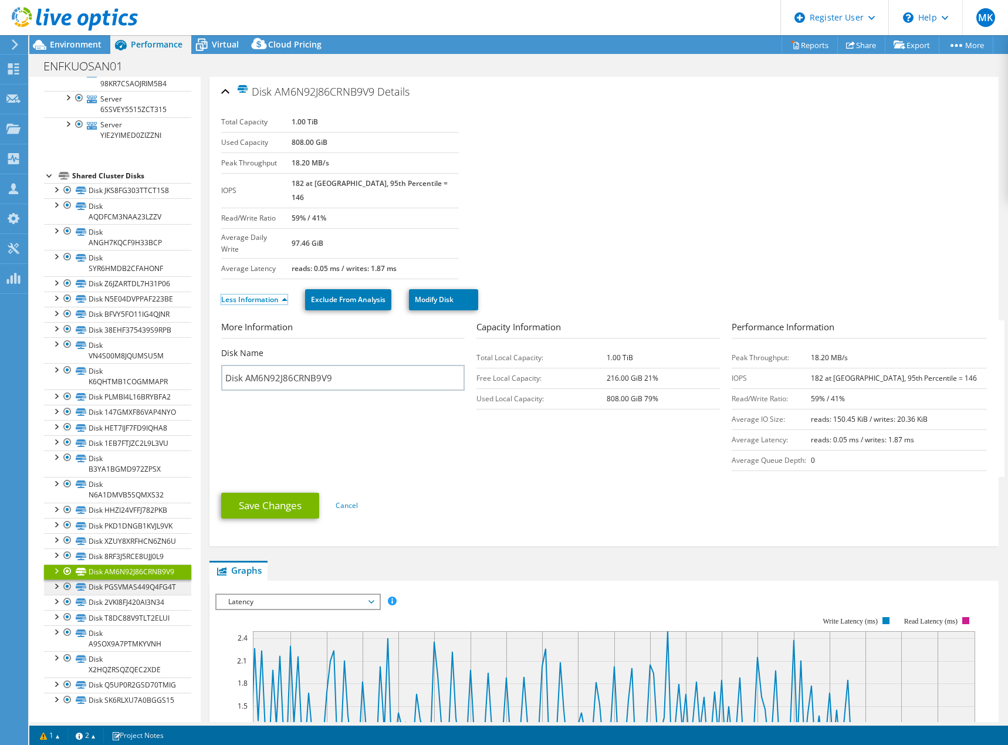
scroll to position [815, 0]
click at [124, 579] on link "Disk PGSVMAS449Q4FG4T" at bounding box center [117, 586] width 147 height 15
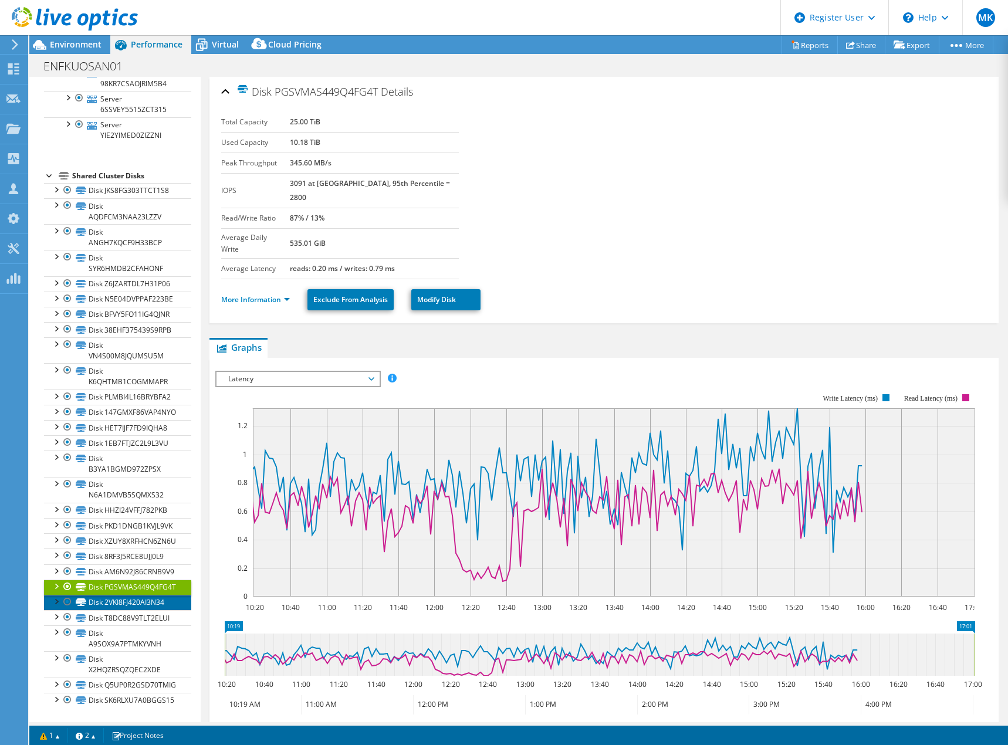
click at [126, 595] on link "Disk 2VKI8FJ420AI3N34" at bounding box center [117, 602] width 147 height 15
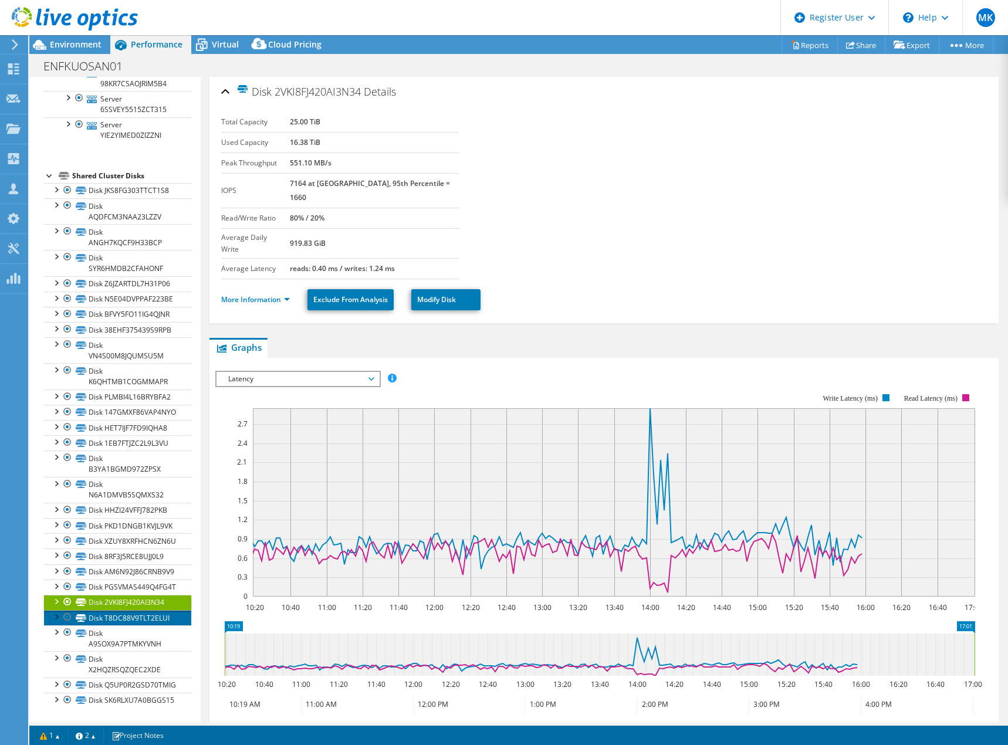
click at [126, 610] on link "Disk T8DC88V9TLT2ELUI" at bounding box center [117, 617] width 147 height 15
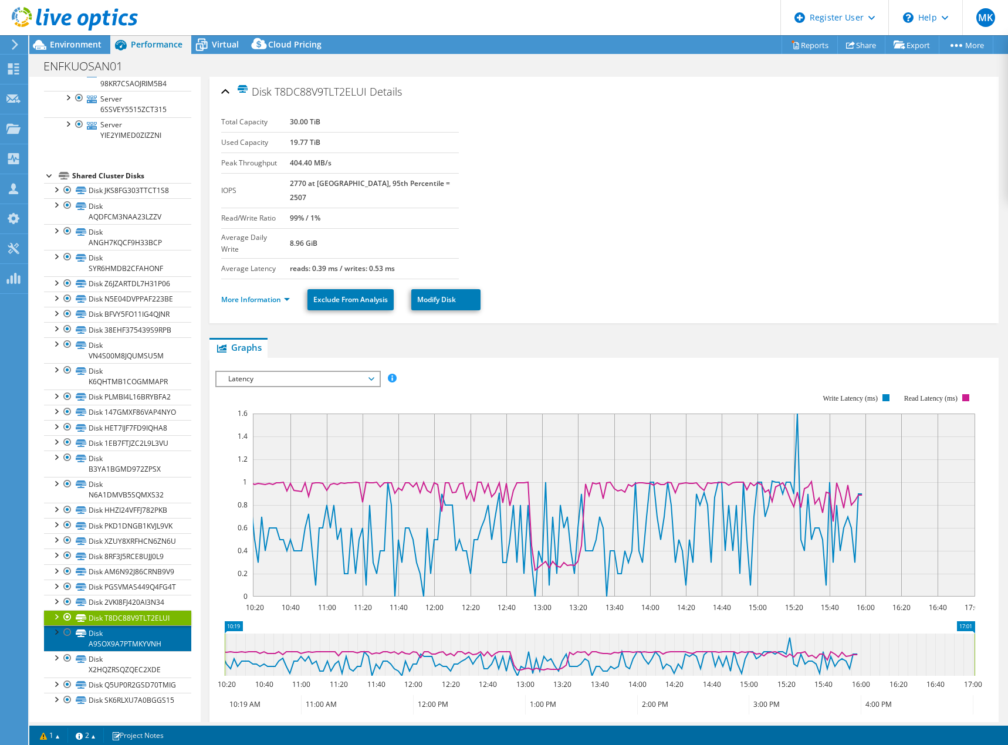
click at [129, 625] on link "Disk A9SOX9A7PTMKYVNH" at bounding box center [117, 638] width 147 height 26
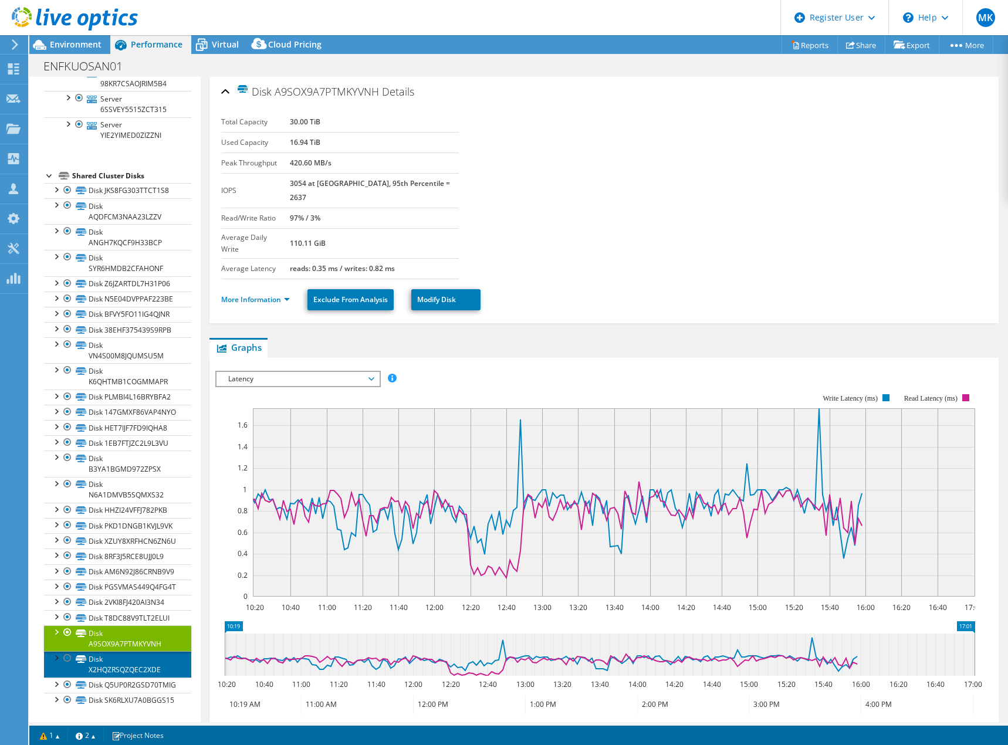
click at [130, 651] on link "Disk X2HQZRSQZQEC2XDE" at bounding box center [117, 664] width 147 height 26
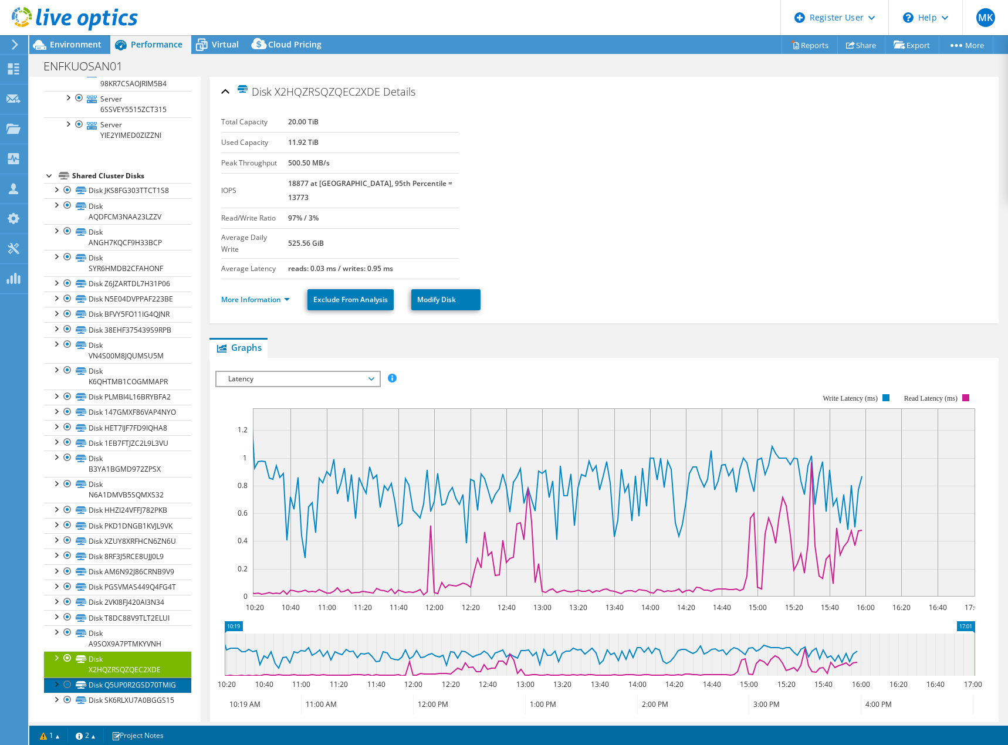
click at [137, 677] on link "Disk Q5UP0R2GSD70TMIG" at bounding box center [117, 684] width 147 height 15
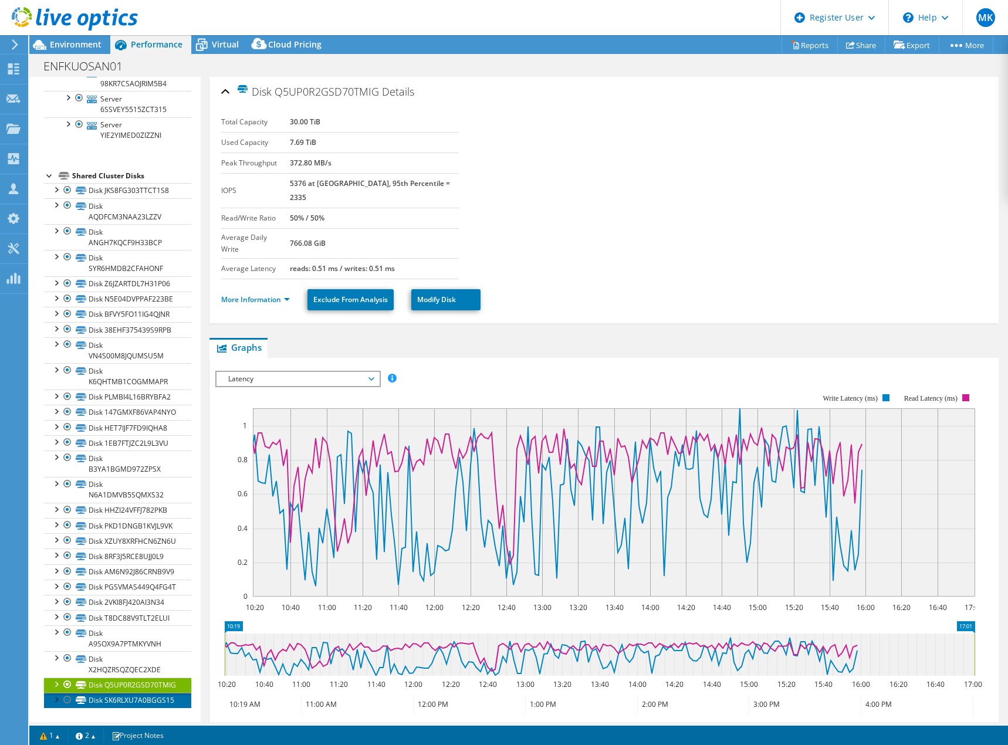
click at [138, 695] on link "Disk SK6RLXU7A0BGGS15" at bounding box center [117, 700] width 147 height 15
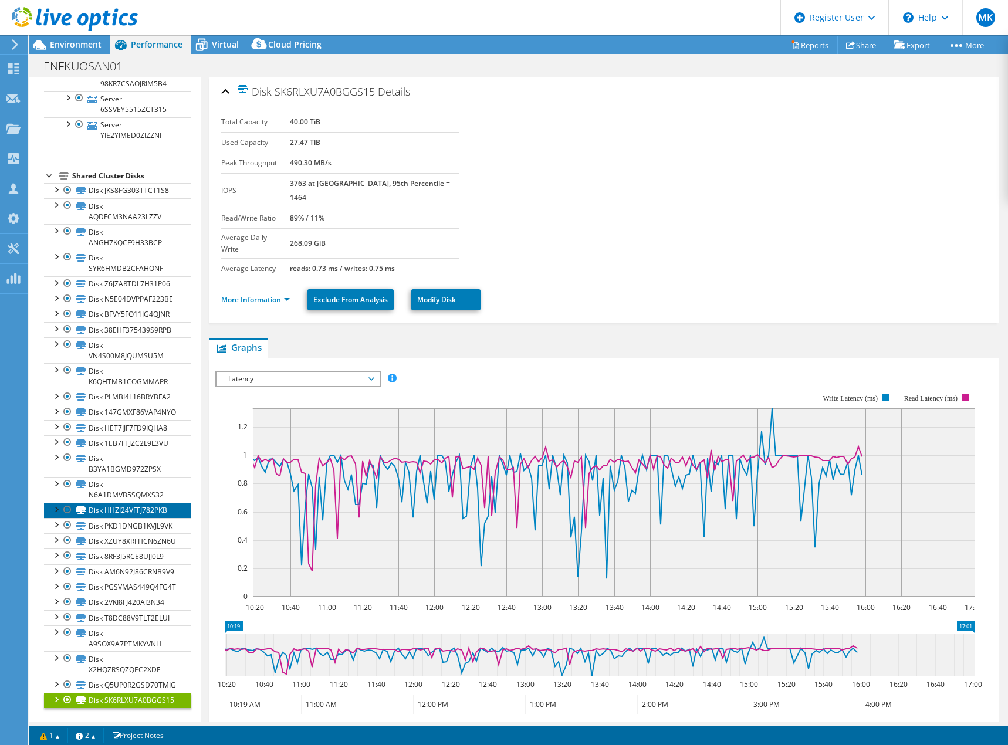
click at [141, 503] on link "Disk HHZI24VFFJ782PKB" at bounding box center [117, 510] width 147 height 15
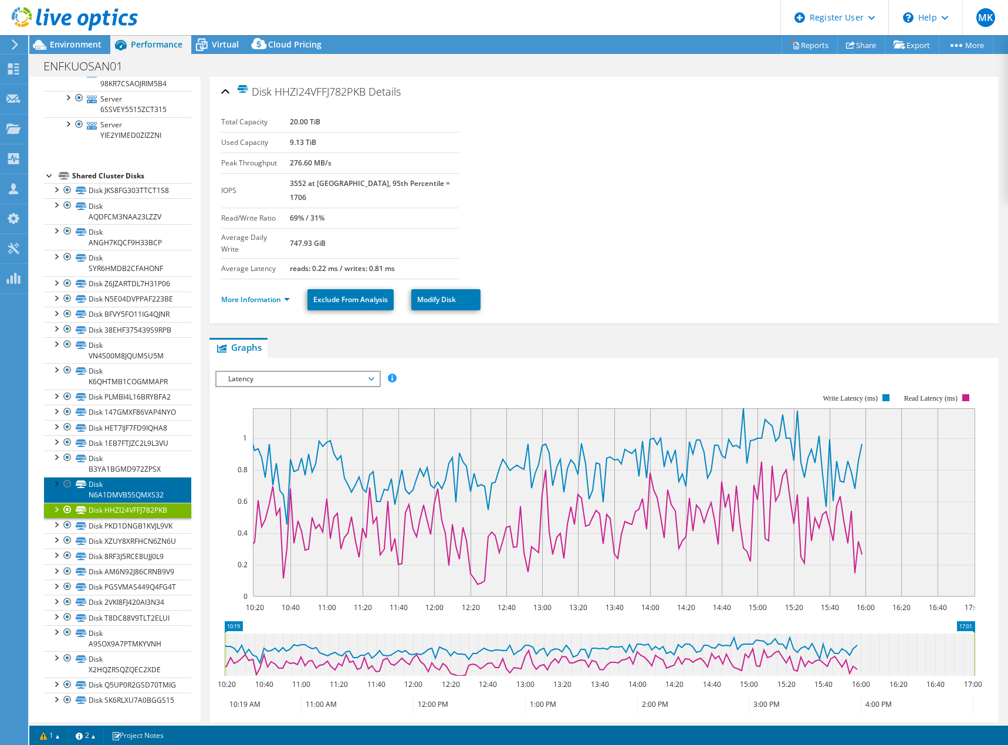
click at [141, 477] on link "Disk N6A1DMVB5SQMXS32" at bounding box center [117, 490] width 147 height 26
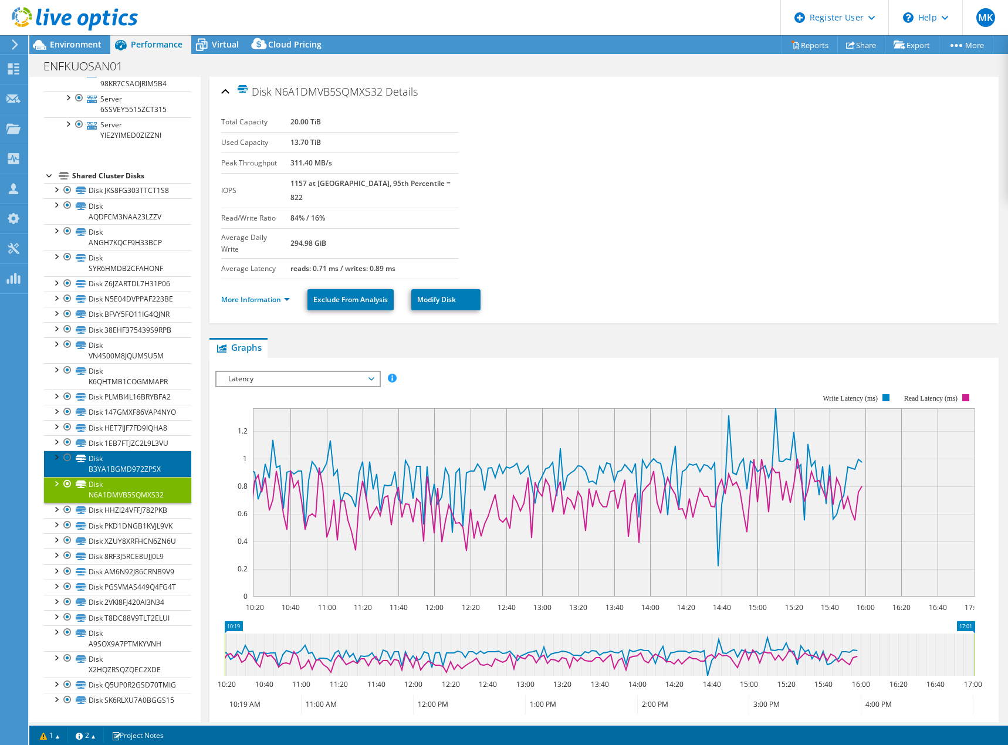
click at [143, 450] on link "Disk B3YA1BGMD972ZPSX" at bounding box center [117, 463] width 147 height 26
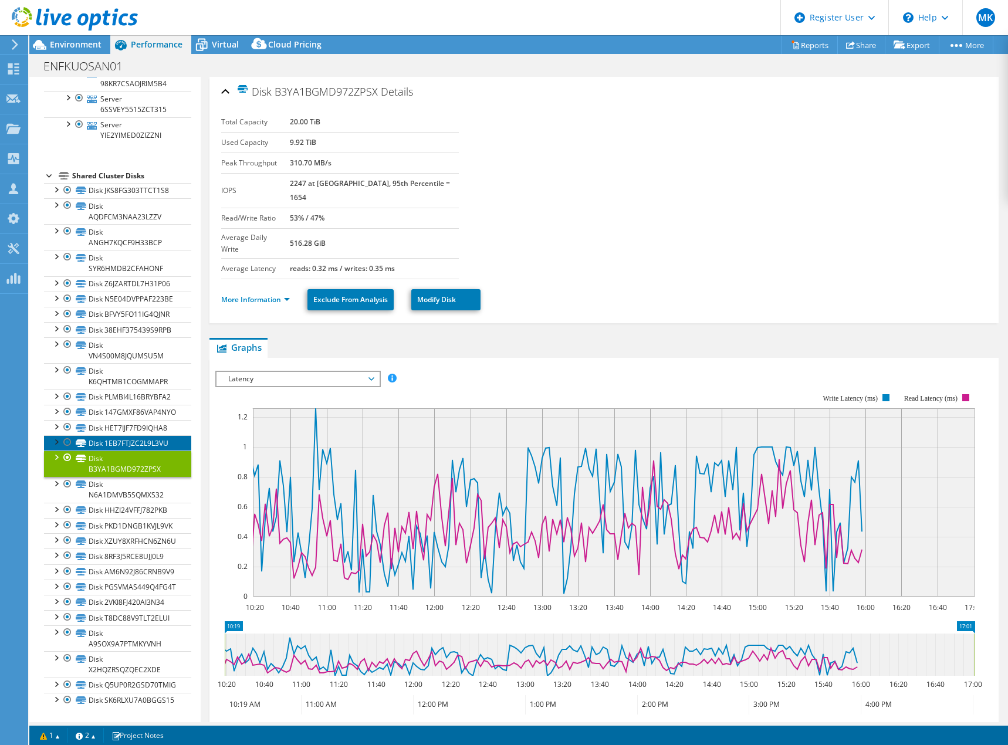
click at [144, 435] on link "Disk 1EB7FTJZC2L9L3VU" at bounding box center [117, 442] width 147 height 15
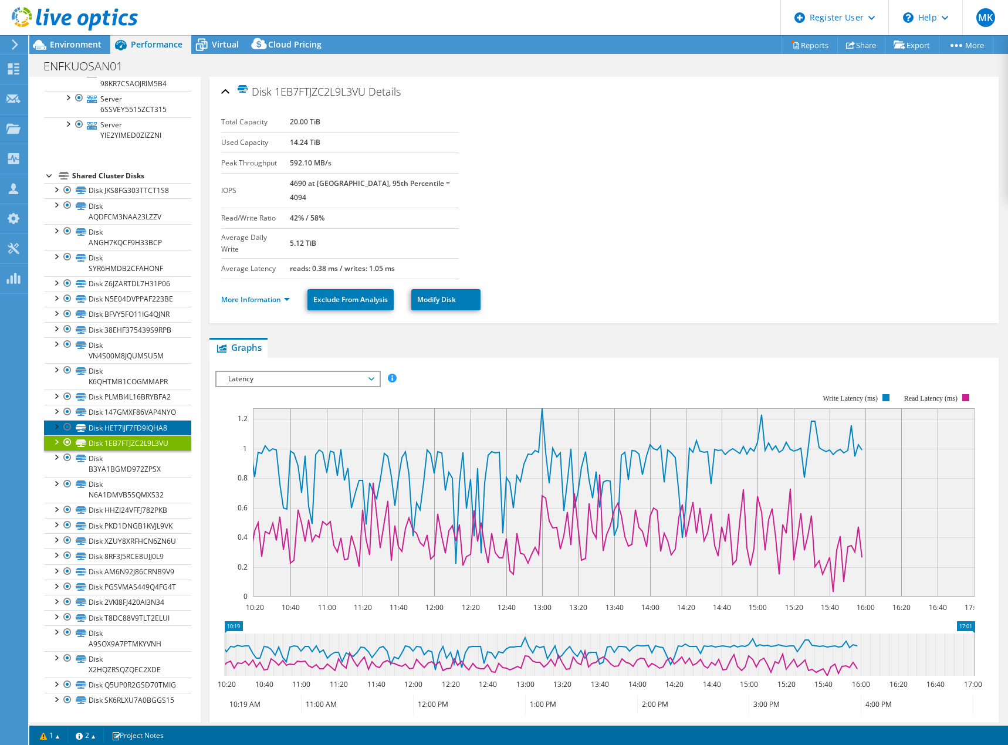
click at [146, 420] on link "Disk HET7IJF7FD9IQHA8" at bounding box center [117, 427] width 147 height 15
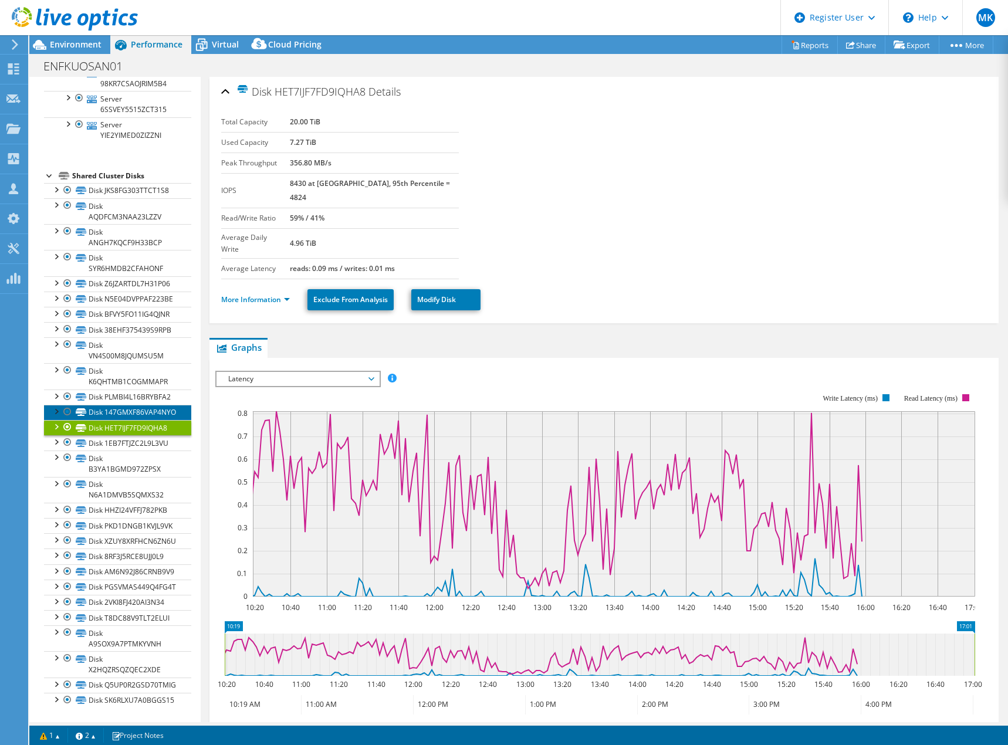
click at [147, 405] on link "Disk 147GMXF86VAP4NYO" at bounding box center [117, 412] width 147 height 15
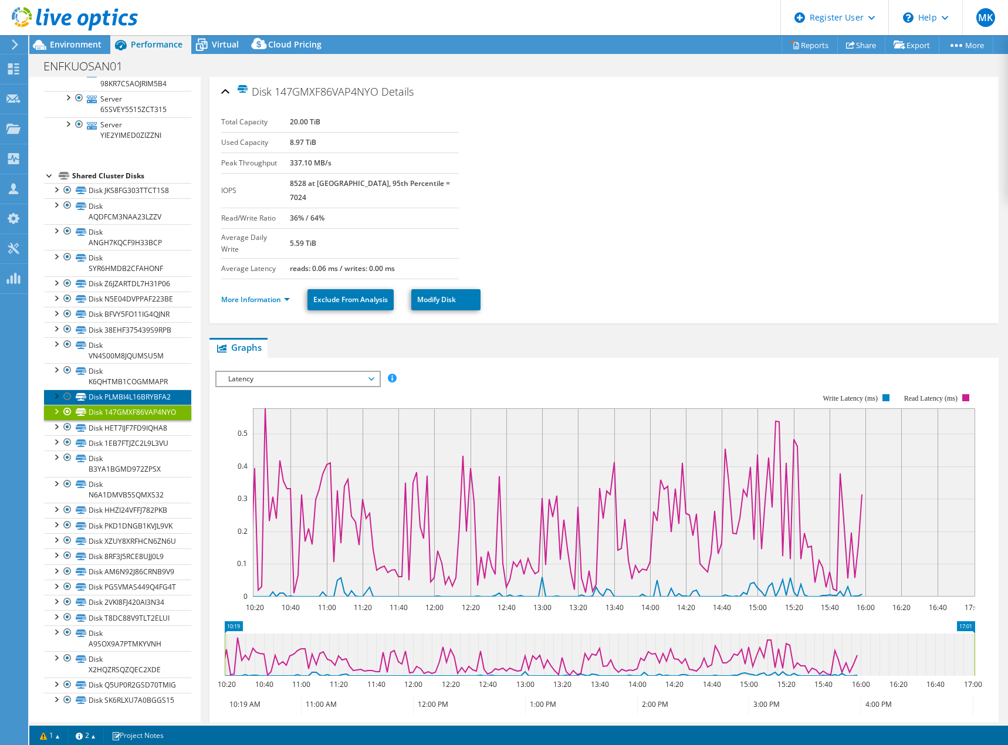
click at [144, 389] on link "Disk PLMBI4L16BRYBFA2" at bounding box center [117, 396] width 147 height 15
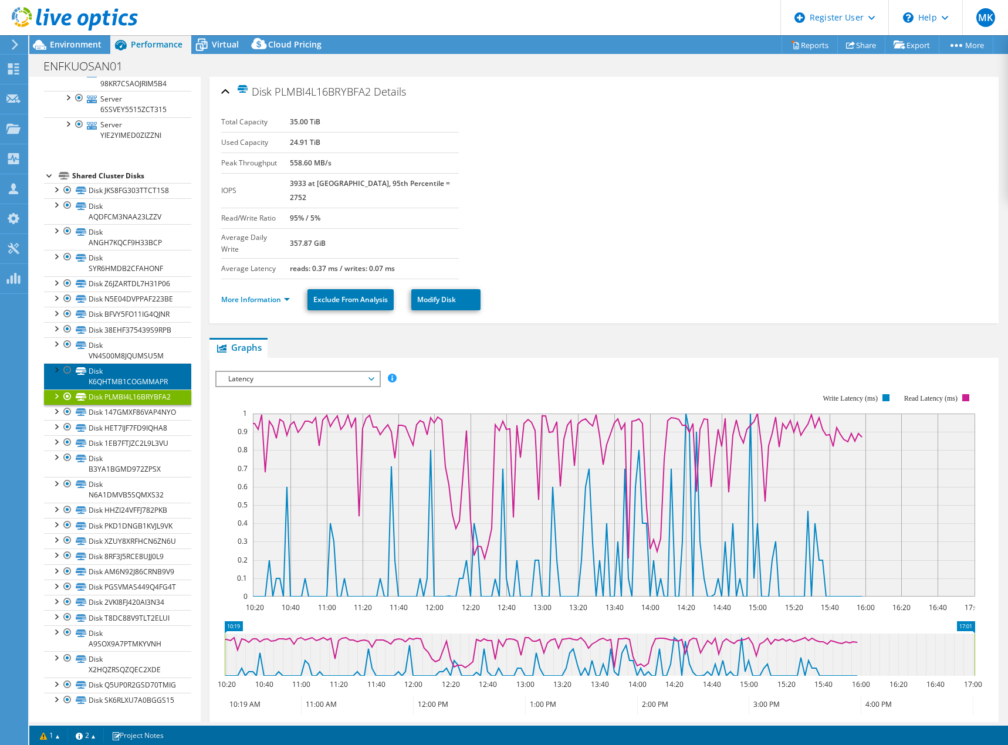
click at [143, 363] on link "Disk K6QHTMB1COGMMAPR" at bounding box center [117, 376] width 147 height 26
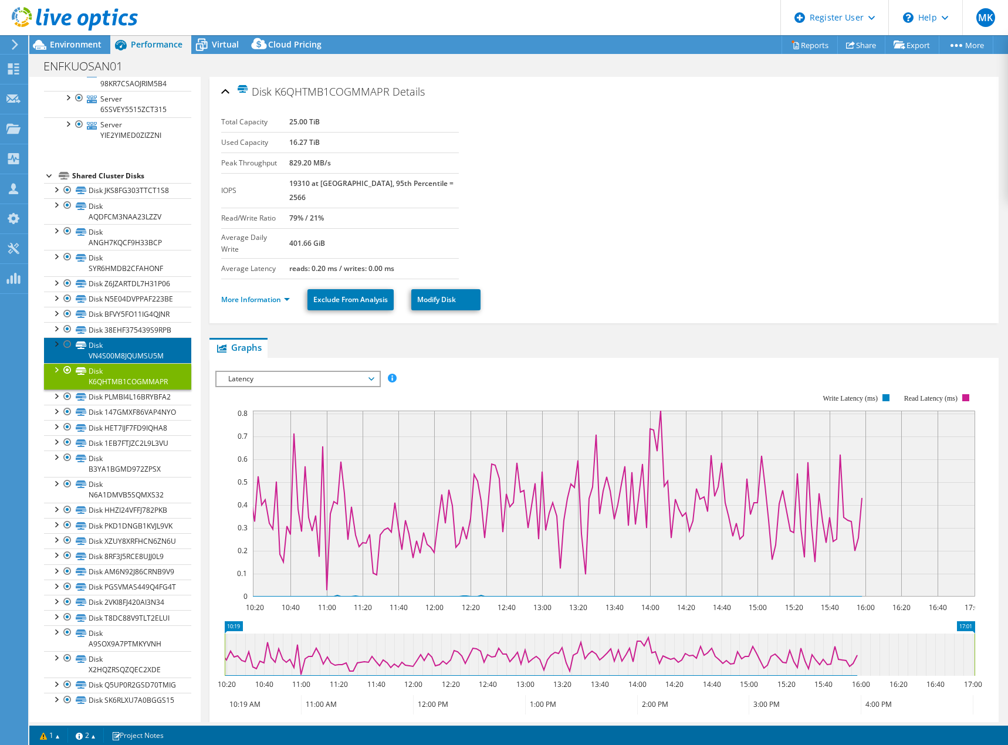
click at [157, 337] on link "Disk VN4S00M8JQUMSU5M" at bounding box center [117, 350] width 147 height 26
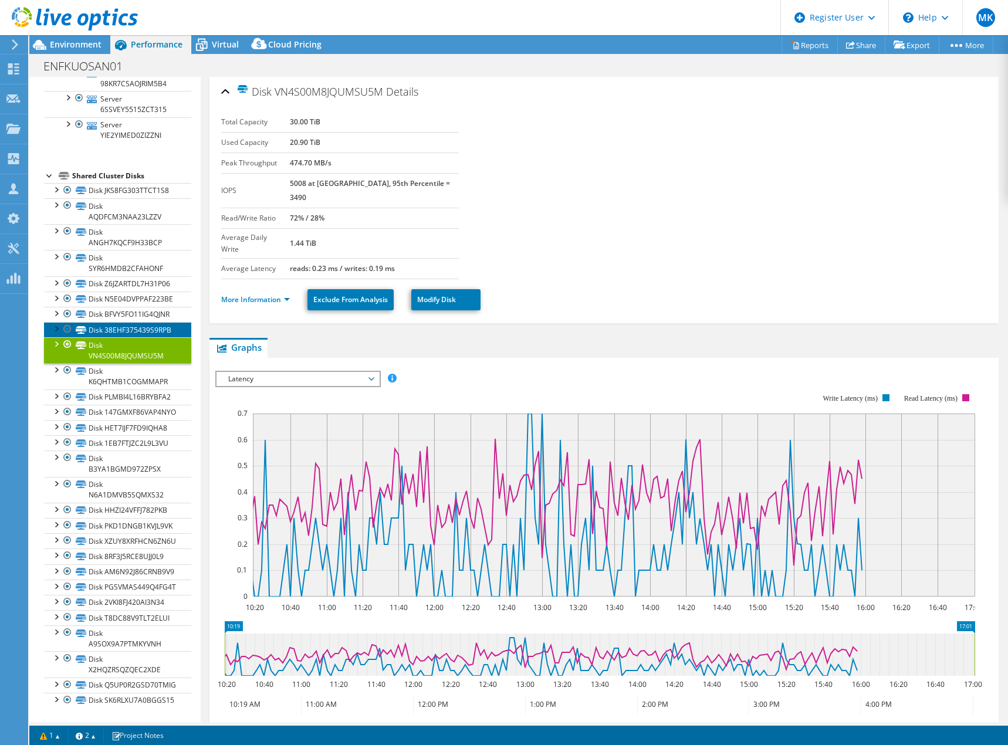
click at [131, 322] on link "Disk 38EHF375439S9RPB" at bounding box center [117, 329] width 147 height 15
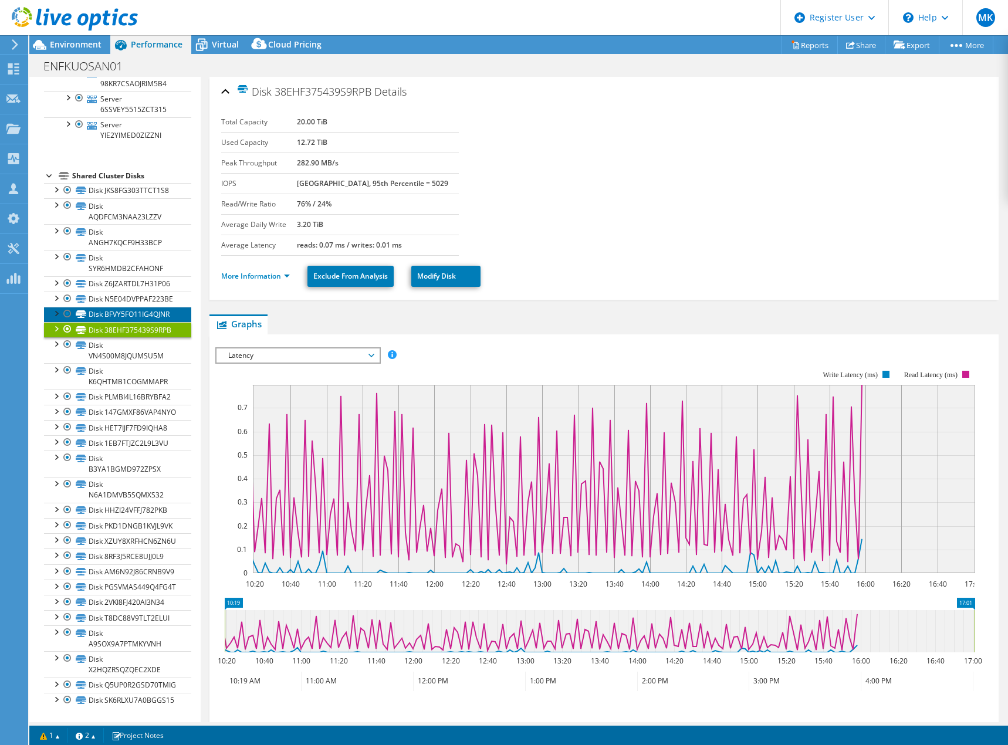
click at [128, 307] on link "Disk BFVY5FO11IG4QJNR" at bounding box center [117, 314] width 147 height 15
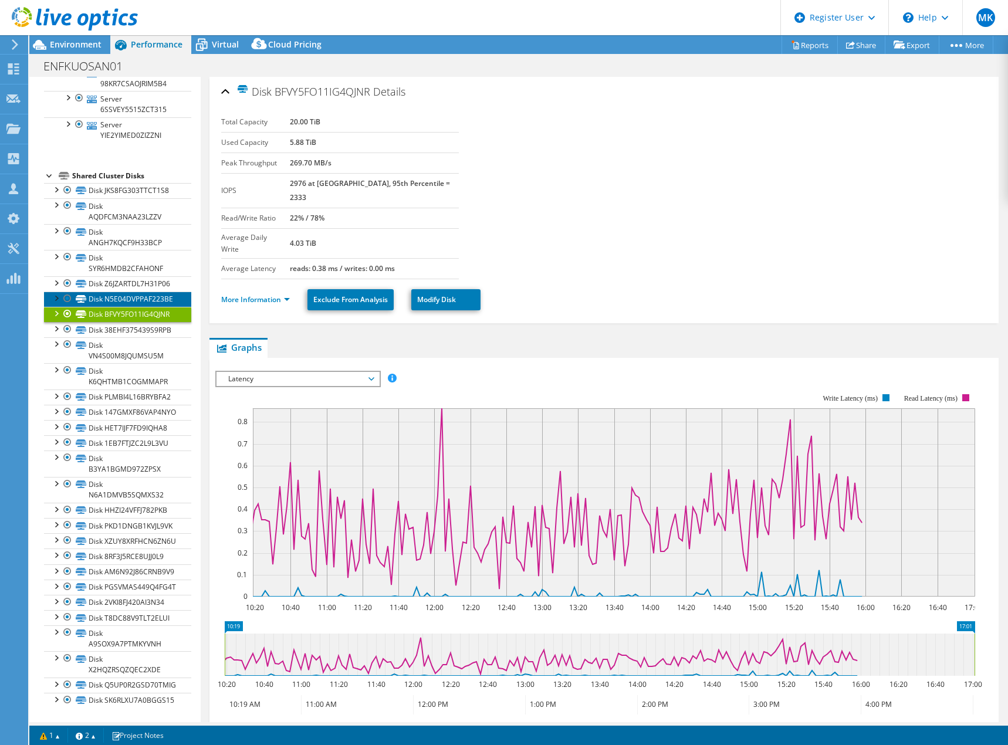
click at [128, 291] on link "Disk N5E04DVPPAF223BE" at bounding box center [117, 298] width 147 height 15
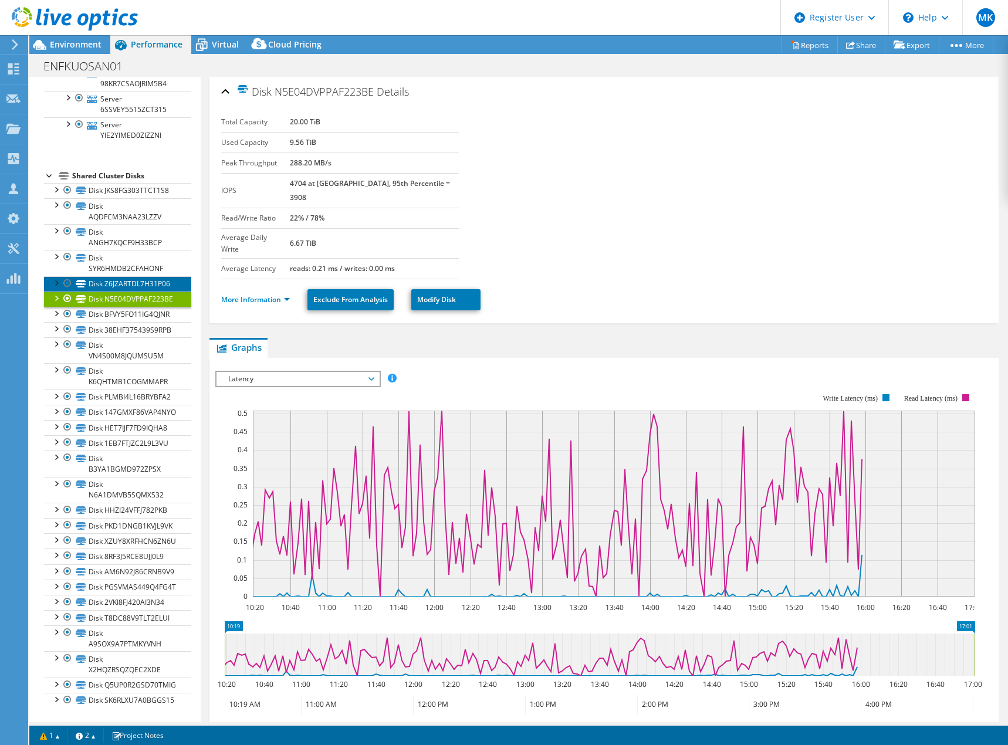
click at [130, 276] on link "Disk Z6JZARTDL7H31P06" at bounding box center [117, 283] width 147 height 15
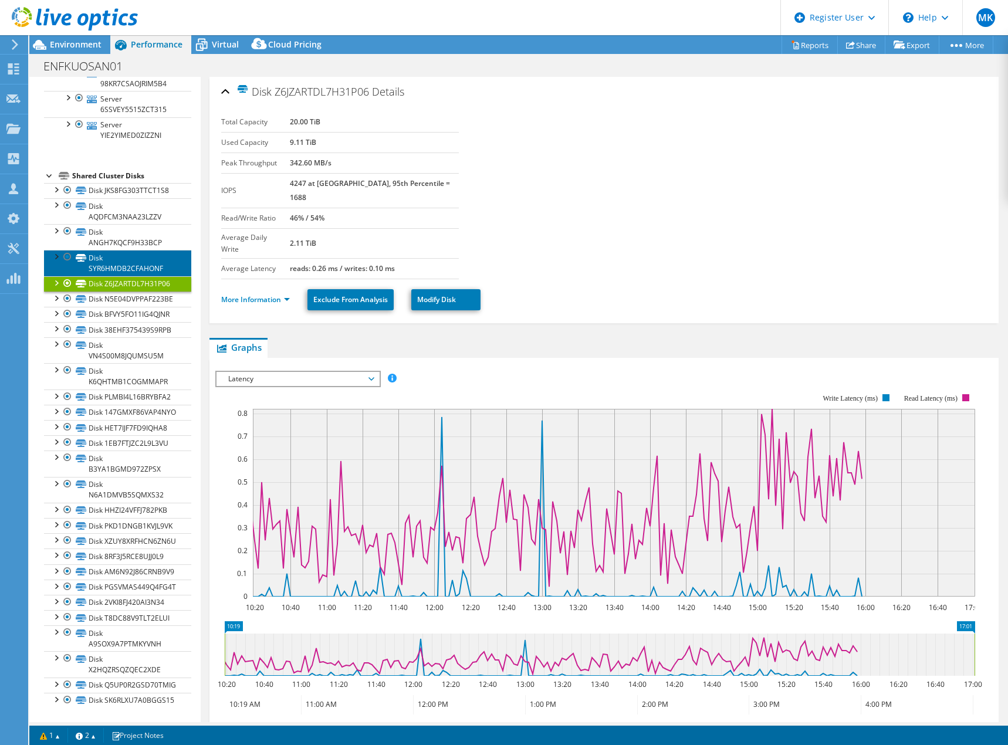
click at [132, 250] on link "Disk SYR6HMDB2CFAHONF" at bounding box center [117, 263] width 147 height 26
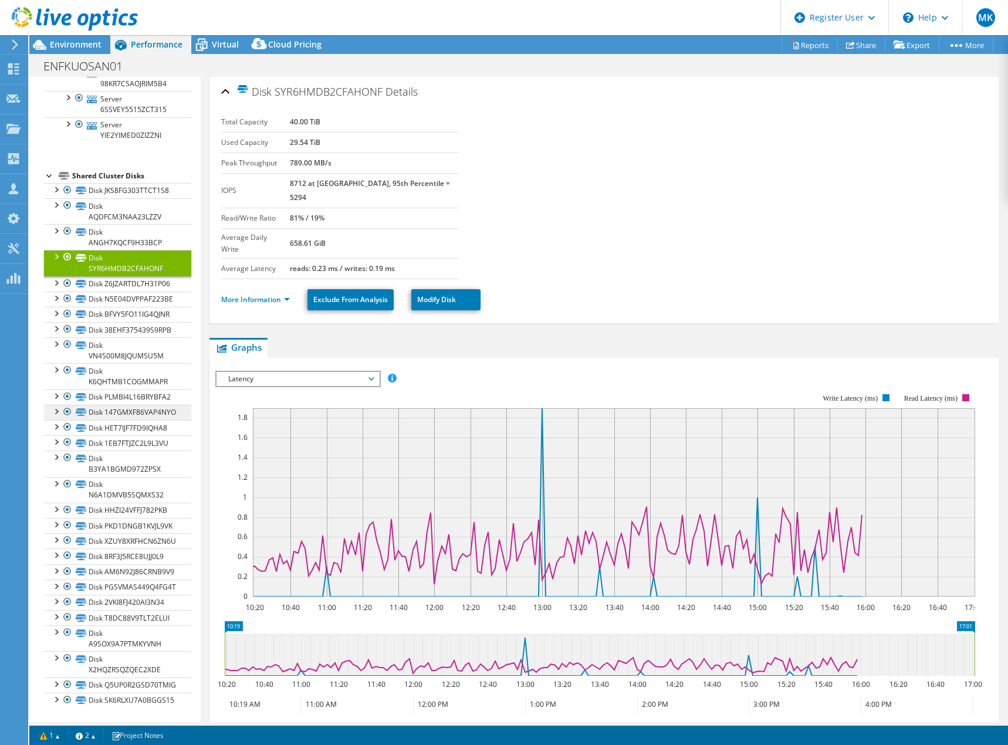
scroll to position [698, 0]
click at [113, 224] on link "Disk ANGH7KQCF9H33BCP" at bounding box center [117, 237] width 147 height 26
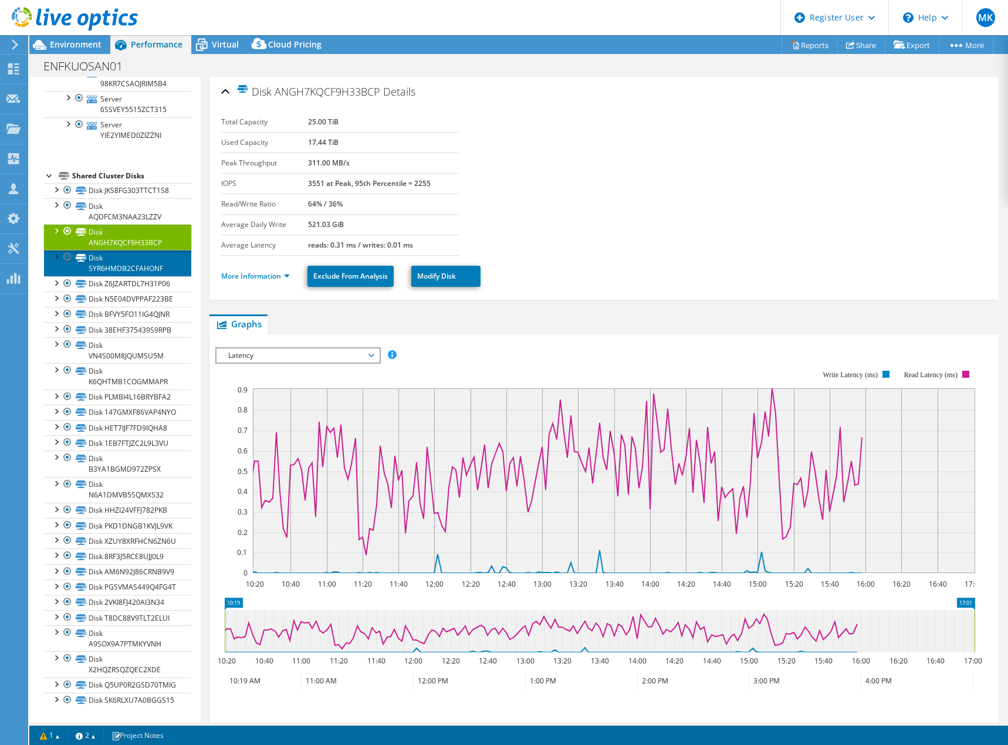
click at [112, 250] on link "Disk SYR6HMDB2CFAHONF" at bounding box center [117, 263] width 147 height 26
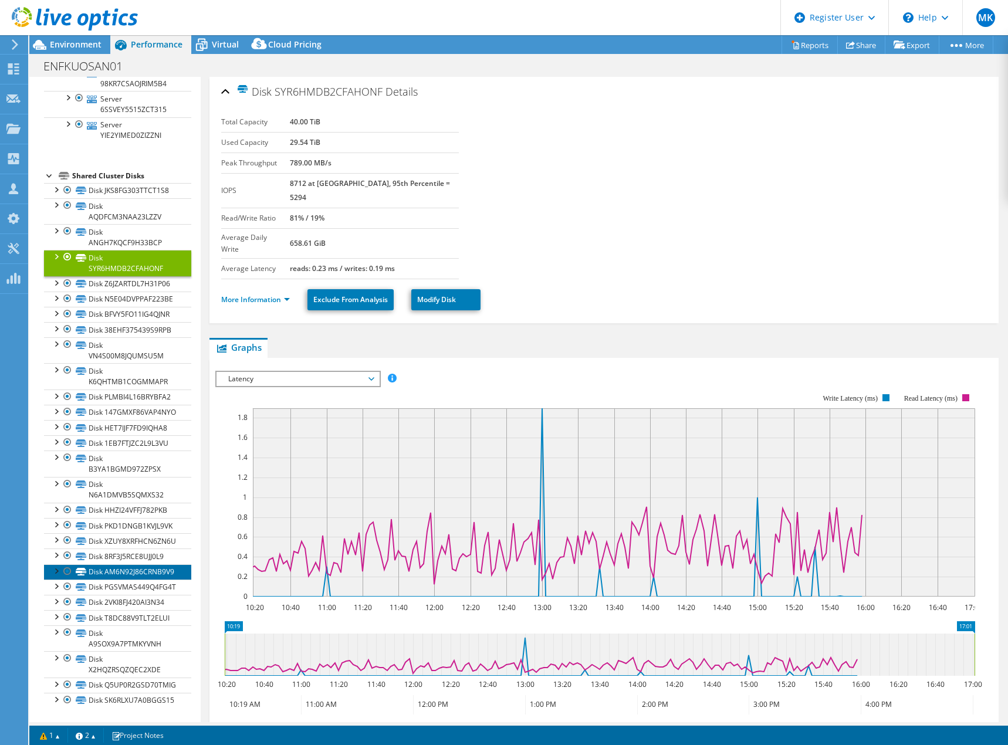
click at [121, 579] on link "Disk AM6N92J86CRNB9V9" at bounding box center [117, 571] width 147 height 15
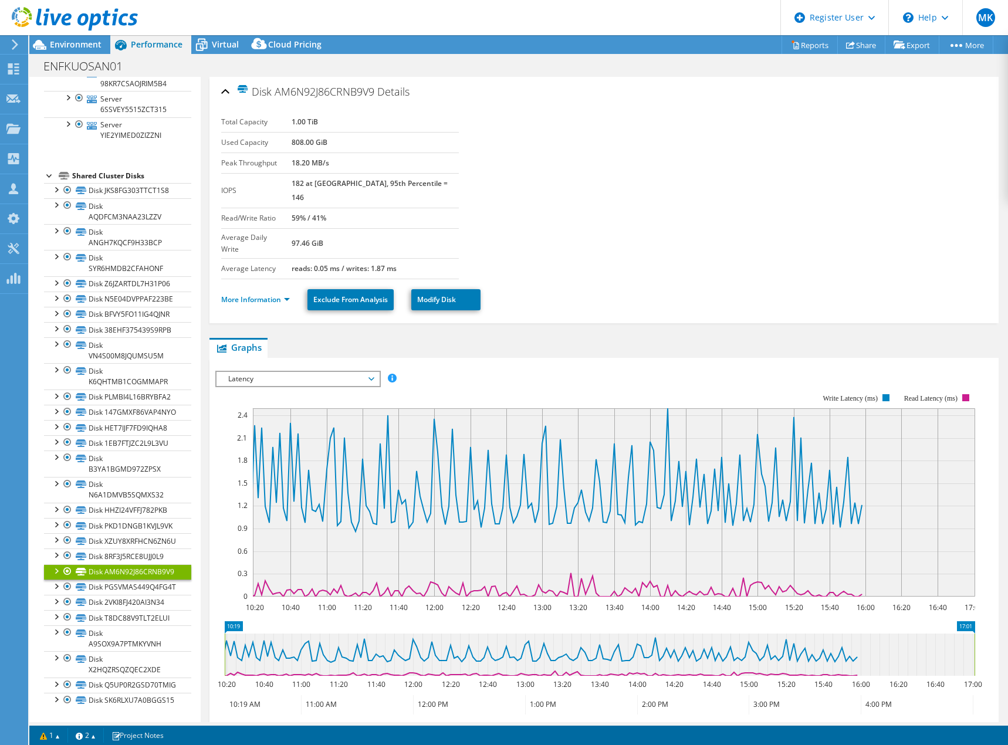
click at [373, 372] on span "Latency" at bounding box center [297, 379] width 151 height 14
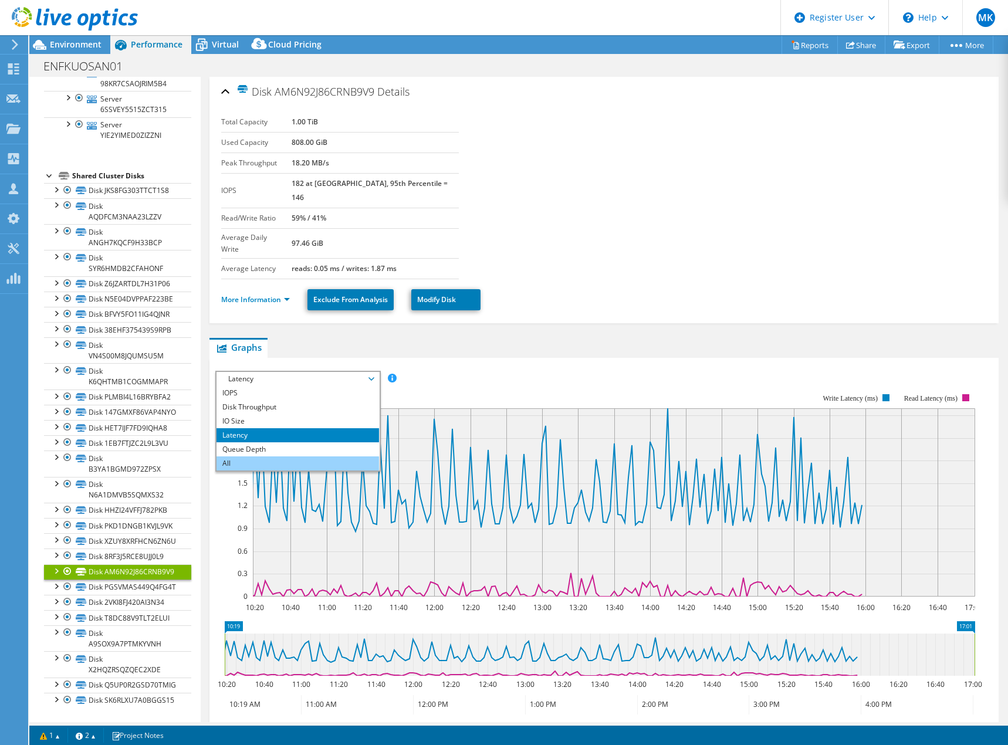
click at [226, 456] on li "All" at bounding box center [297, 463] width 162 height 14
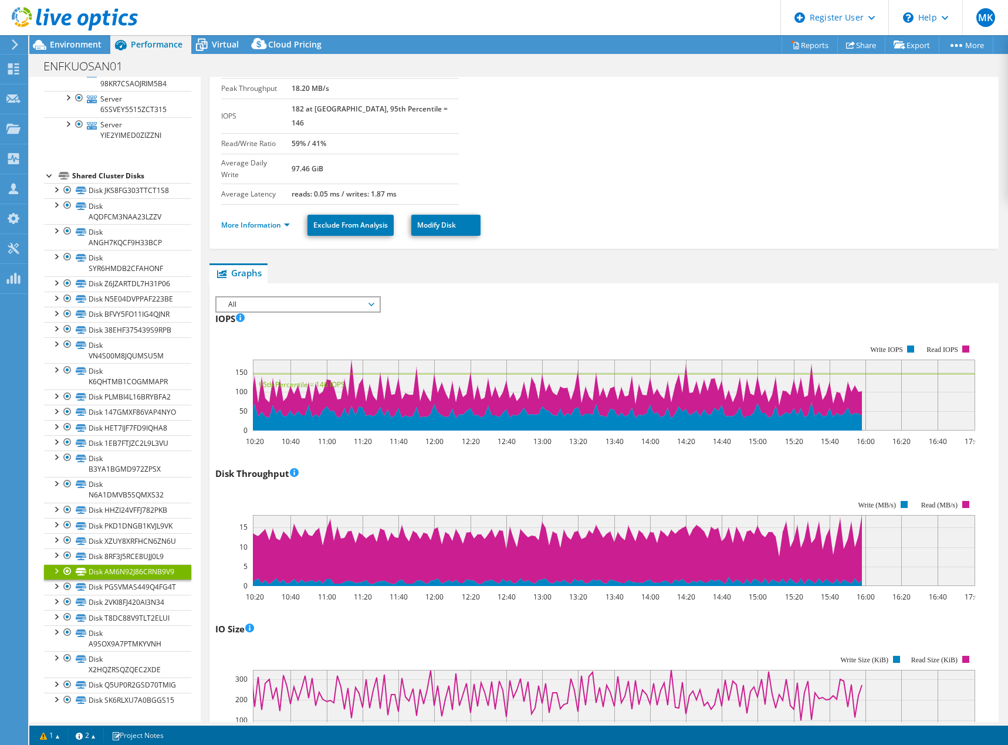
scroll to position [0, 0]
